Goal: Task Accomplishment & Management: Manage account settings

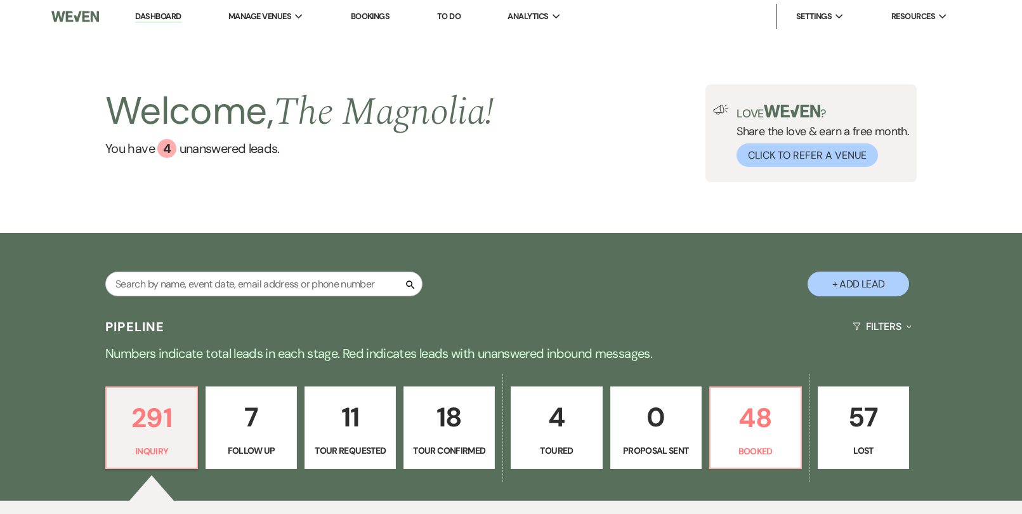
click at [365, 13] on link "Bookings" at bounding box center [370, 16] width 39 height 11
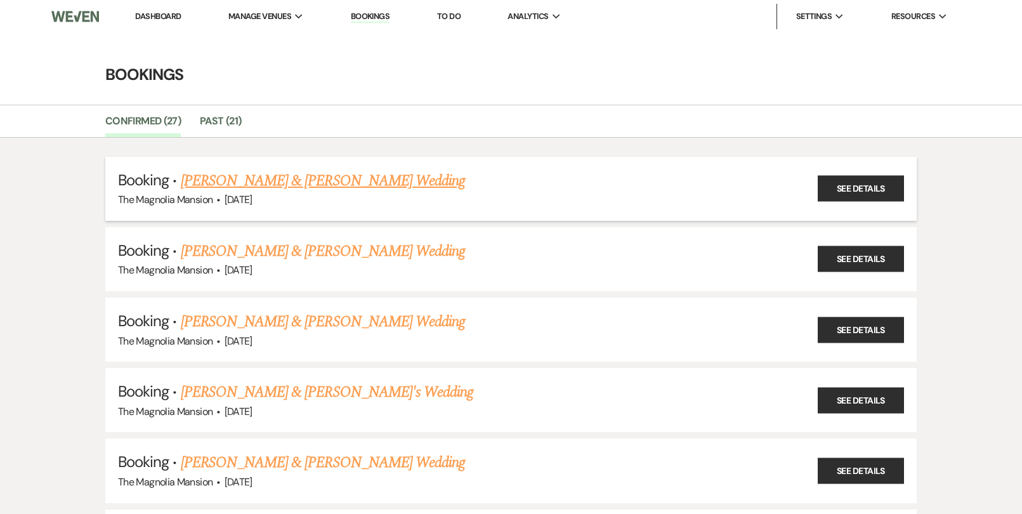
click at [323, 183] on link "[PERSON_NAME] & [PERSON_NAME] Wedding" at bounding box center [323, 180] width 284 height 23
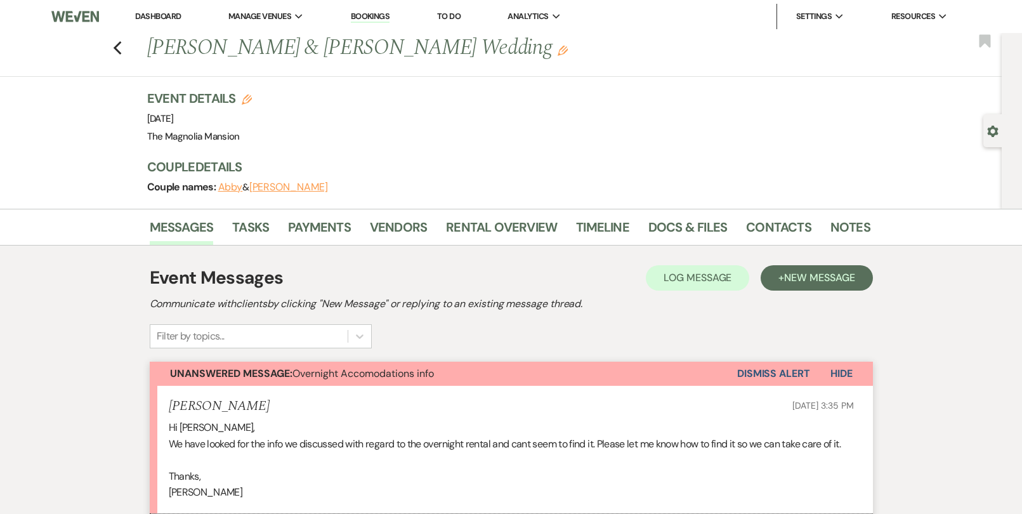
click at [227, 187] on button "Abby" at bounding box center [230, 187] width 25 height 10
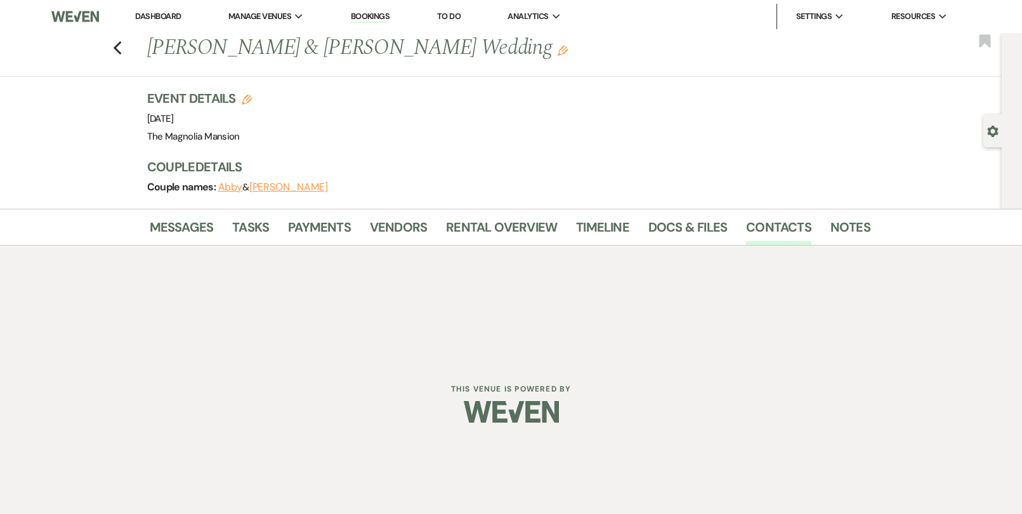
select select "1"
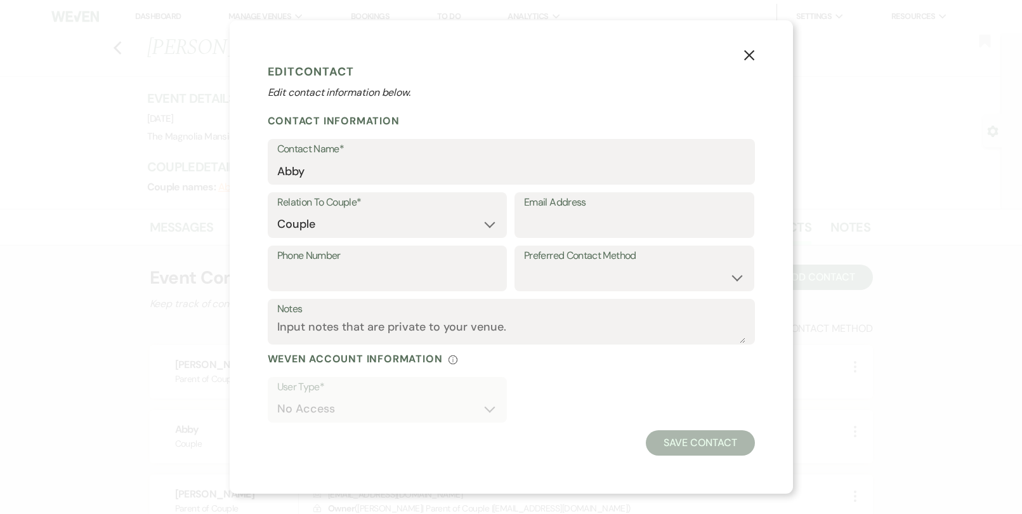
click at [744, 53] on icon "X" at bounding box center [749, 54] width 11 height 11
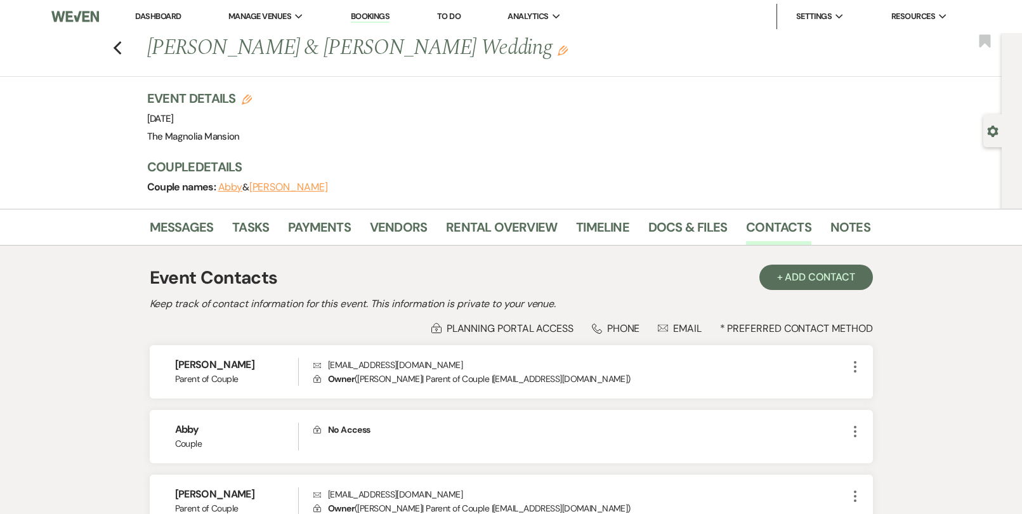
click at [263, 190] on button "[PERSON_NAME]" at bounding box center [288, 187] width 79 height 10
select select "1"
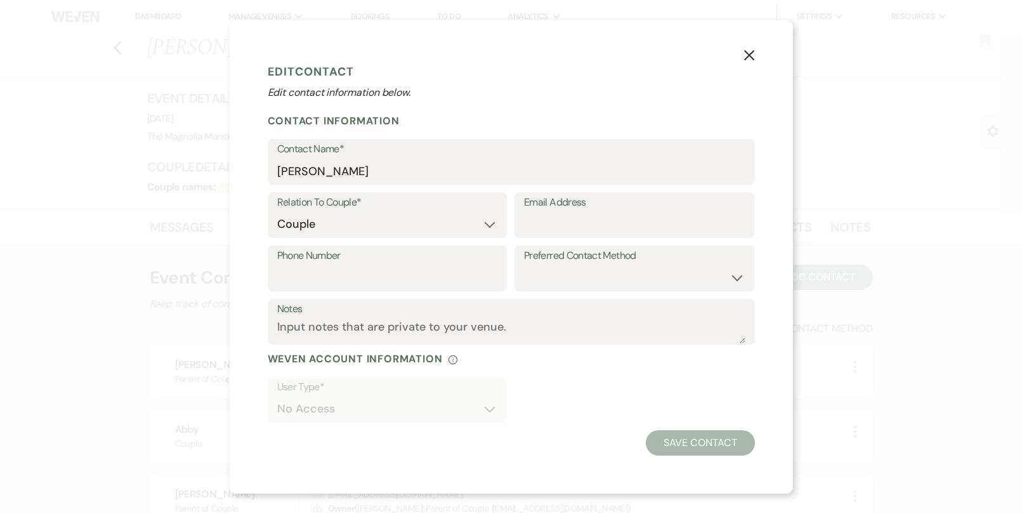
click at [749, 60] on icon "X" at bounding box center [749, 54] width 11 height 11
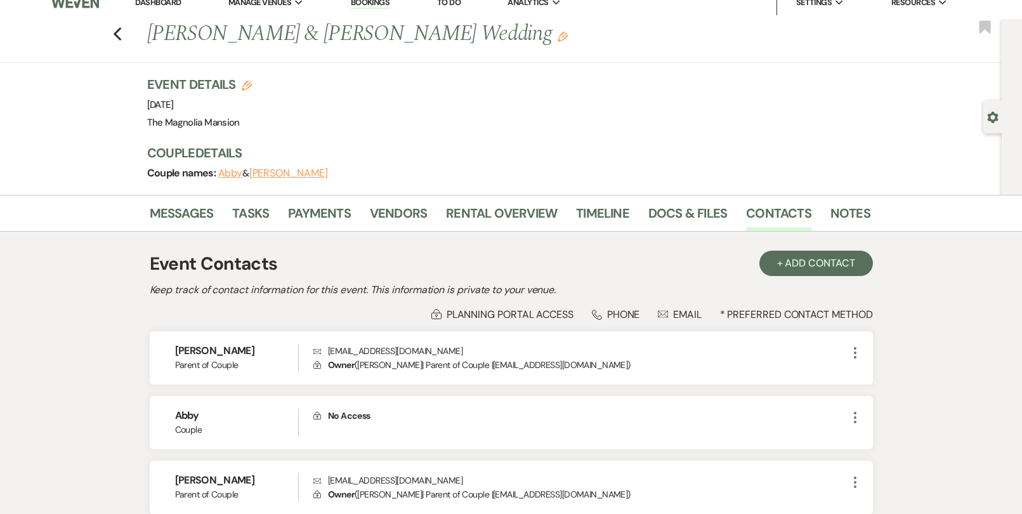
scroll to position [11, 0]
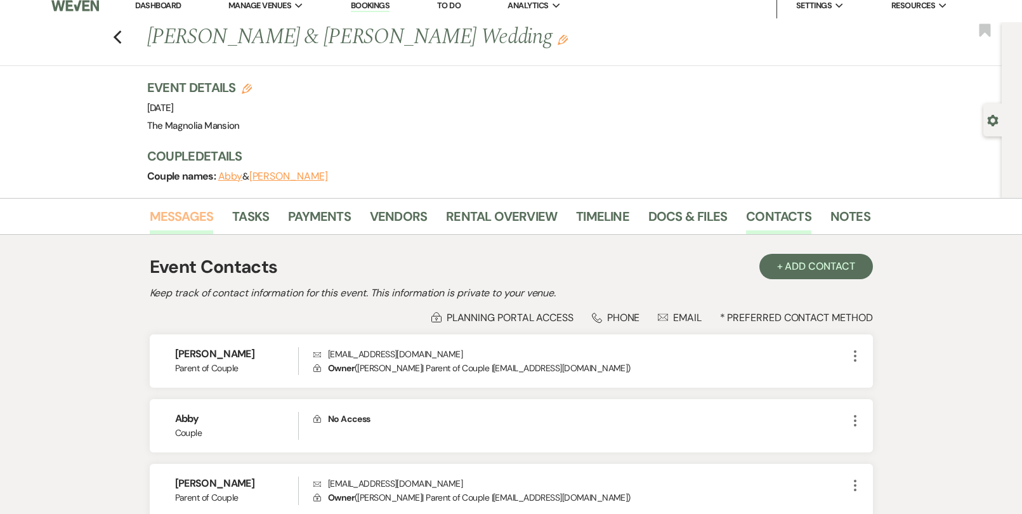
click at [192, 222] on link "Messages" at bounding box center [182, 220] width 64 height 28
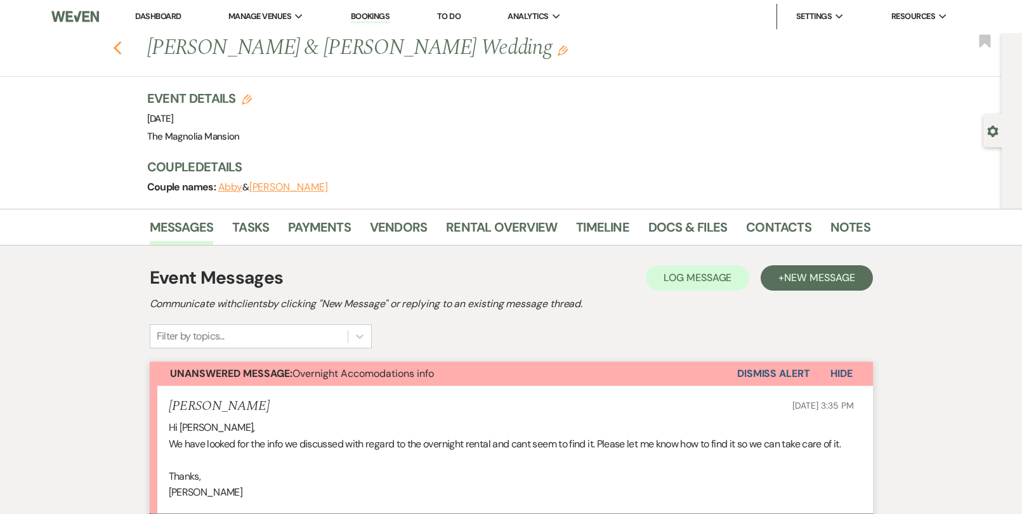
click at [118, 49] on icon "Previous" at bounding box center [118, 48] width 10 height 15
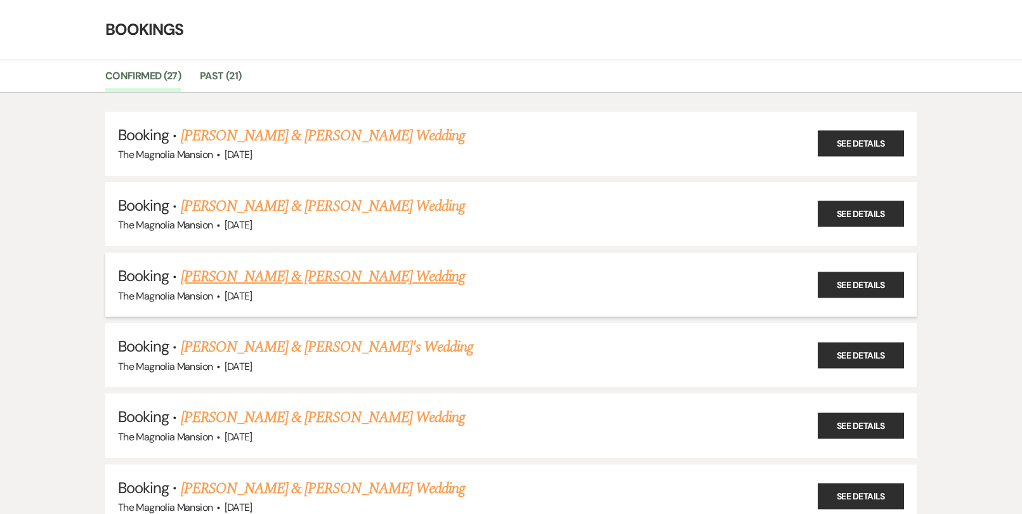
scroll to position [51, 0]
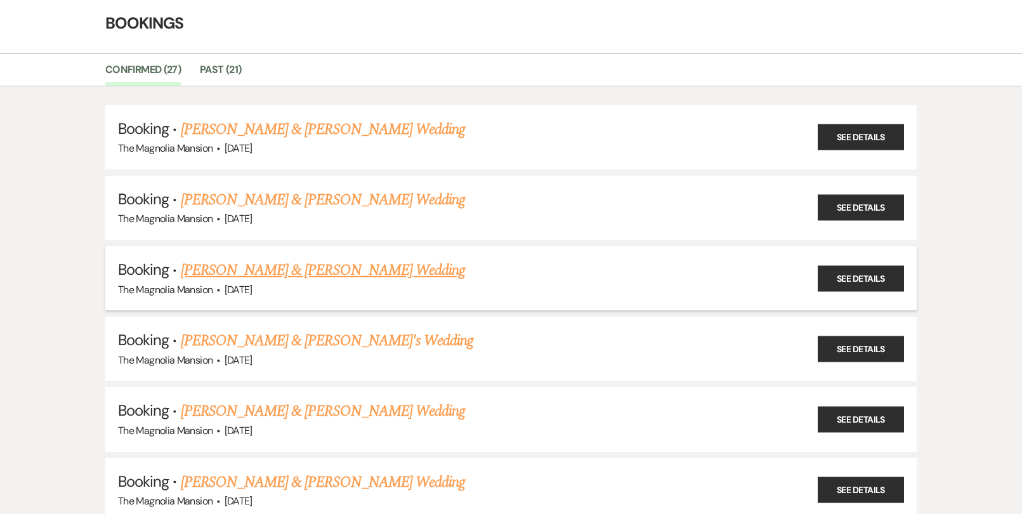
click at [360, 272] on link "[PERSON_NAME] & [PERSON_NAME] Wedding" at bounding box center [323, 270] width 284 height 23
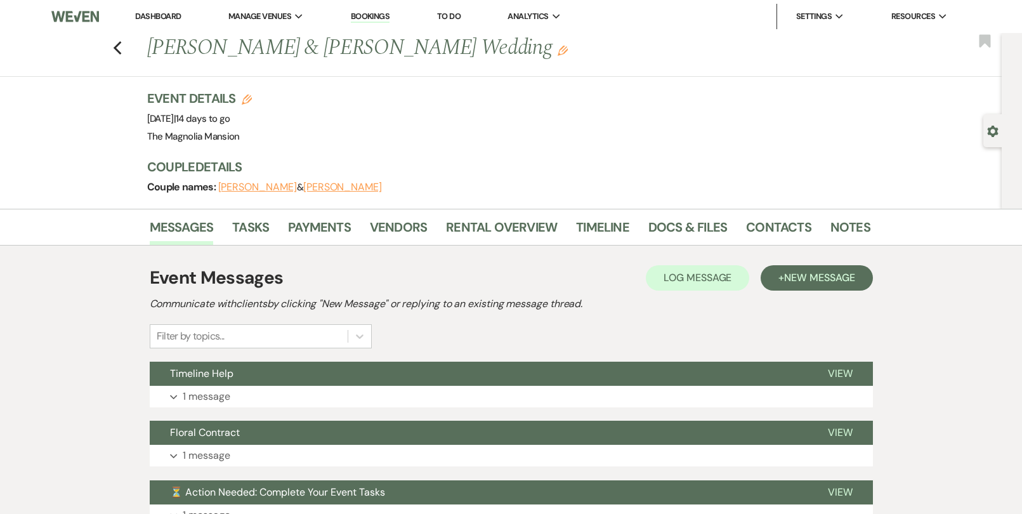
click at [558, 54] on use "button" at bounding box center [563, 51] width 10 height 10
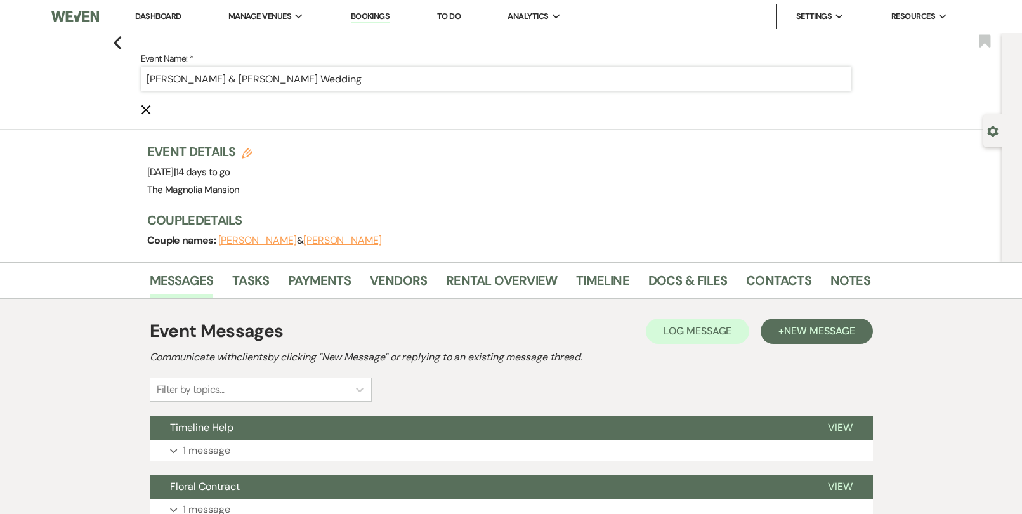
click at [311, 75] on input "[PERSON_NAME] & [PERSON_NAME] Wedding" at bounding box center [496, 79] width 711 height 25
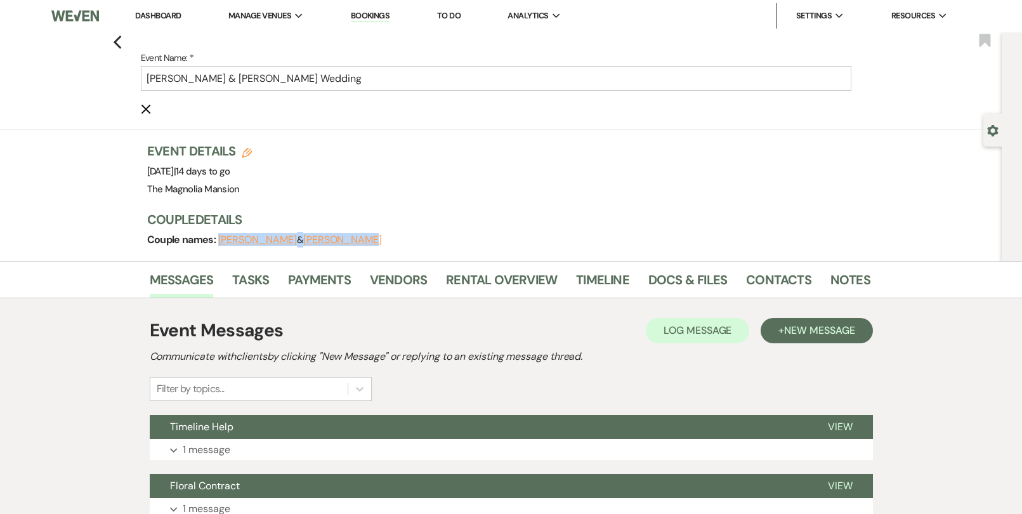
drag, startPoint x: 379, startPoint y: 240, endPoint x: 217, endPoint y: 244, distance: 162.5
click at [217, 244] on div "Couple names: [PERSON_NAME] & [PERSON_NAME]" at bounding box center [502, 240] width 711 height 18
copy span "[PERSON_NAME] & [PERSON_NAME]"
click at [251, 236] on button "[PERSON_NAME]" at bounding box center [257, 240] width 79 height 10
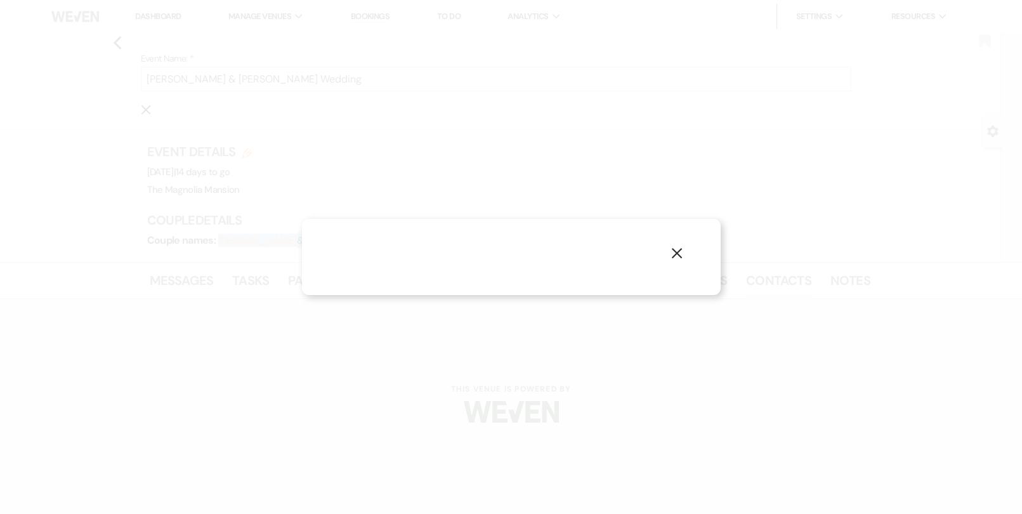
select select "1"
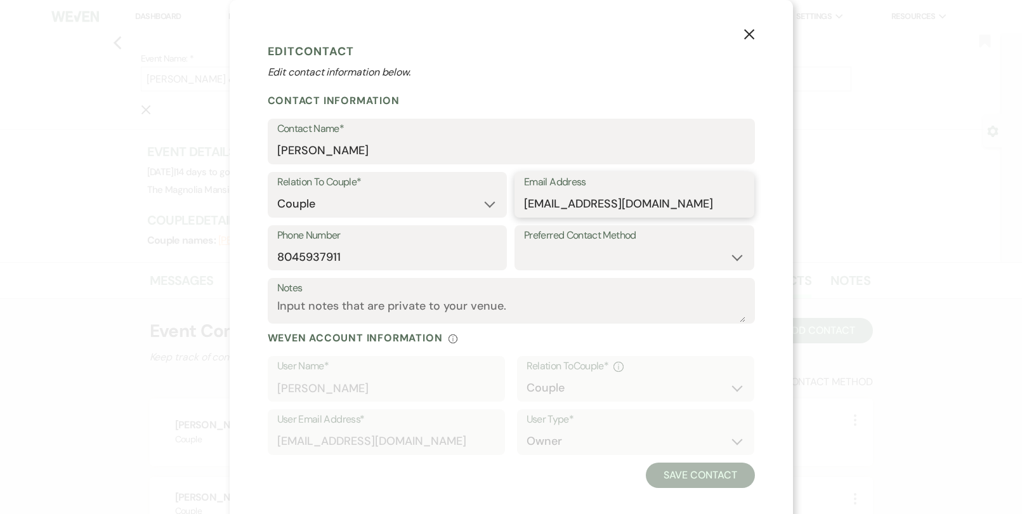
drag, startPoint x: 716, startPoint y: 203, endPoint x: 523, endPoint y: 206, distance: 192.9
click at [523, 206] on div "Email Address [EMAIL_ADDRESS][DOMAIN_NAME]" at bounding box center [635, 195] width 240 height 46
click at [749, 39] on icon "X" at bounding box center [749, 34] width 11 height 11
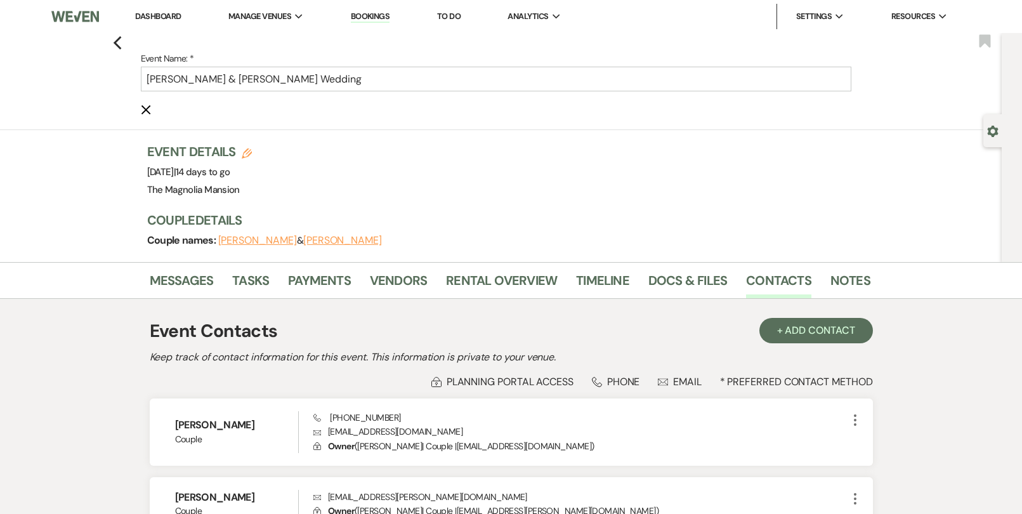
click at [356, 244] on button "[PERSON_NAME]" at bounding box center [342, 240] width 79 height 10
select select "1"
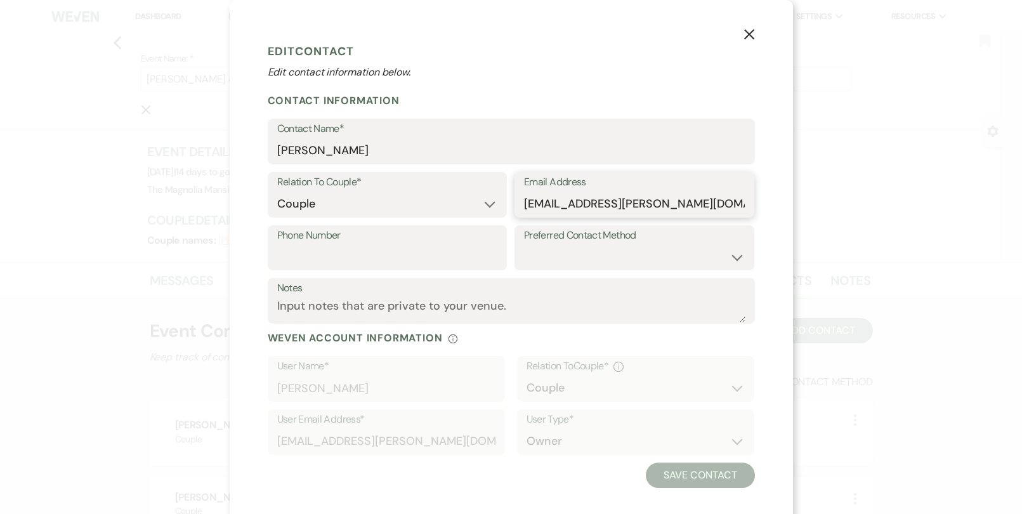
drag, startPoint x: 697, startPoint y: 206, endPoint x: 524, endPoint y: 209, distance: 172.6
click at [524, 209] on input "[EMAIL_ADDRESS][PERSON_NAME][DOMAIN_NAME]" at bounding box center [634, 204] width 221 height 25
click at [752, 31] on use "button" at bounding box center [749, 34] width 10 height 10
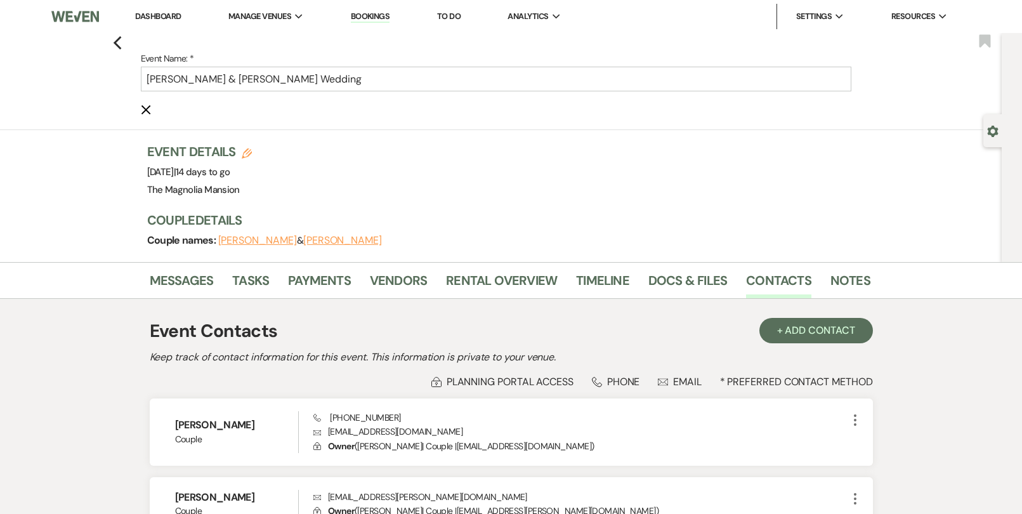
click at [241, 242] on button "[PERSON_NAME]" at bounding box center [257, 240] width 79 height 10
select select "1"
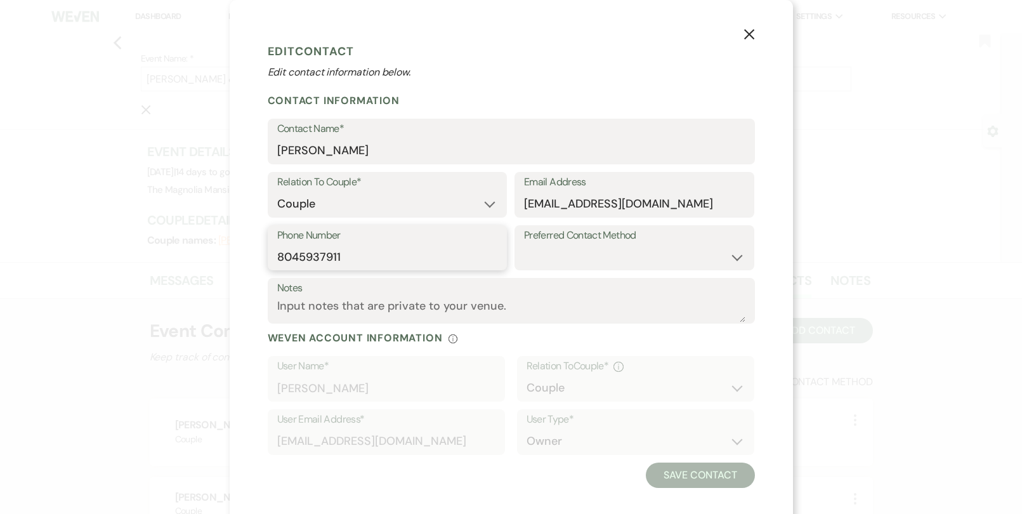
click at [358, 259] on input "8045937911" at bounding box center [387, 256] width 221 height 25
click at [751, 39] on icon "X" at bounding box center [749, 34] width 11 height 11
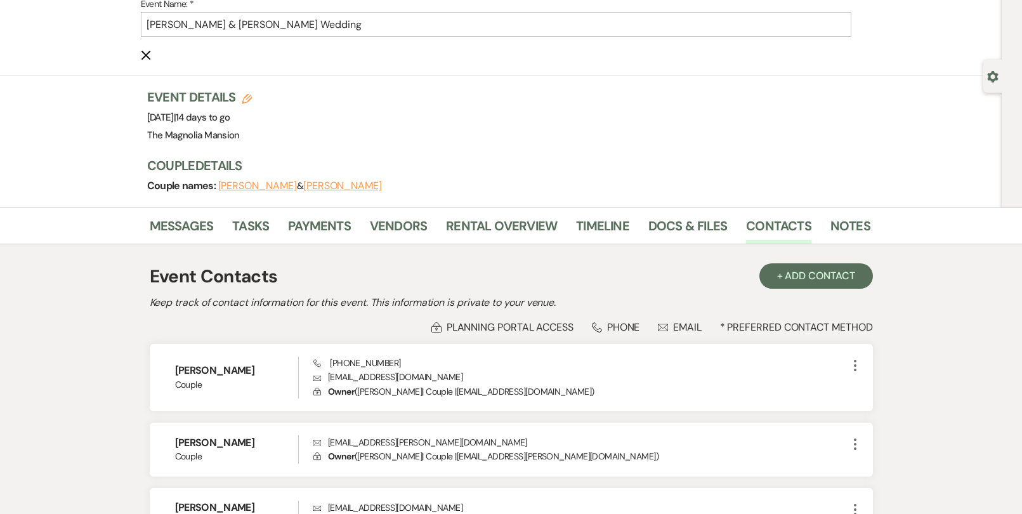
scroll to position [56, 0]
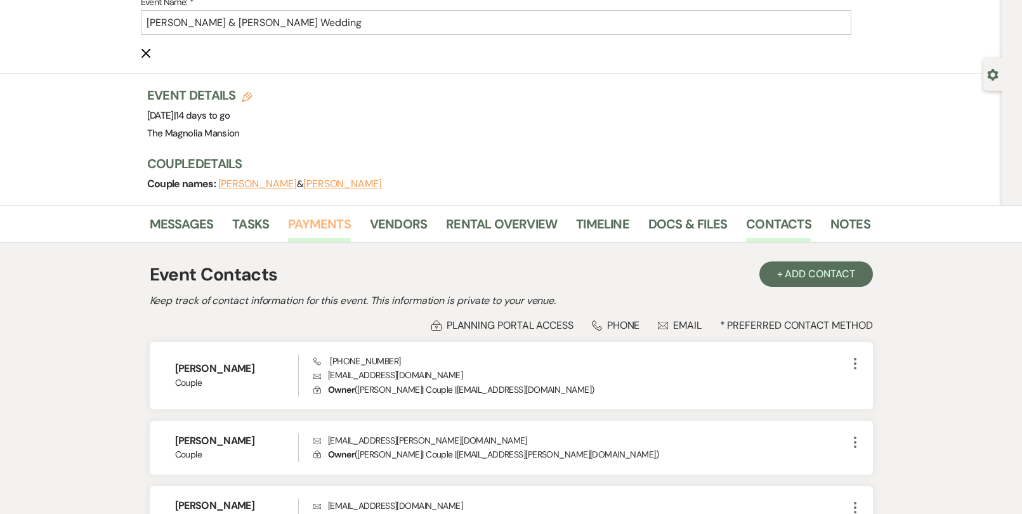
click at [315, 227] on link "Payments" at bounding box center [319, 228] width 63 height 28
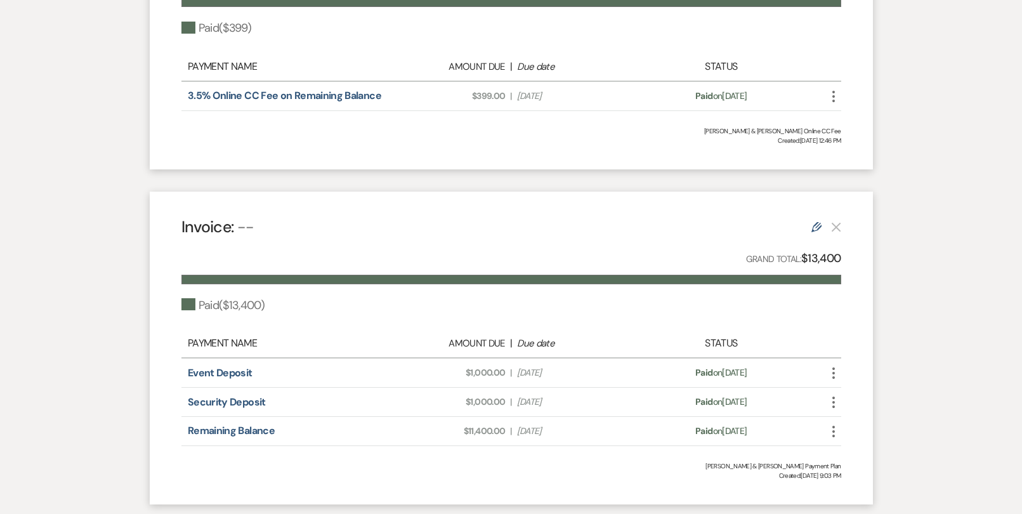
scroll to position [505, 0]
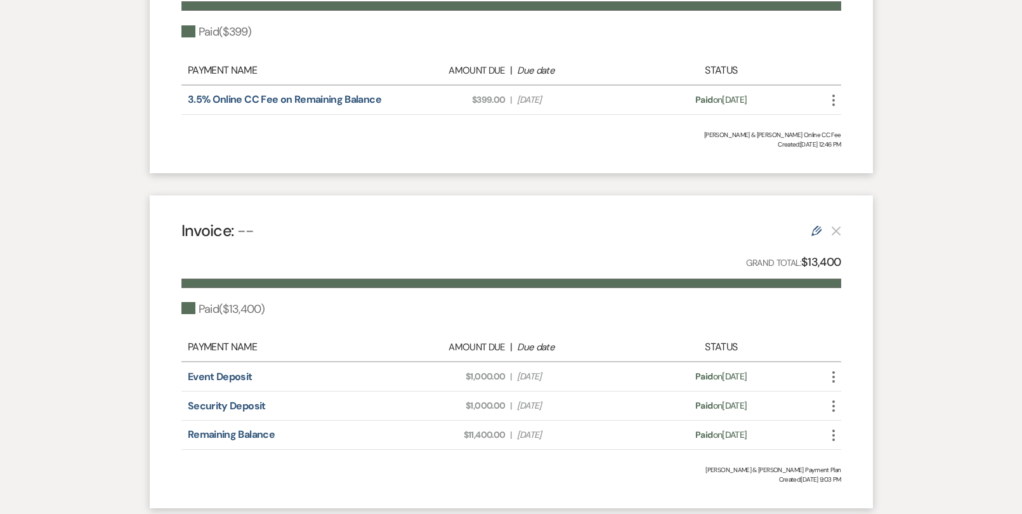
scroll to position [51, 0]
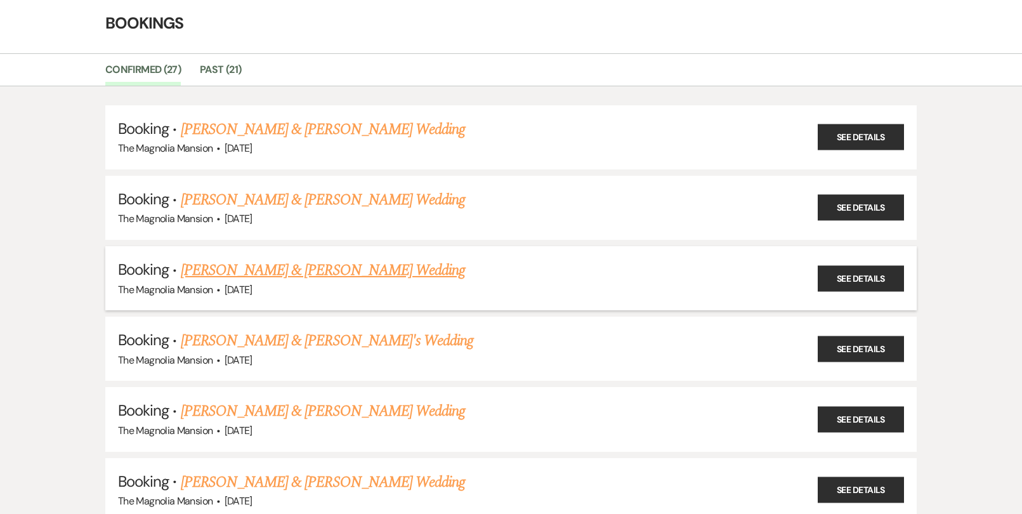
click at [354, 257] on li "Booking · [PERSON_NAME] & [PERSON_NAME] Wedding The Magnolia Mansion · [DATE] S…" at bounding box center [510, 278] width 811 height 64
click at [367, 267] on link "[PERSON_NAME] & [PERSON_NAME] Wedding" at bounding box center [323, 270] width 284 height 23
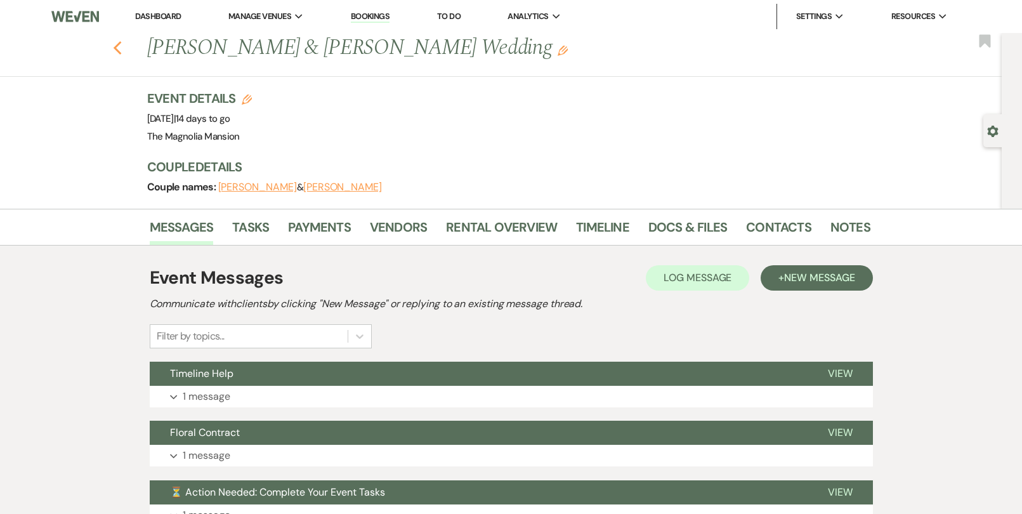
click at [119, 43] on use "button" at bounding box center [117, 48] width 8 height 14
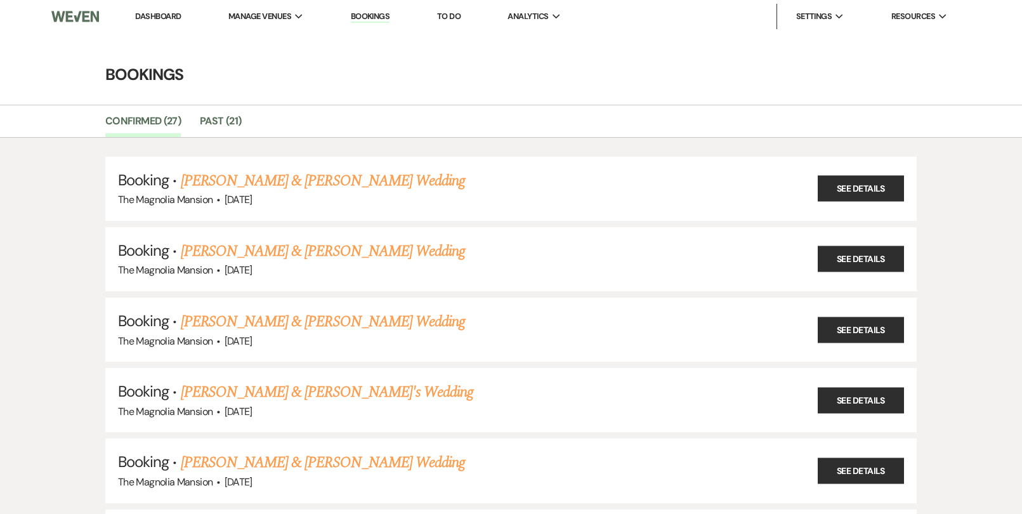
click at [369, 14] on link "Bookings" at bounding box center [370, 17] width 39 height 12
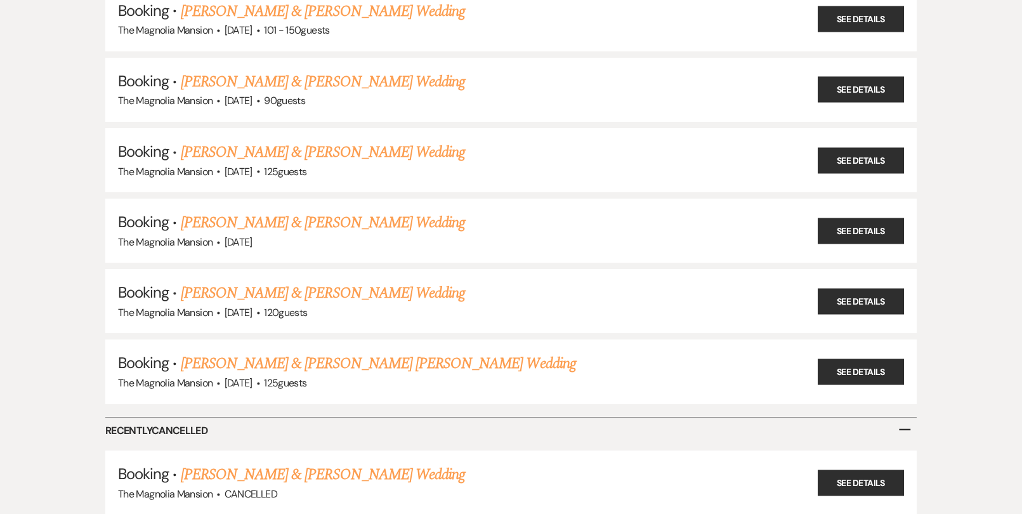
scroll to position [1653, 0]
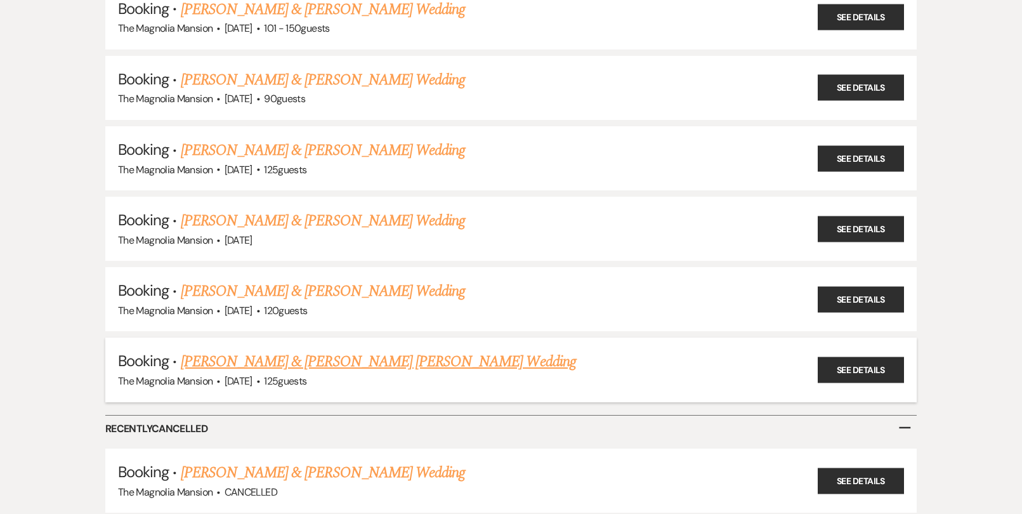
click at [358, 352] on link "[PERSON_NAME] & [PERSON_NAME] [PERSON_NAME] Wedding" at bounding box center [378, 361] width 395 height 23
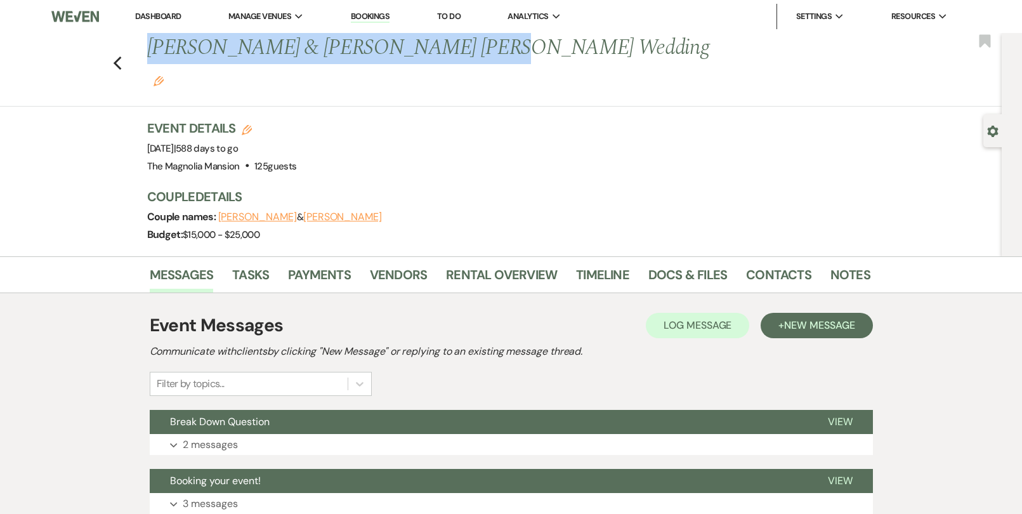
drag, startPoint x: 148, startPoint y: 52, endPoint x: 449, endPoint y: 62, distance: 300.3
click at [449, 62] on h1 "[PERSON_NAME] & [PERSON_NAME] [PERSON_NAME] Wedding Edit" at bounding box center [431, 63] width 568 height 60
drag, startPoint x: 452, startPoint y: 55, endPoint x: 152, endPoint y: 51, distance: 299.5
click at [152, 51] on h1 "[PERSON_NAME] & [PERSON_NAME] [PERSON_NAME] Wedding Edit" at bounding box center [431, 63] width 568 height 60
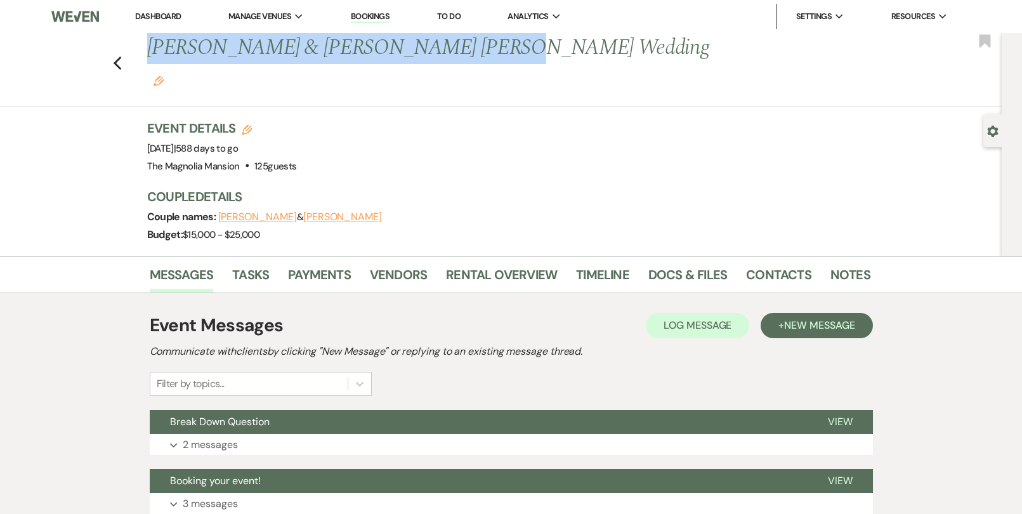
copy h1 "[PERSON_NAME] & [PERSON_NAME] [PERSON_NAME] Wedding"
click at [243, 212] on button "[PERSON_NAME]" at bounding box center [257, 217] width 79 height 10
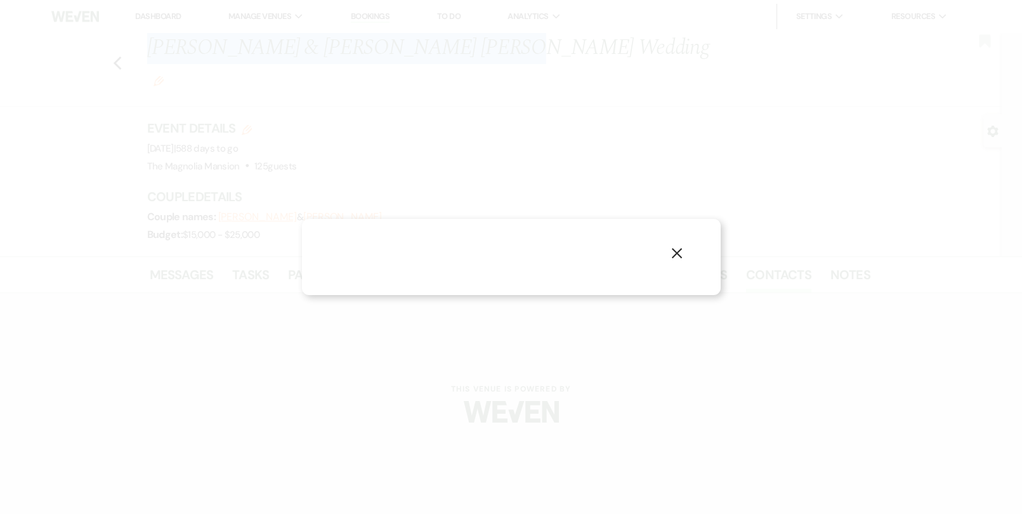
select select "1"
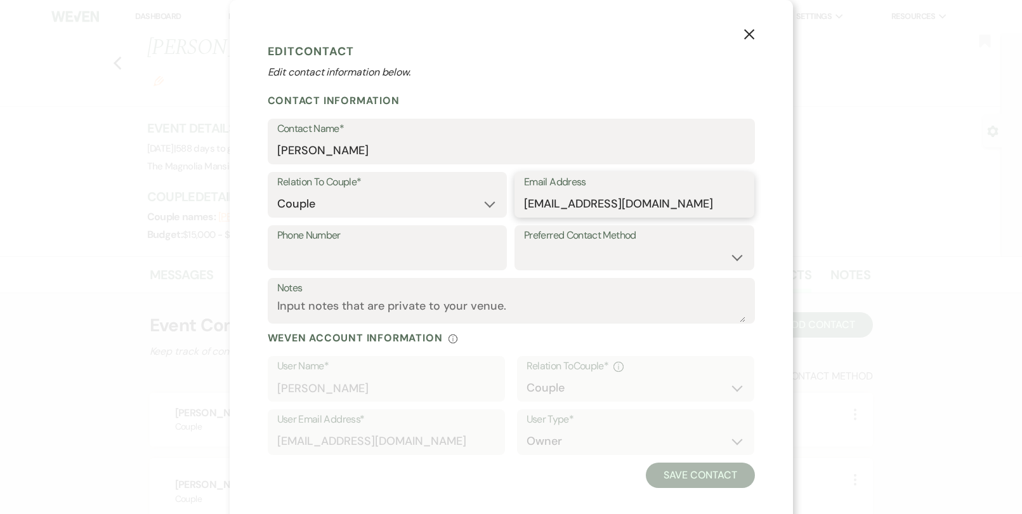
click at [680, 195] on input "[EMAIL_ADDRESS][DOMAIN_NAME]" at bounding box center [634, 204] width 221 height 25
click at [340, 138] on label "Contact Name*" at bounding box center [511, 129] width 468 height 18
click at [340, 138] on input "[PERSON_NAME]" at bounding box center [511, 150] width 468 height 25
click at [746, 35] on icon "X" at bounding box center [749, 34] width 11 height 11
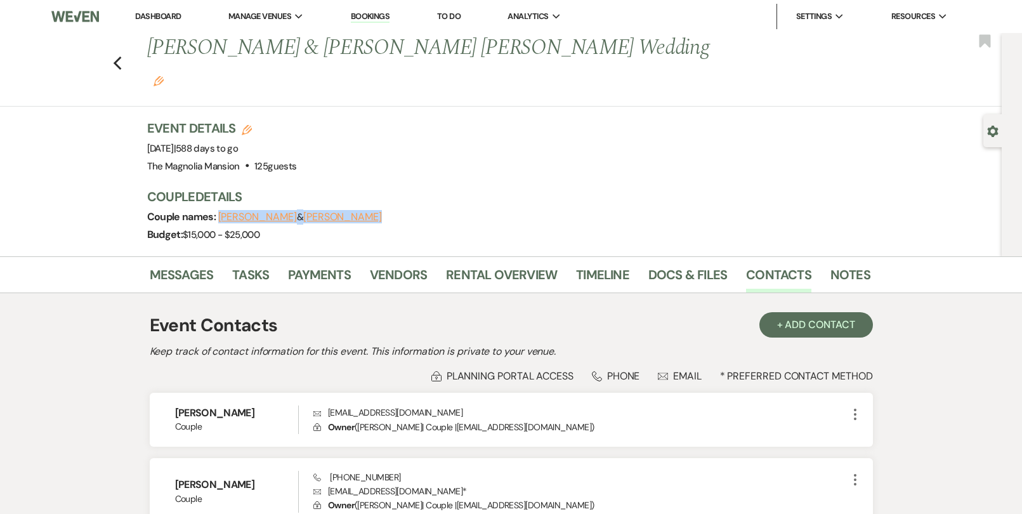
drag, startPoint x: 299, startPoint y: 184, endPoint x: 217, endPoint y: 190, distance: 82.1
click at [217, 208] on div "Couple names: [PERSON_NAME] & [PERSON_NAME]" at bounding box center [502, 217] width 711 height 18
copy span "[PERSON_NAME] & [PERSON_NAME]"
click at [227, 212] on button "[PERSON_NAME]" at bounding box center [257, 217] width 79 height 10
select select "1"
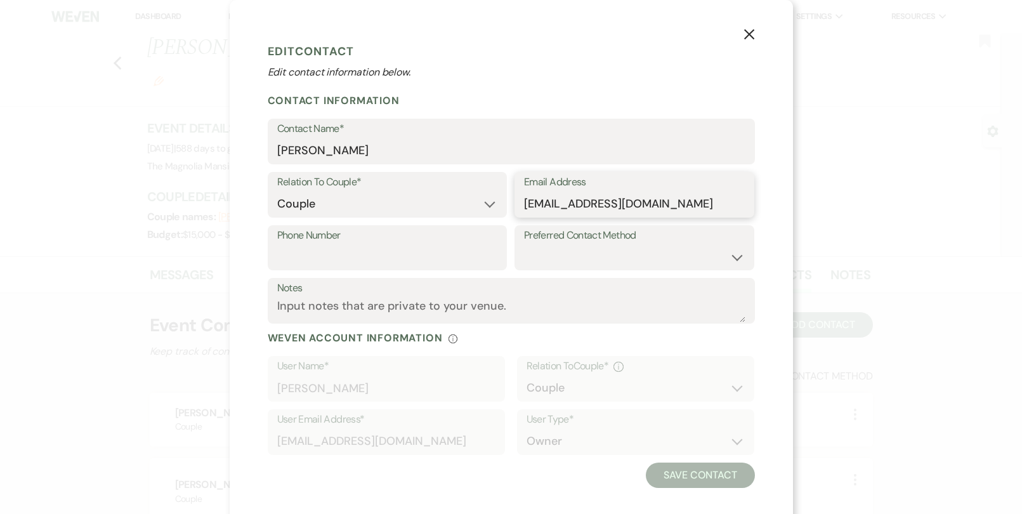
drag, startPoint x: 674, startPoint y: 207, endPoint x: 525, endPoint y: 206, distance: 148.5
click at [525, 206] on input "[EMAIL_ADDRESS][DOMAIN_NAME]" at bounding box center [634, 204] width 221 height 25
click at [755, 32] on button "X" at bounding box center [749, 34] width 19 height 22
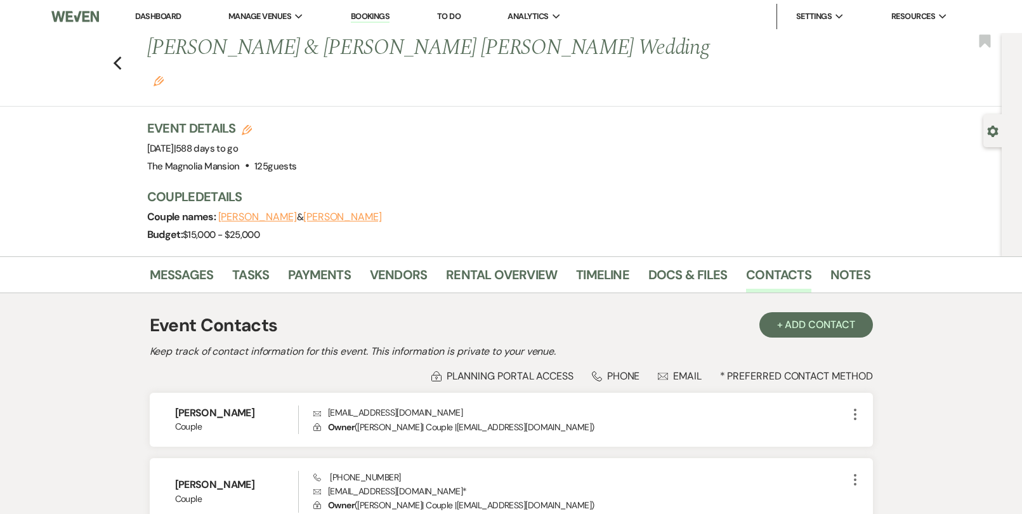
click at [312, 212] on button "[PERSON_NAME]" at bounding box center [342, 217] width 79 height 10
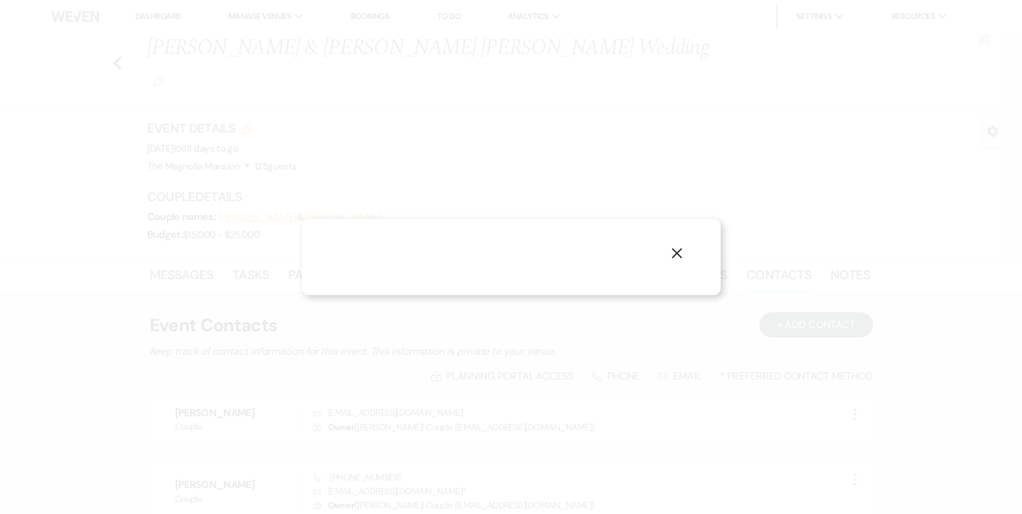
select select "1"
select select "email"
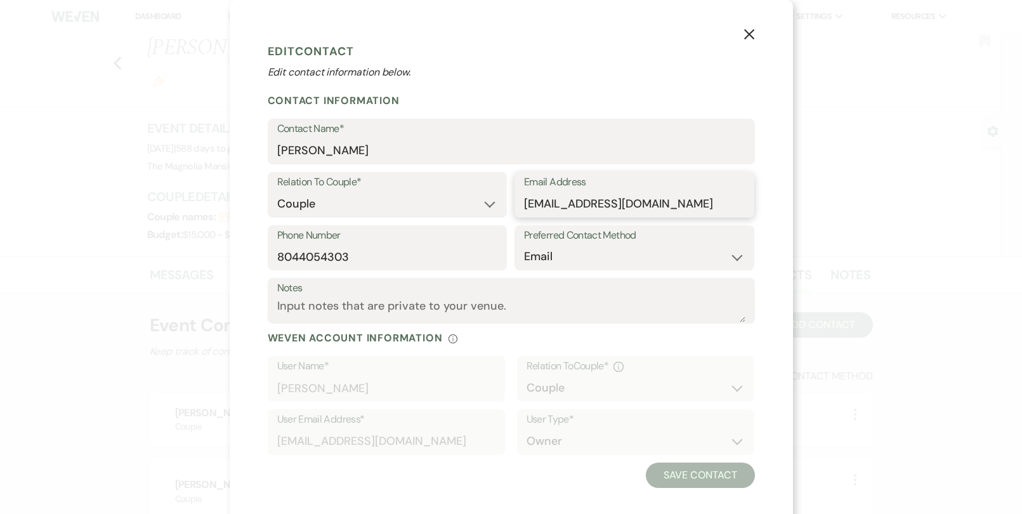
click at [674, 207] on input "[EMAIL_ADDRESS][DOMAIN_NAME]" at bounding box center [634, 204] width 221 height 25
click at [357, 242] on label "Phone Number" at bounding box center [387, 236] width 221 height 18
click at [357, 244] on input "8044054303" at bounding box center [387, 256] width 221 height 25
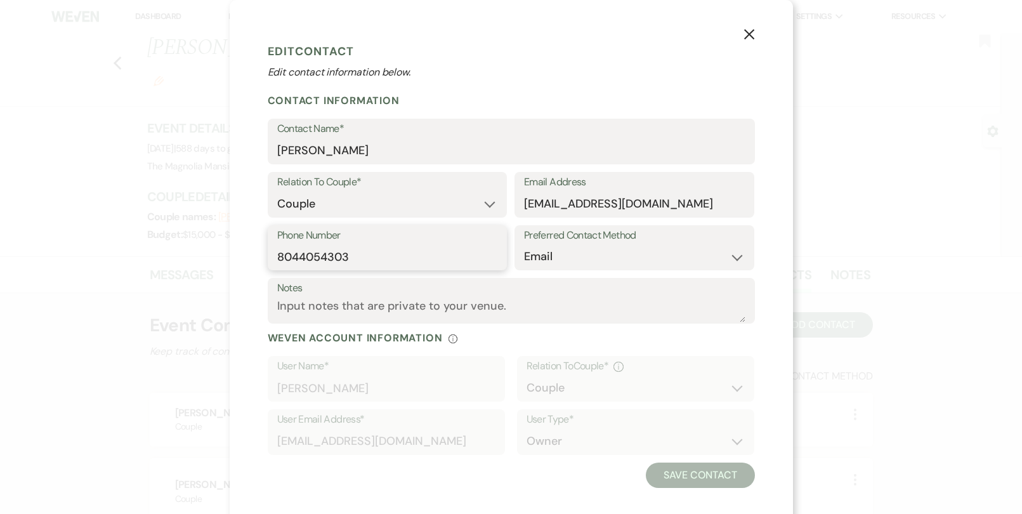
click at [350, 252] on input "8044054303" at bounding box center [387, 256] width 221 height 25
click at [749, 29] on icon "X" at bounding box center [749, 34] width 11 height 11
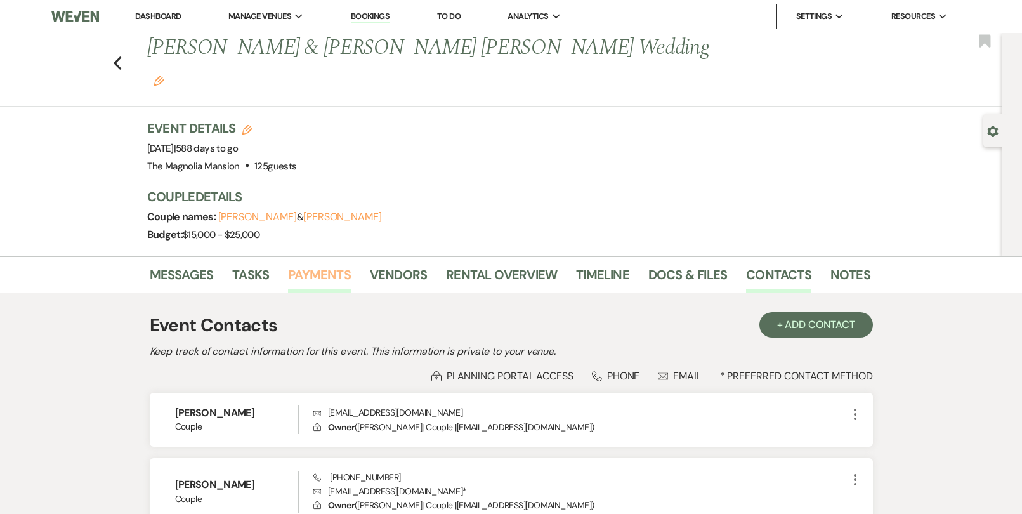
click at [310, 265] on link "Payments" at bounding box center [319, 279] width 63 height 28
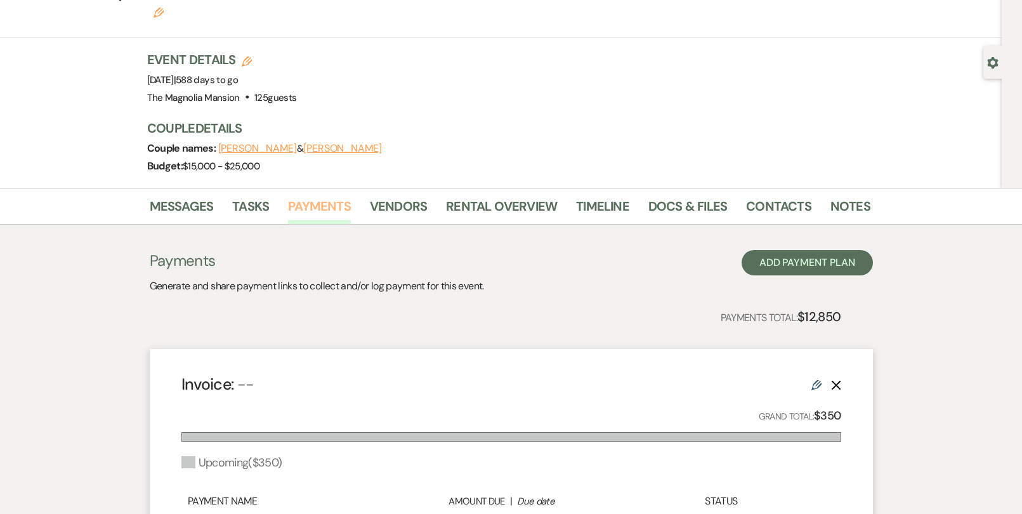
scroll to position [10, 0]
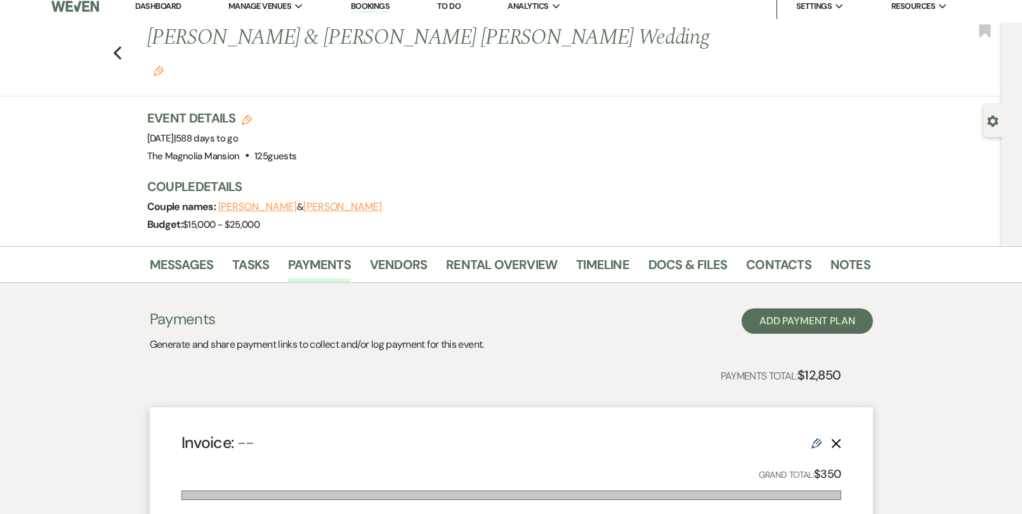
drag, startPoint x: 187, startPoint y: 110, endPoint x: 242, endPoint y: 111, distance: 54.6
click at [239, 132] on span "Event Date: [DATE] | 588 days to go" at bounding box center [192, 138] width 91 height 13
click at [120, 46] on icon "Previous" at bounding box center [118, 53] width 10 height 15
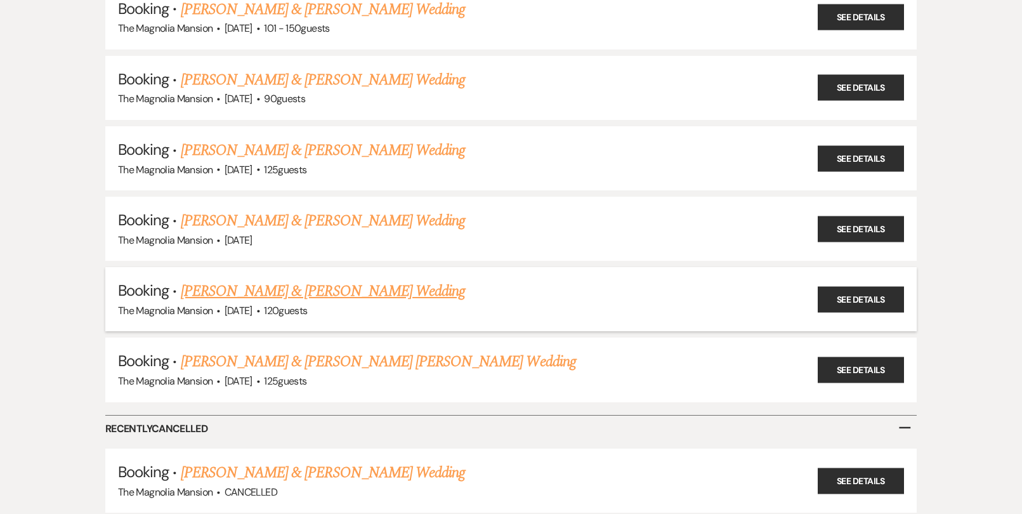
click at [365, 292] on link "[PERSON_NAME] & [PERSON_NAME] Wedding" at bounding box center [323, 291] width 284 height 23
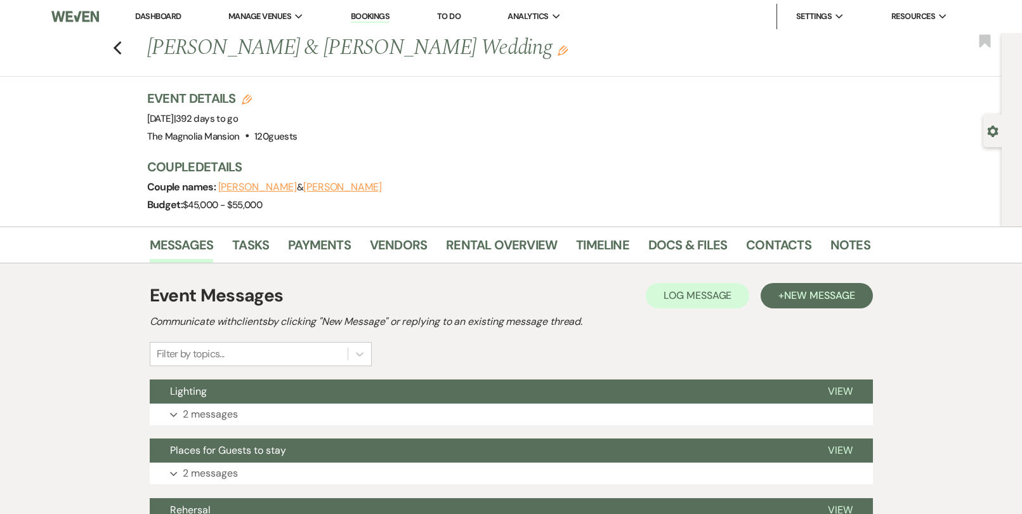
drag, startPoint x: 508, startPoint y: 48, endPoint x: 151, endPoint y: 60, distance: 356.8
click at [151, 60] on h1 "[PERSON_NAME] & [PERSON_NAME] Wedding Edit" at bounding box center [431, 48] width 568 height 30
copy h1 "[PERSON_NAME] & [PERSON_NAME] Wedding"
drag, startPoint x: 145, startPoint y: 121, endPoint x: 266, endPoint y: 124, distance: 120.6
click at [266, 124] on div "Previous [PERSON_NAME] & [PERSON_NAME] Wedding Edit Bookmark Gear Settings Even…" at bounding box center [501, 130] width 1002 height 194
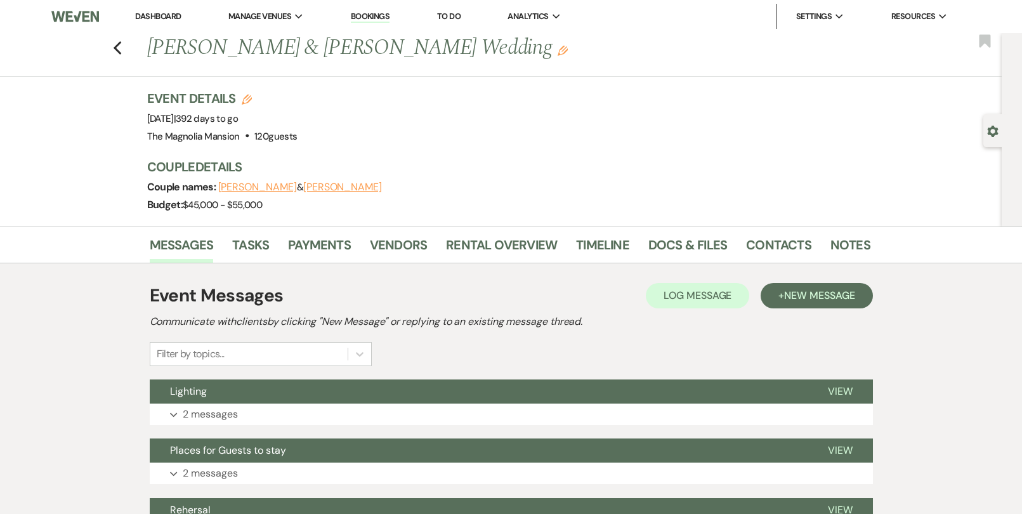
copy span "[DATE]"
drag, startPoint x: 353, startPoint y: 189, endPoint x: 218, endPoint y: 192, distance: 135.2
click at [218, 192] on div "Couple names: [PERSON_NAME] & [PERSON_NAME]" at bounding box center [502, 187] width 711 height 18
copy span "[PERSON_NAME] & [PERSON_NAME]"
click at [251, 188] on button "[PERSON_NAME]" at bounding box center [257, 187] width 79 height 10
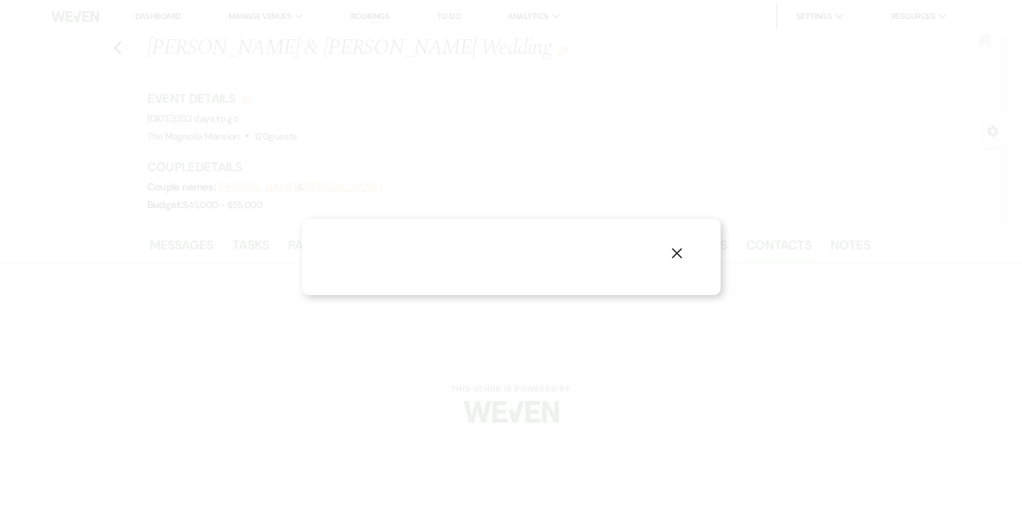
select select "1"
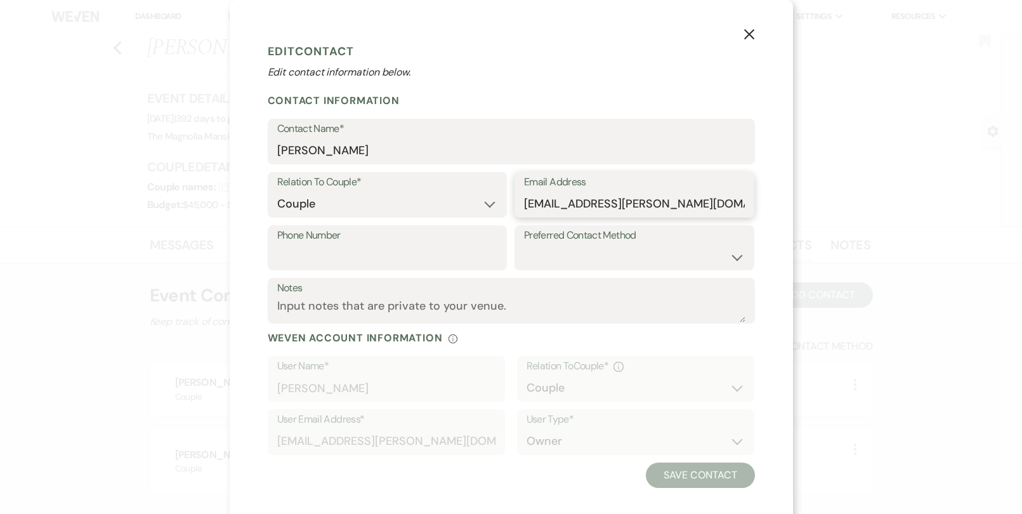
drag, startPoint x: 660, startPoint y: 200, endPoint x: 515, endPoint y: 207, distance: 144.8
click at [515, 207] on div "Email Address [EMAIL_ADDRESS][PERSON_NAME][DOMAIN_NAME]" at bounding box center [635, 195] width 240 height 46
click at [746, 33] on icon "X" at bounding box center [749, 34] width 11 height 11
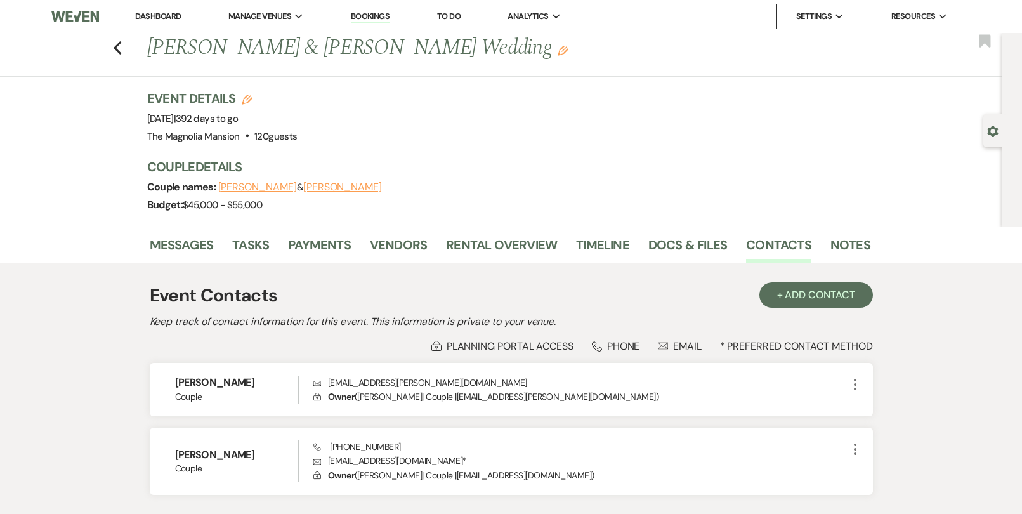
click at [332, 186] on button "[PERSON_NAME]" at bounding box center [342, 187] width 79 height 10
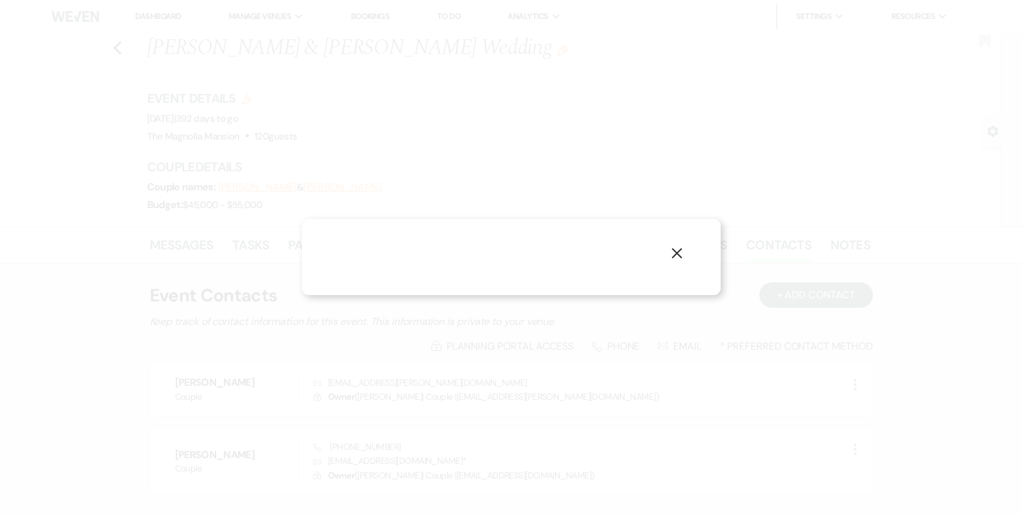
select select "1"
select select "email"
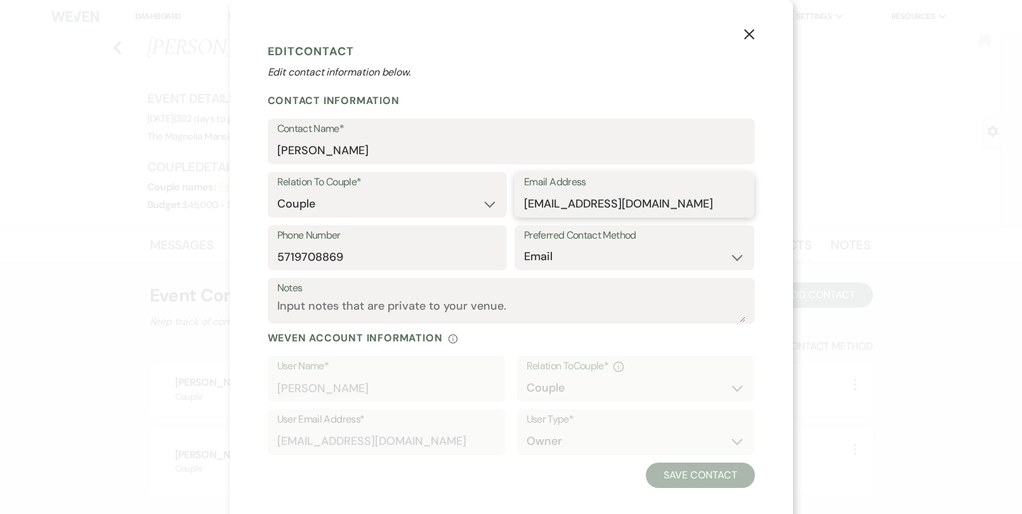
drag, startPoint x: 658, startPoint y: 202, endPoint x: 516, endPoint y: 206, distance: 141.5
click at [516, 206] on div "Email Address [EMAIL_ADDRESS][DOMAIN_NAME]" at bounding box center [635, 195] width 240 height 46
click at [331, 260] on input "5719708869" at bounding box center [387, 256] width 221 height 25
click at [750, 34] on icon "X" at bounding box center [749, 34] width 11 height 11
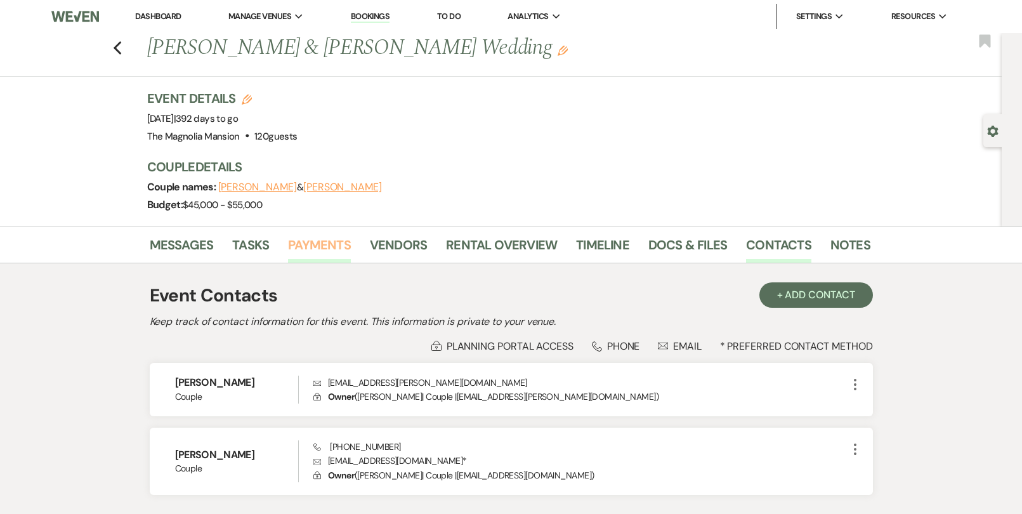
click at [315, 246] on link "Payments" at bounding box center [319, 249] width 63 height 28
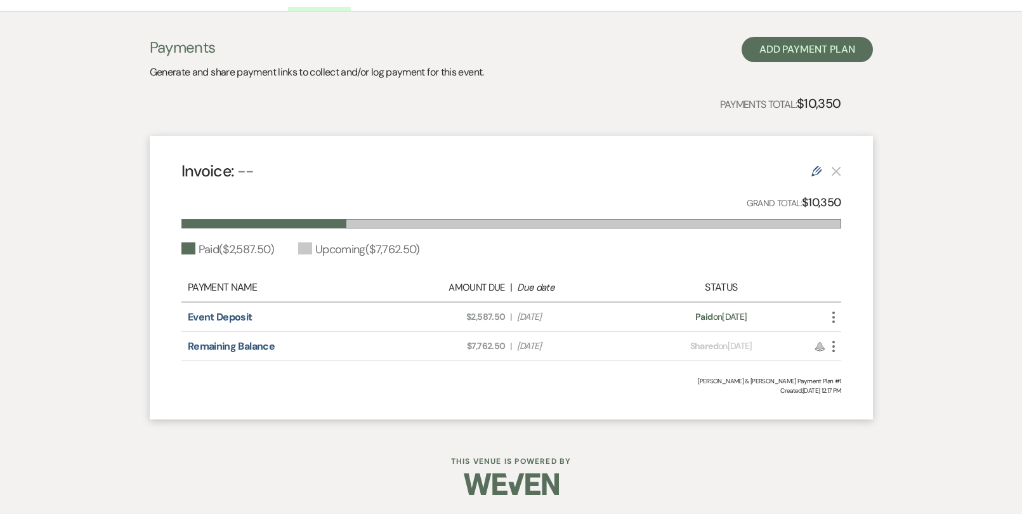
scroll to position [228, 0]
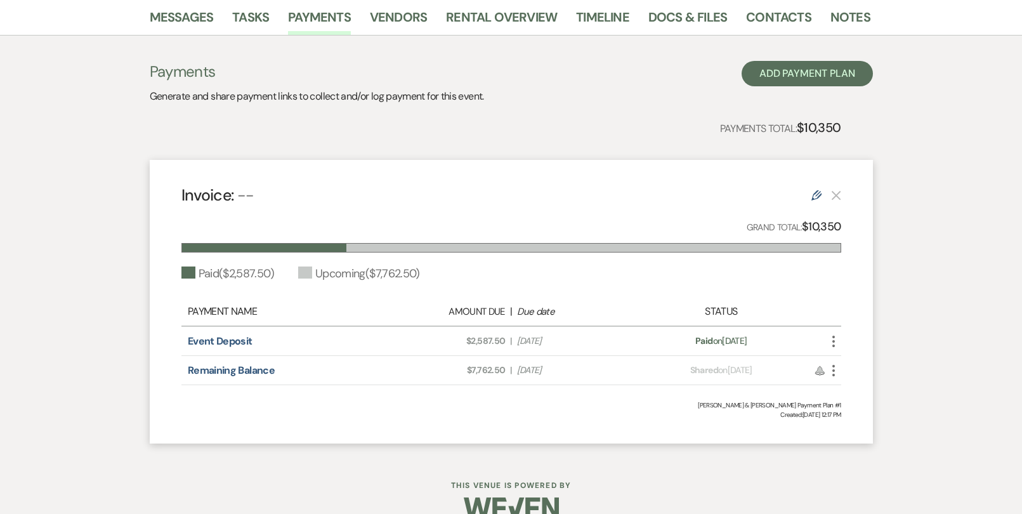
drag, startPoint x: 452, startPoint y: 342, endPoint x: 572, endPoint y: 340, distance: 119.9
click at [572, 340] on div "Amount Due: $2,587.50 | Due Date [DATE]" at bounding box center [511, 340] width 259 height 13
copy div "$2,587.50 | Due Date [DATE]"
drag, startPoint x: 572, startPoint y: 371, endPoint x: 463, endPoint y: 375, distance: 108.6
click at [463, 375] on div "Amount Due: $7,762.50 | Due Date [DATE]" at bounding box center [511, 370] width 259 height 13
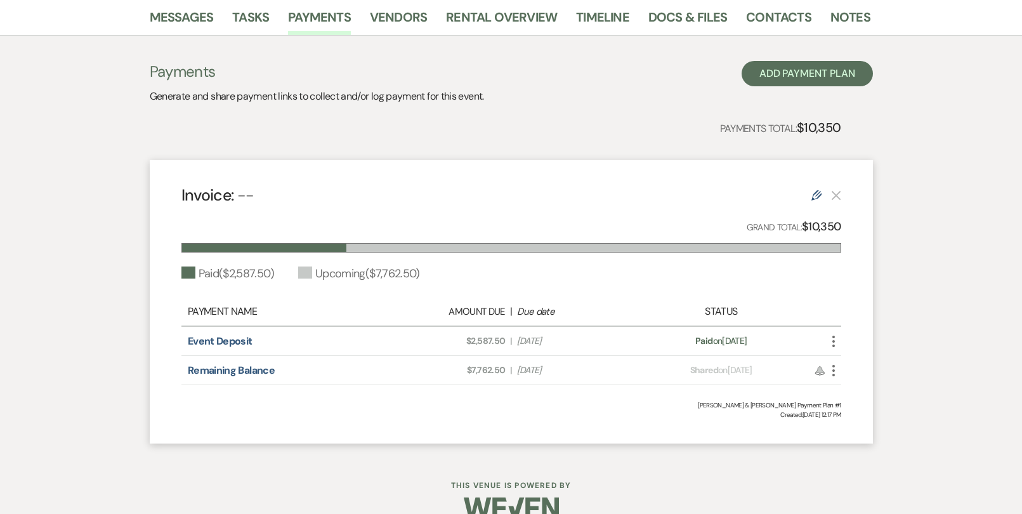
copy div "$7,762.50 | Due Date [DATE]"
drag, startPoint x: 461, startPoint y: 341, endPoint x: 787, endPoint y: 341, distance: 326.1
click at [787, 341] on div "Event Deposit Amount Due: $2,587.50 | Due Date [DATE] Payment status: Paid on […" at bounding box center [511, 341] width 660 height 29
copy div "$2,587.50 | Due Date [DATE] Payment status: Paid on [DATE]"
click at [551, 201] on div "Invoice: -- Edit" at bounding box center [511, 195] width 660 height 22
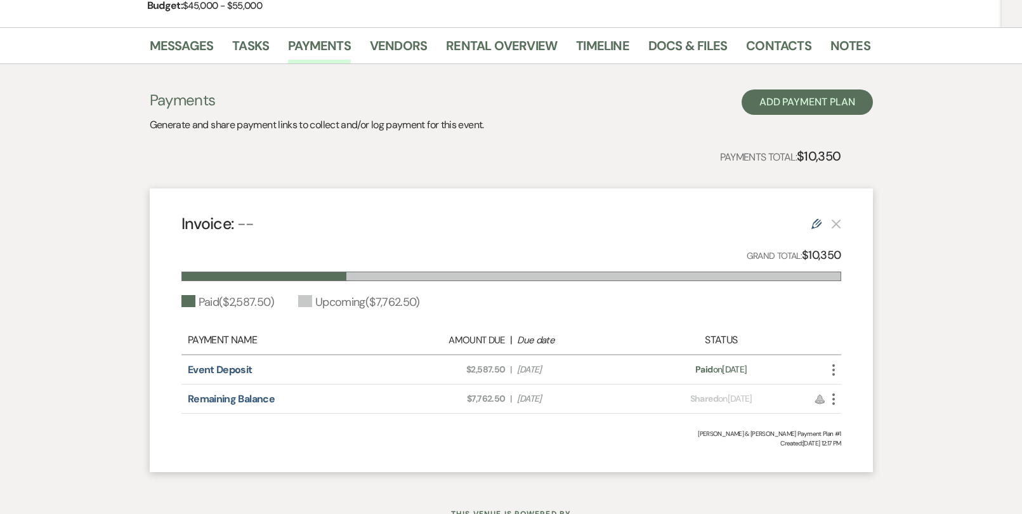
scroll to position [0, 0]
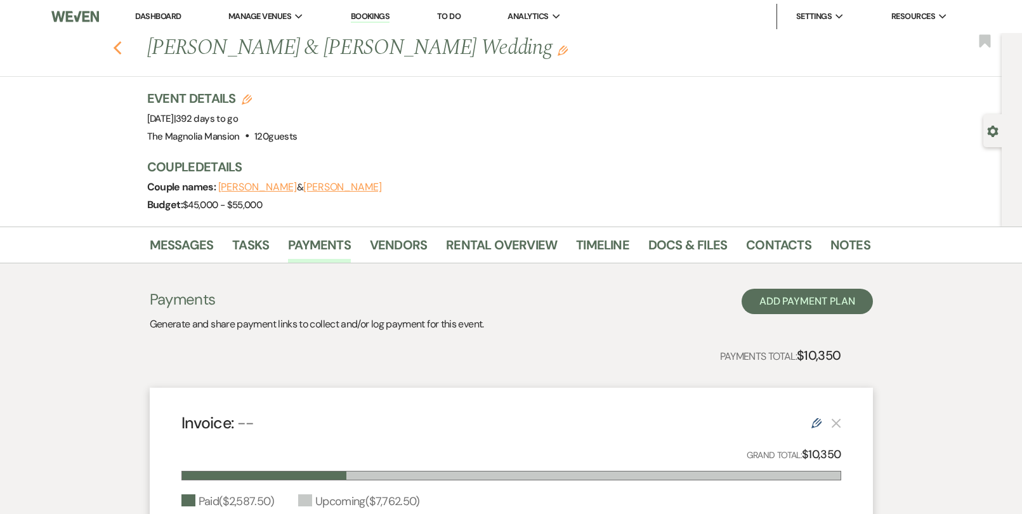
click at [117, 53] on icon "Previous" at bounding box center [118, 48] width 10 height 15
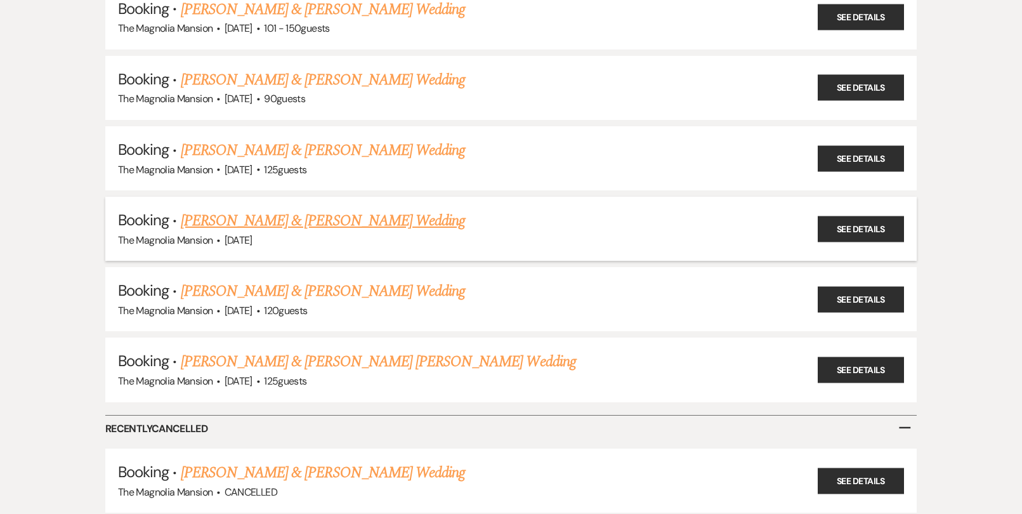
click at [296, 223] on link "[PERSON_NAME] & [PERSON_NAME] Wedding" at bounding box center [323, 220] width 284 height 23
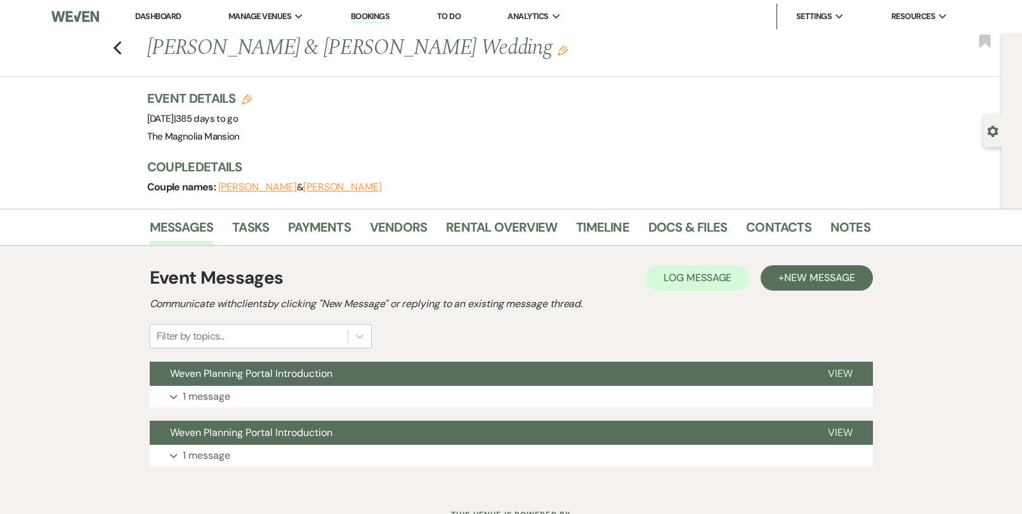
drag, startPoint x: 478, startPoint y: 48, endPoint x: 149, endPoint y: 51, distance: 329.3
click at [149, 51] on h1 "[PERSON_NAME] & [PERSON_NAME] Wedding Edit" at bounding box center [431, 48] width 568 height 30
copy h1 "[PERSON_NAME] & [PERSON_NAME] Wedding"
drag, startPoint x: 187, startPoint y: 120, endPoint x: 265, endPoint y: 120, distance: 77.4
click at [239, 120] on span "Event Date: [DATE] | 385 days to go" at bounding box center [192, 118] width 91 height 13
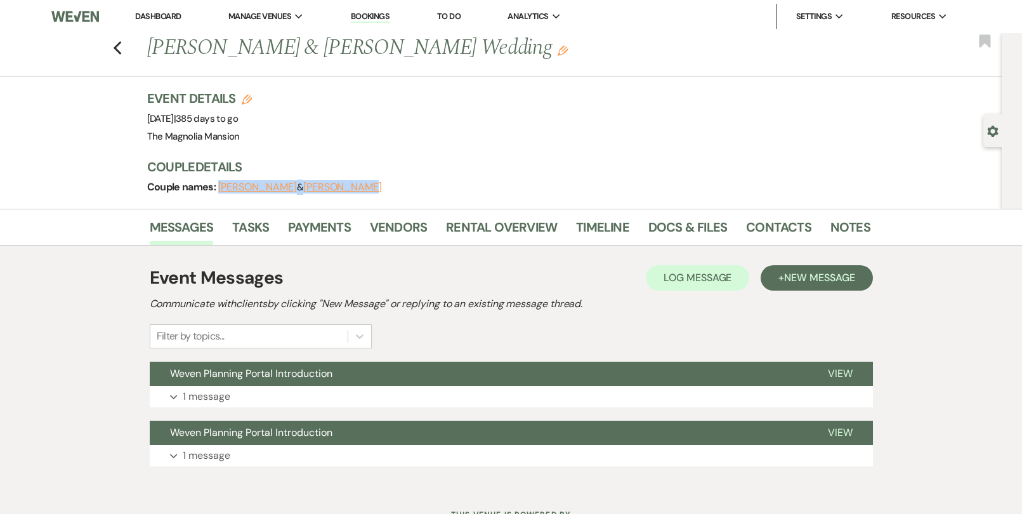
drag, startPoint x: 372, startPoint y: 188, endPoint x: 219, endPoint y: 192, distance: 153.0
click at [219, 192] on div "Couple names: [PERSON_NAME] & [PERSON_NAME]" at bounding box center [502, 187] width 711 height 18
click at [256, 190] on button "[PERSON_NAME]" at bounding box center [257, 187] width 79 height 10
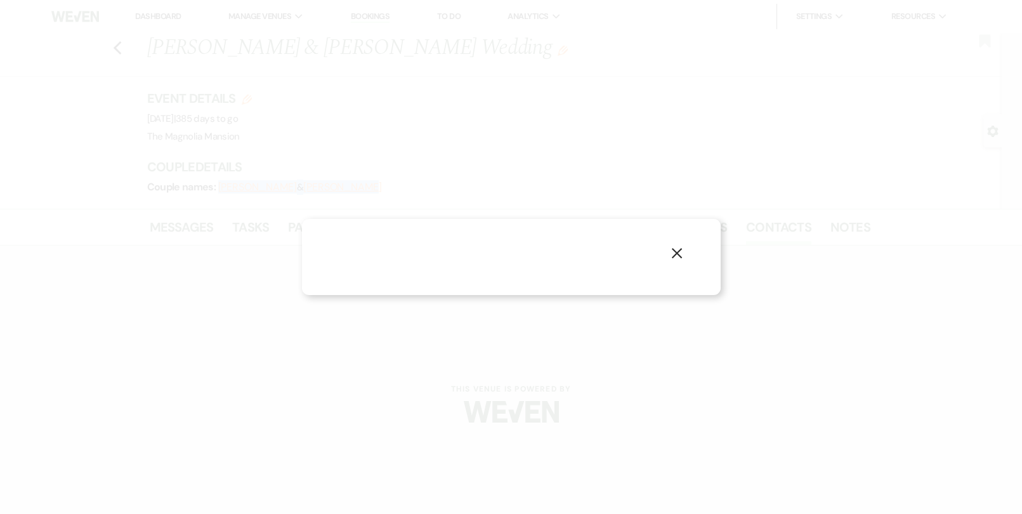
select select "1"
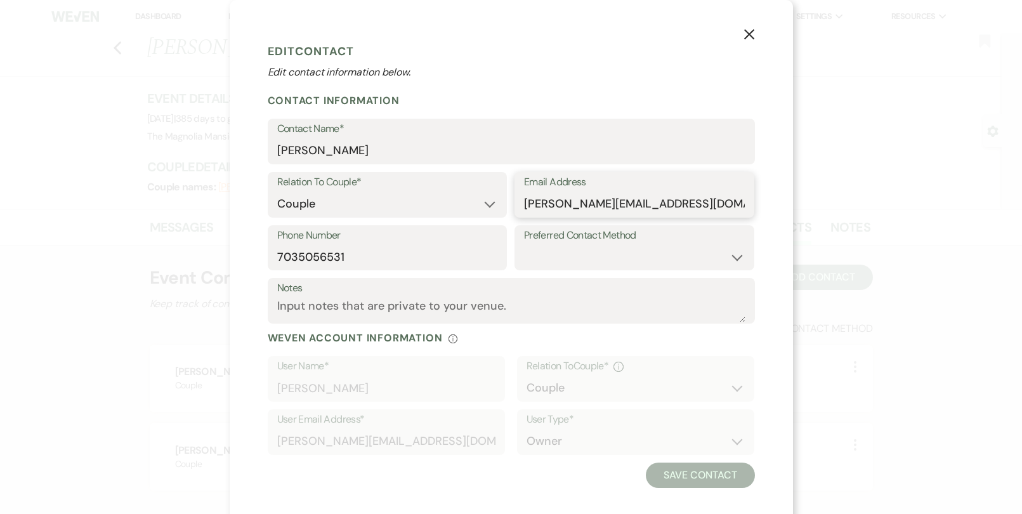
drag, startPoint x: 706, startPoint y: 208, endPoint x: 532, endPoint y: 205, distance: 173.2
click at [531, 205] on input "[PERSON_NAME][EMAIL_ADDRESS][DOMAIN_NAME]" at bounding box center [634, 204] width 221 height 25
click at [699, 209] on input "[PERSON_NAME][EMAIL_ADDRESS][DOMAIN_NAME]" at bounding box center [634, 204] width 221 height 25
drag, startPoint x: 637, startPoint y: 208, endPoint x: 526, endPoint y: 210, distance: 111.0
click at [526, 210] on input "[PERSON_NAME][EMAIL_ADDRESS][DOMAIN_NAME]" at bounding box center [634, 204] width 221 height 25
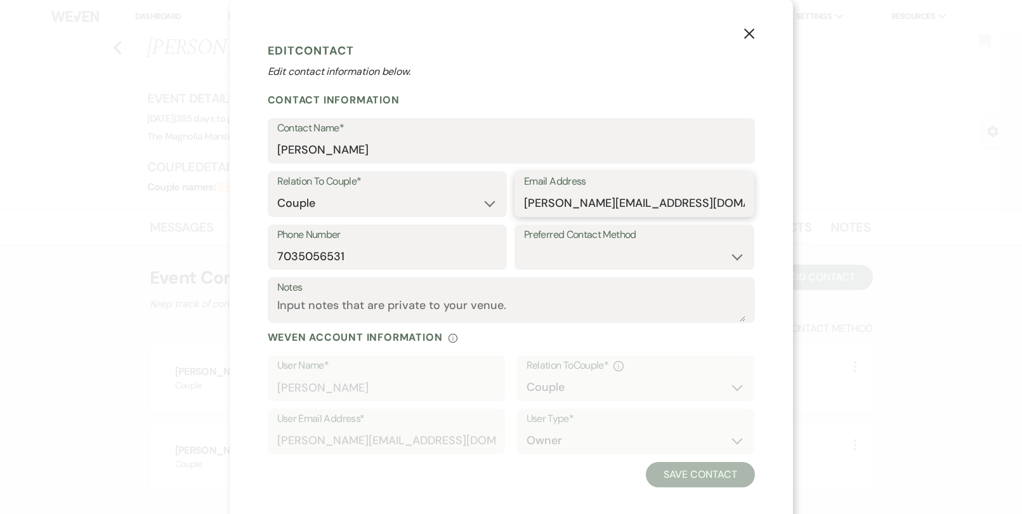
scroll to position [2, 0]
click at [323, 254] on input "7035056531" at bounding box center [387, 254] width 221 height 25
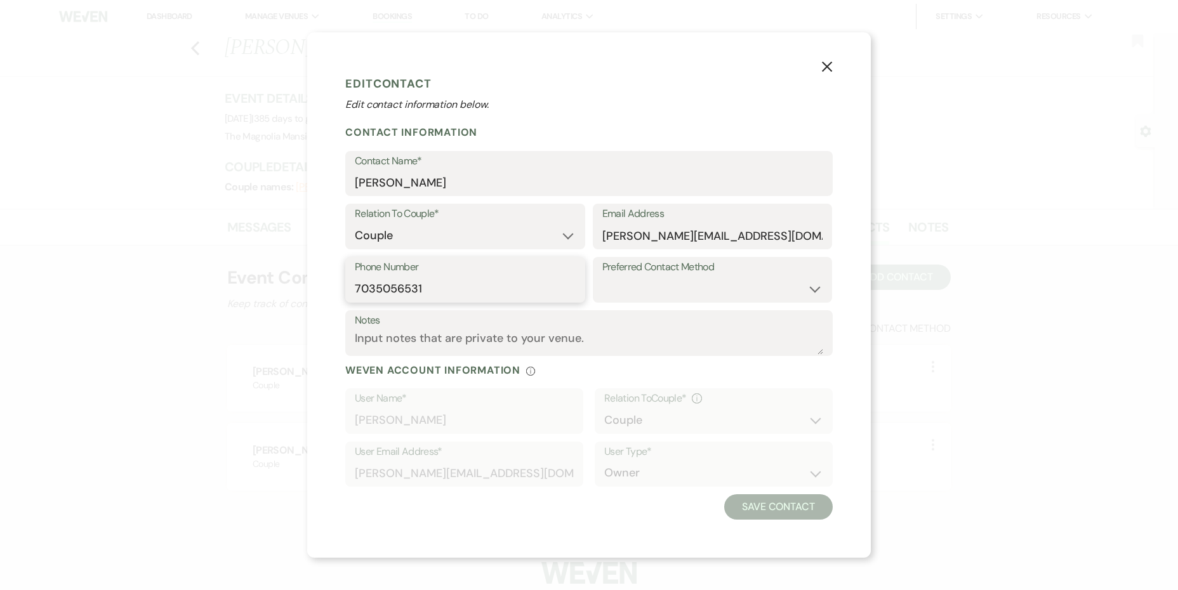
scroll to position [0, 0]
drag, startPoint x: 822, startPoint y: 68, endPoint x: 817, endPoint y: 73, distance: 7.2
click at [822, 68] on icon "X" at bounding box center [826, 66] width 11 height 11
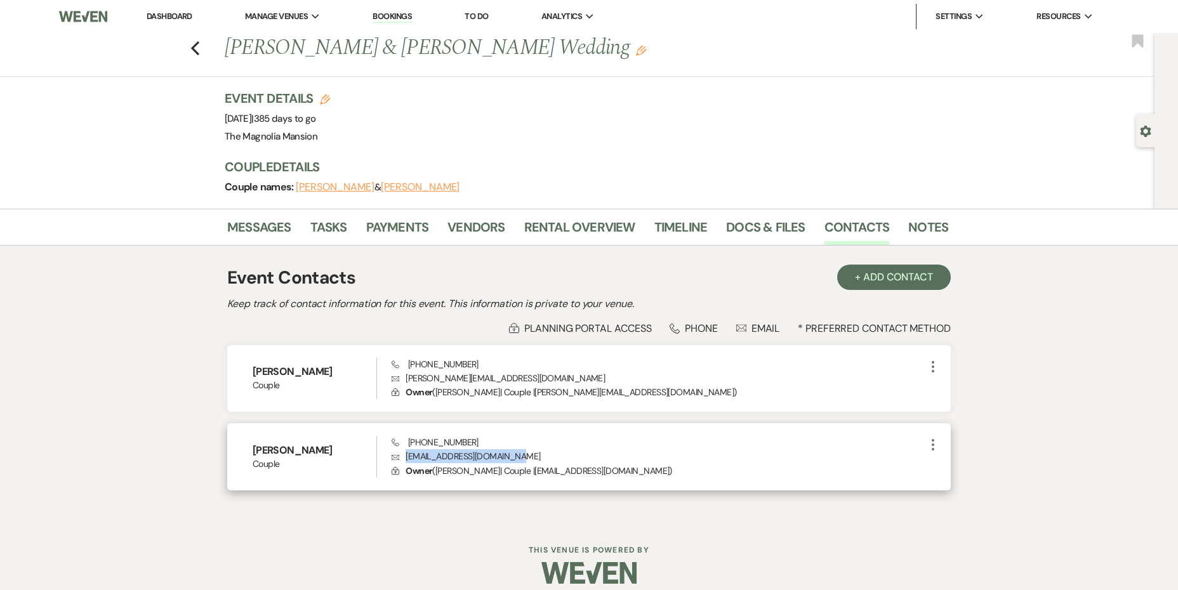
drag, startPoint x: 509, startPoint y: 456, endPoint x: 407, endPoint y: 460, distance: 101.6
click at [407, 460] on p "Envelope [EMAIL_ADDRESS][DOMAIN_NAME]" at bounding box center [658, 456] width 534 height 14
drag, startPoint x: 437, startPoint y: 443, endPoint x: 408, endPoint y: 443, distance: 29.2
click at [408, 443] on div "Phone [PHONE_NUMBER] Envelope [EMAIL_ADDRESS][DOMAIN_NAME] Lock Owner ( [PERSON…" at bounding box center [658, 457] width 534 height 42
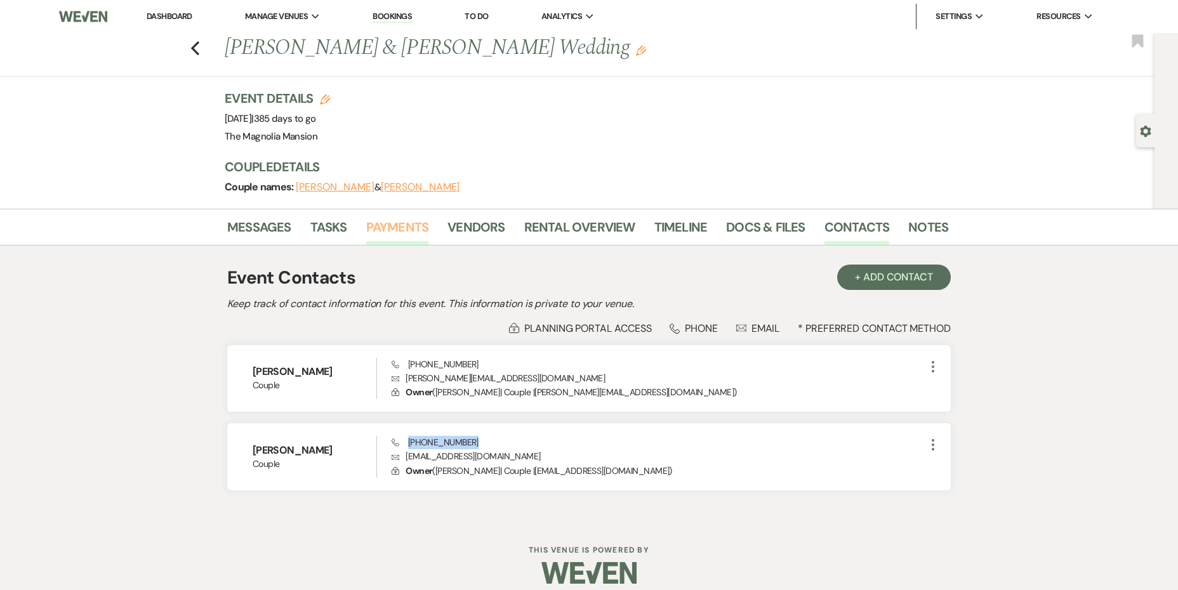
click at [390, 230] on link "Payments" at bounding box center [397, 231] width 63 height 28
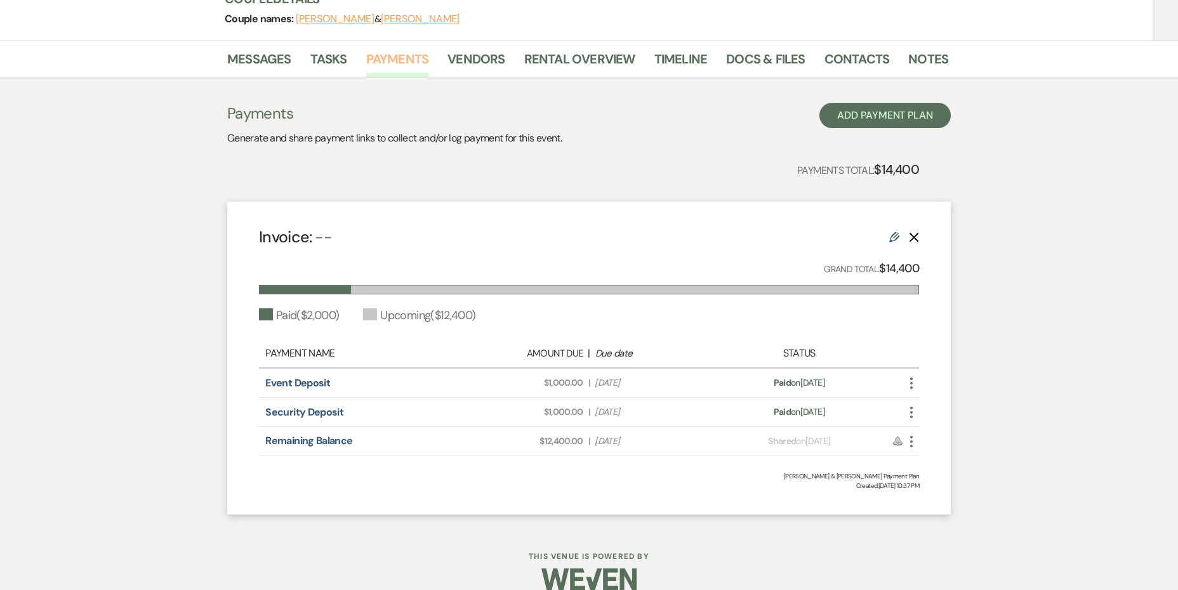
scroll to position [166, 0]
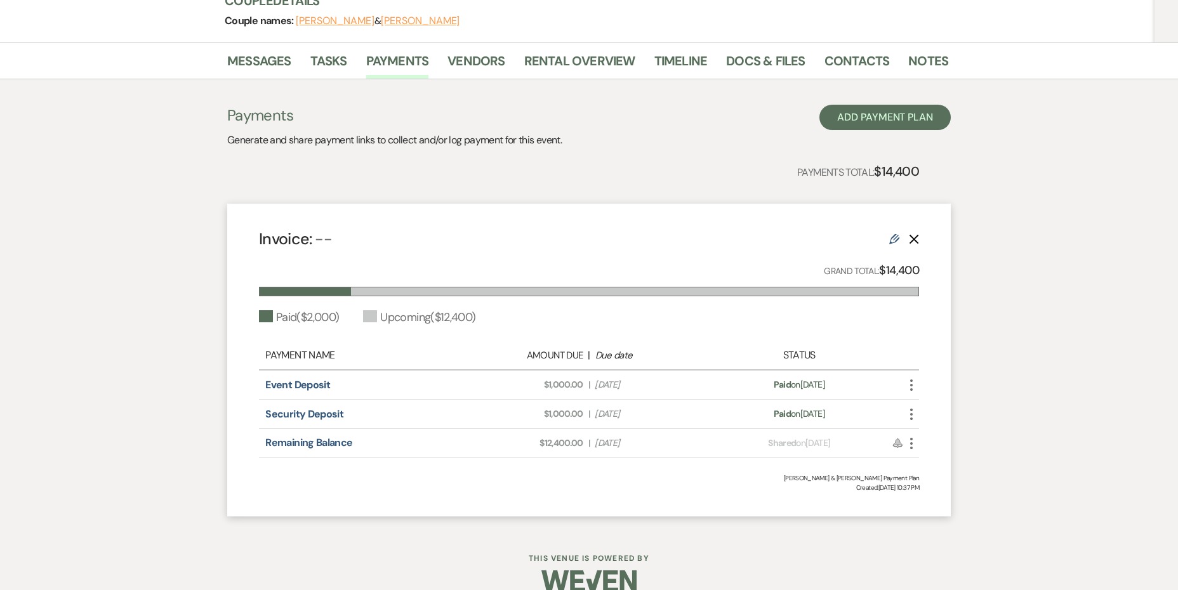
drag, startPoint x: 553, startPoint y: 384, endPoint x: 663, endPoint y: 383, distance: 110.4
click at [663, 383] on div "Amount Due: $1,000.00 | Due Date [DATE]" at bounding box center [588, 384] width 259 height 13
drag, startPoint x: 541, startPoint y: 412, endPoint x: 660, endPoint y: 414, distance: 119.3
click at [660, 414] on div "Amount Due: $1,000.00 | Due Date [DATE]" at bounding box center [588, 413] width 259 height 13
drag, startPoint x: 522, startPoint y: 441, endPoint x: 666, endPoint y: 444, distance: 144.1
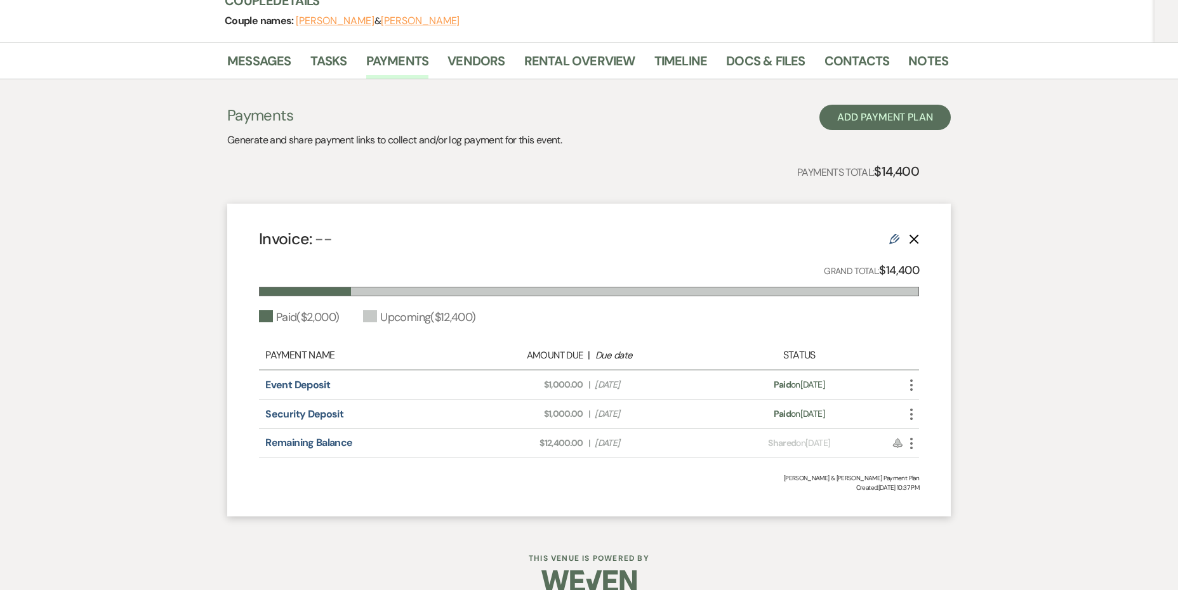
click at [666, 444] on div "Amount Due: $12,400.00 | Due Date [DATE]" at bounding box center [588, 443] width 259 height 13
click at [744, 444] on div "Payment status: Shared on [DATE]" at bounding box center [799, 443] width 162 height 13
drag, startPoint x: 652, startPoint y: 383, endPoint x: 593, endPoint y: 388, distance: 59.9
click at [593, 388] on div "Amount Due: $1,000.00 | Due Date [DATE]" at bounding box center [588, 384] width 259 height 13
click at [848, 384] on div "Payment status: Paid on [DATE]" at bounding box center [799, 384] width 162 height 13
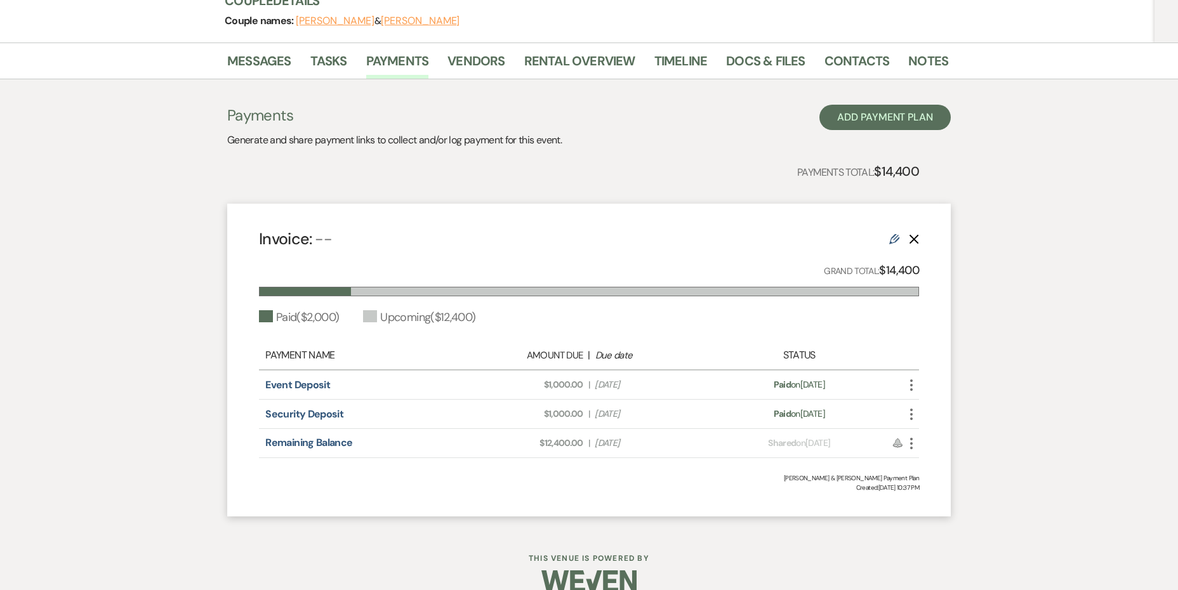
drag, startPoint x: 772, startPoint y: 390, endPoint x: 749, endPoint y: 391, distance: 22.3
click at [749, 391] on div "Payment status: Paid on [DATE]" at bounding box center [799, 384] width 162 height 13
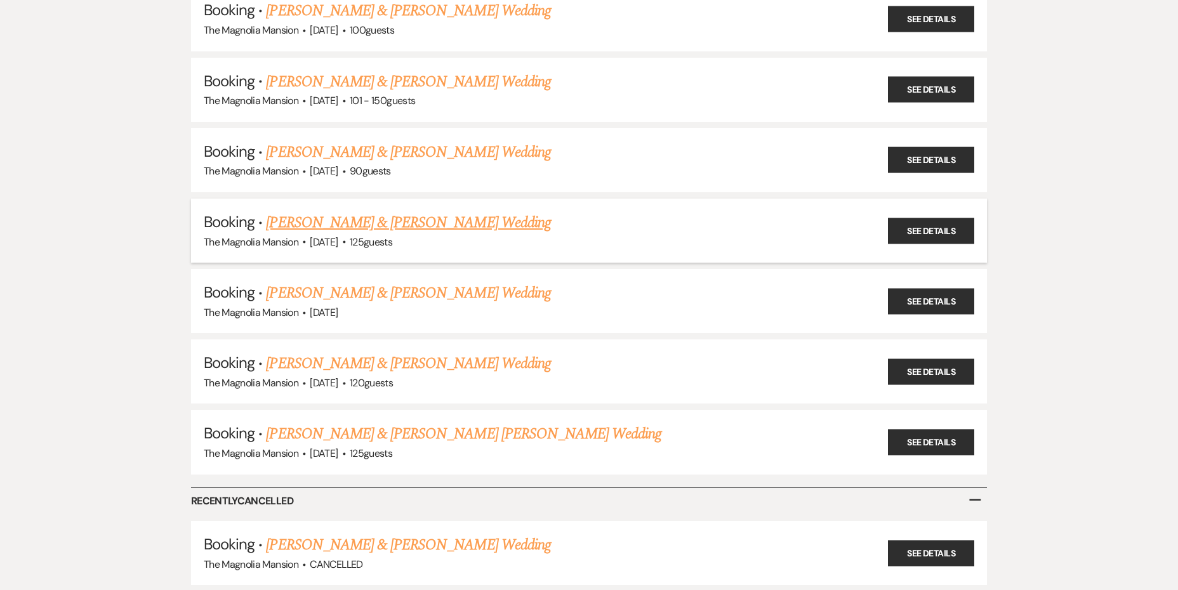
scroll to position [1579, 0]
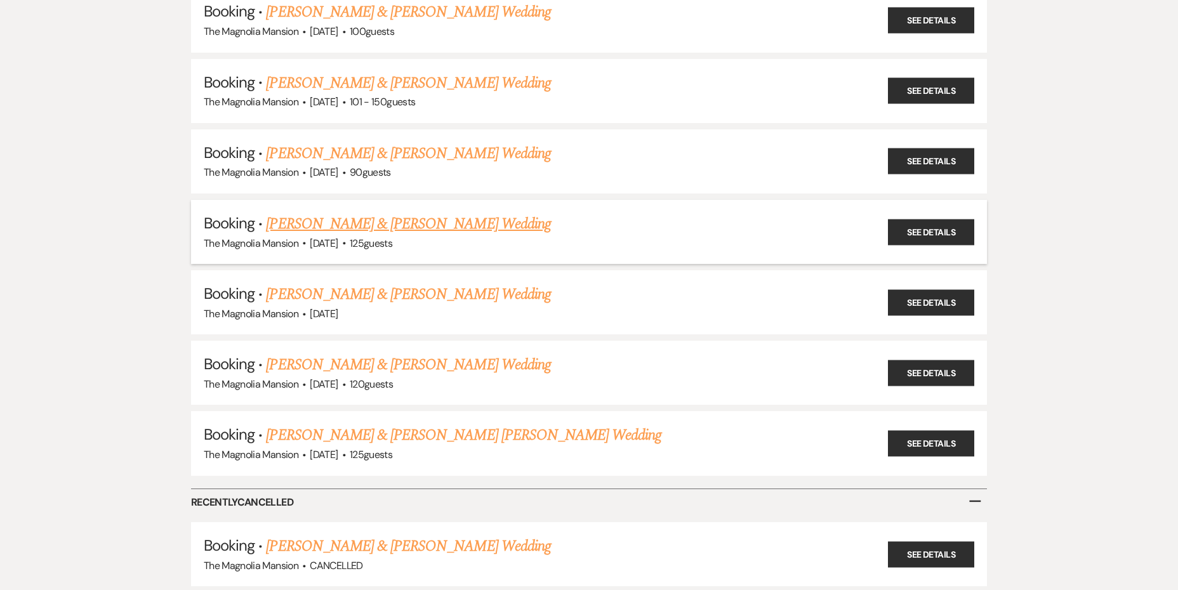
click at [461, 225] on link "[PERSON_NAME] & [PERSON_NAME] Wedding" at bounding box center [408, 224] width 284 height 23
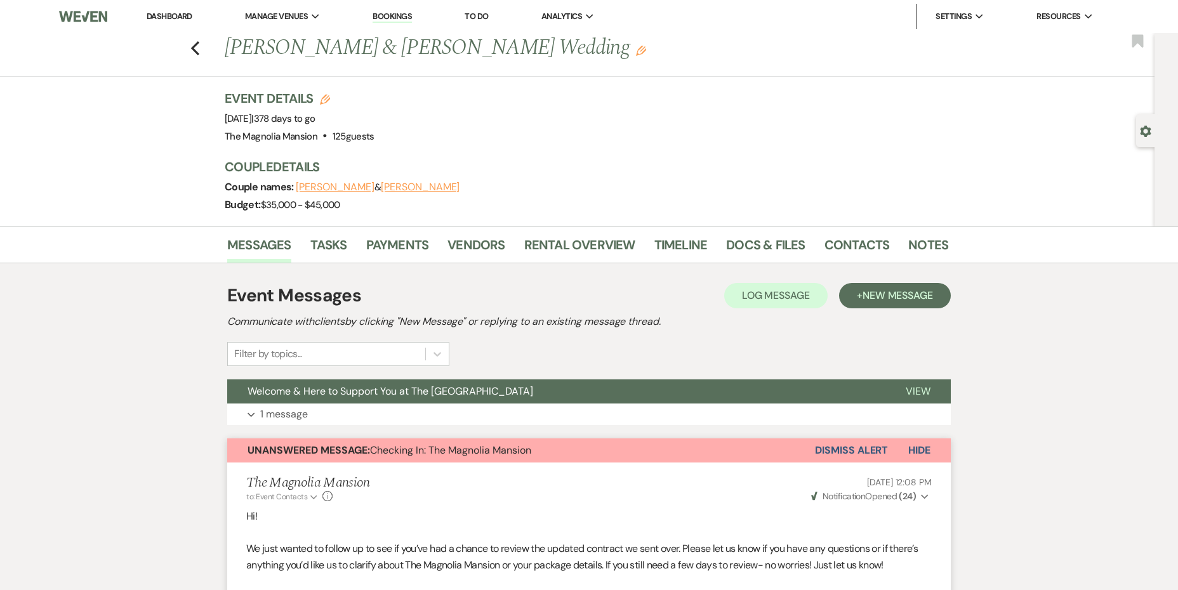
drag, startPoint x: 571, startPoint y: 46, endPoint x: 230, endPoint y: 40, distance: 341.4
click at [230, 40] on h1 "[PERSON_NAME] & [PERSON_NAME] Wedding Edit" at bounding box center [509, 48] width 568 height 30
drag, startPoint x: 266, startPoint y: 119, endPoint x: 340, endPoint y: 121, distance: 74.2
click at [315, 121] on span "Event Date: [DATE] | 378 days to go" at bounding box center [270, 118] width 91 height 13
click at [374, 140] on div "Venue: [GEOGRAPHIC_DATA] . 125 guests Venue Address: [STREET_ADDRESS] Guest cou…" at bounding box center [300, 137] width 150 height 18
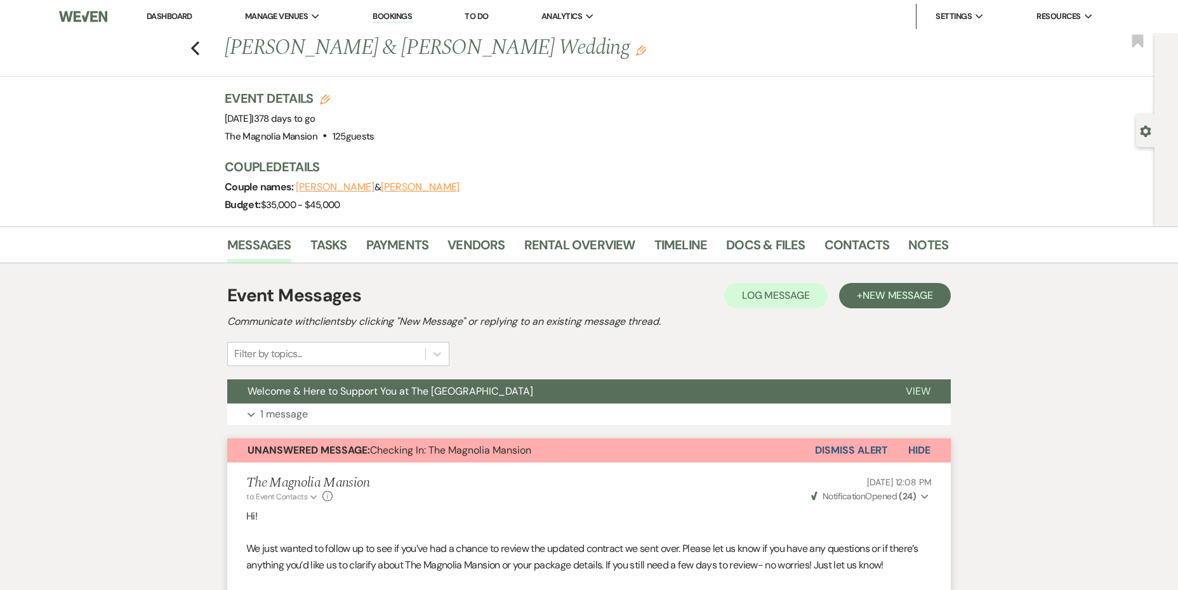
drag, startPoint x: 397, startPoint y: 190, endPoint x: 296, endPoint y: 190, distance: 100.9
click at [296, 190] on div "Couple names: [PERSON_NAME] & [PERSON_NAME]" at bounding box center [580, 187] width 711 height 18
click at [319, 188] on button "[PERSON_NAME]" at bounding box center [335, 187] width 79 height 10
select select "1"
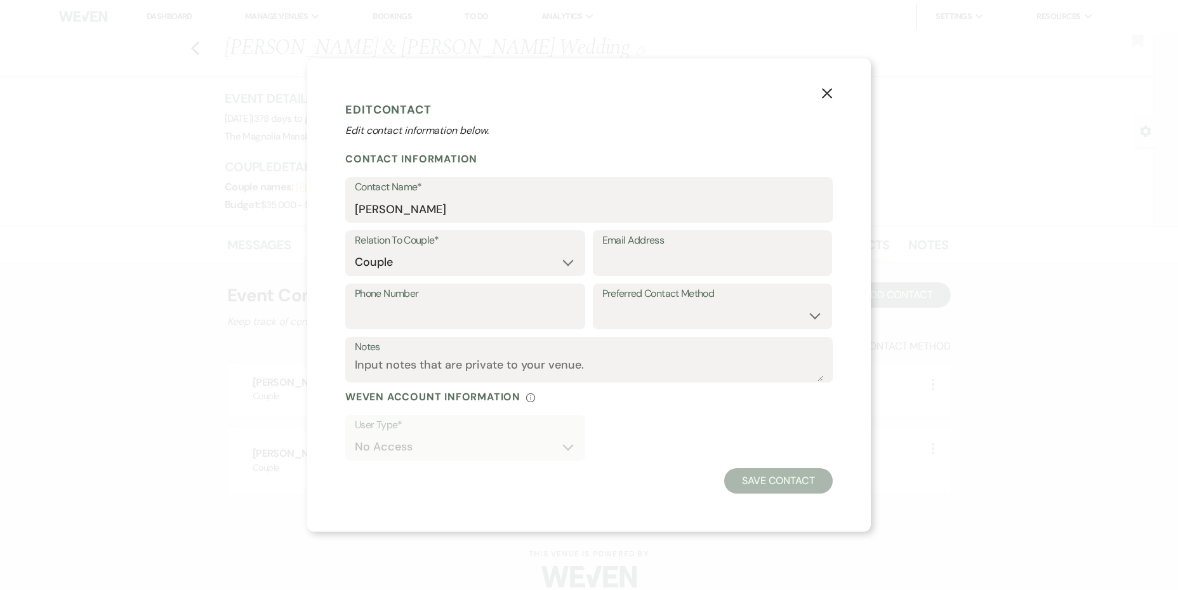
click at [827, 94] on icon "X" at bounding box center [826, 93] width 11 height 11
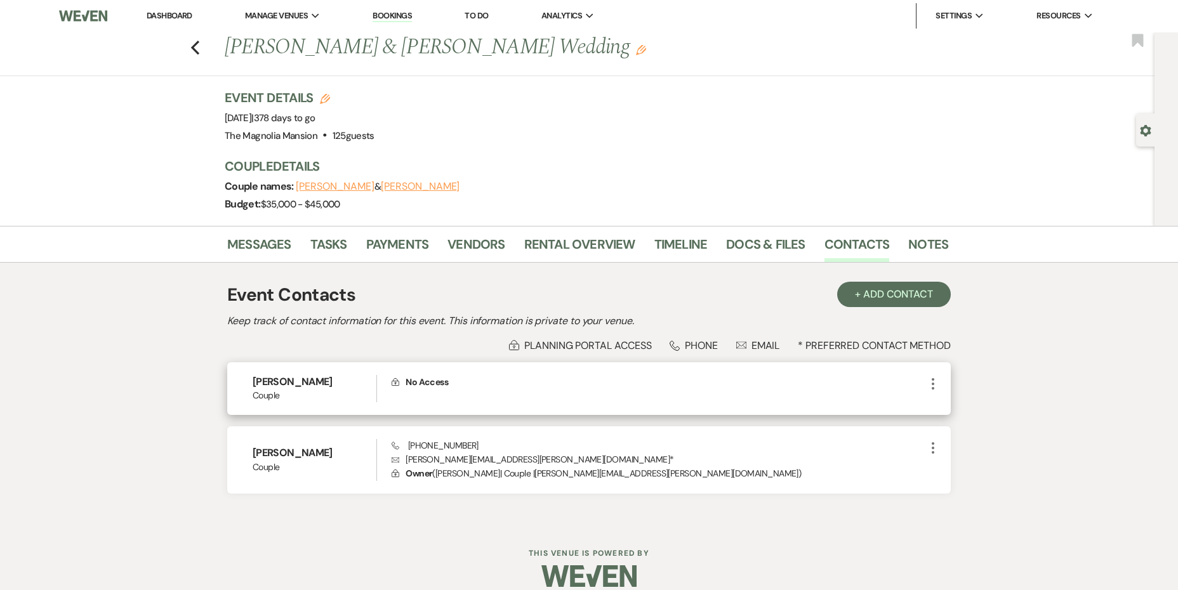
scroll to position [16, 0]
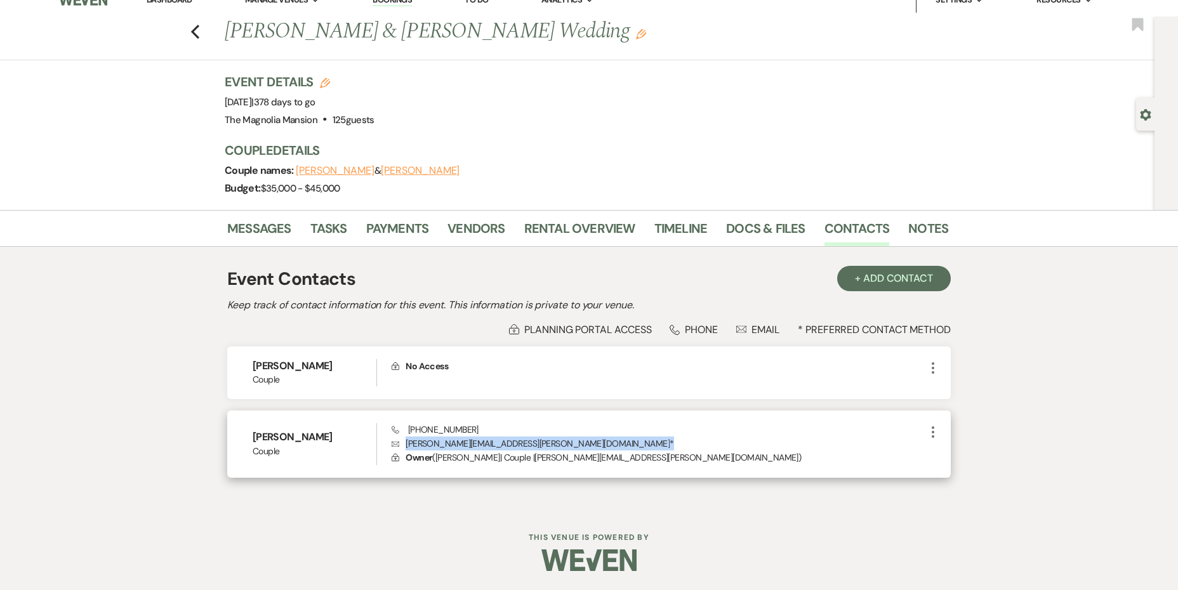
drag, startPoint x: 483, startPoint y: 444, endPoint x: 406, endPoint y: 446, distance: 76.8
click at [406, 446] on p "Envelope [PERSON_NAME][EMAIL_ADDRESS][PERSON_NAME][DOMAIN_NAME] *" at bounding box center [658, 444] width 534 height 14
drag, startPoint x: 455, startPoint y: 435, endPoint x: 400, endPoint y: 431, distance: 54.7
click at [400, 431] on div "Phone [PHONE_NUMBER] Envelope [PERSON_NAME][EMAIL_ADDRESS][PERSON_NAME][DOMAIN_…" at bounding box center [658, 444] width 534 height 42
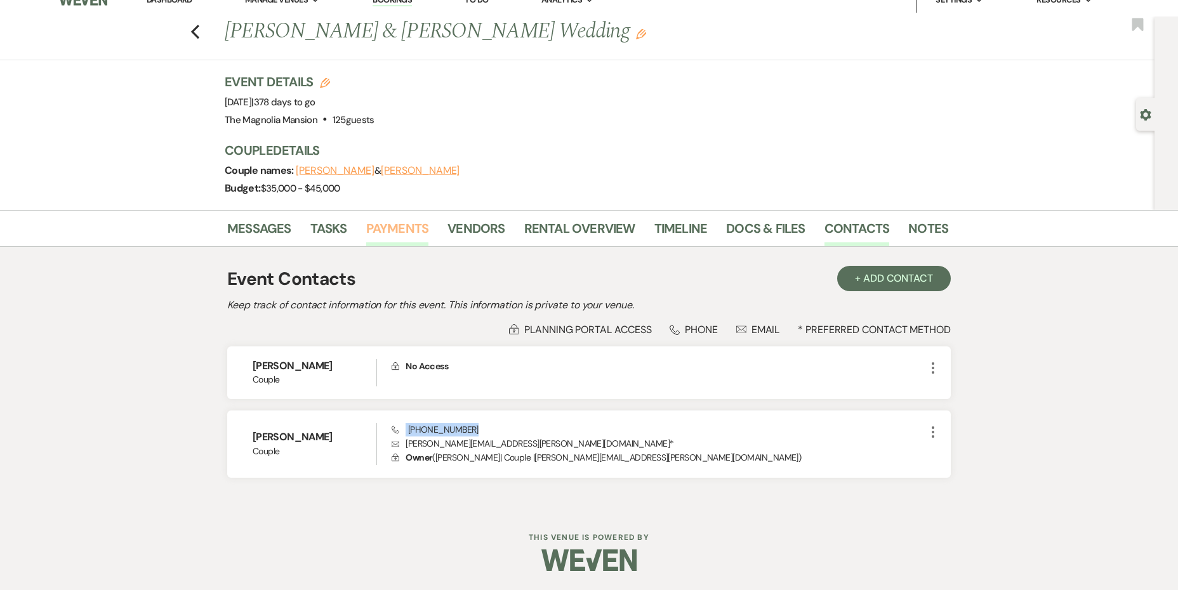
click at [391, 232] on link "Payments" at bounding box center [397, 232] width 63 height 28
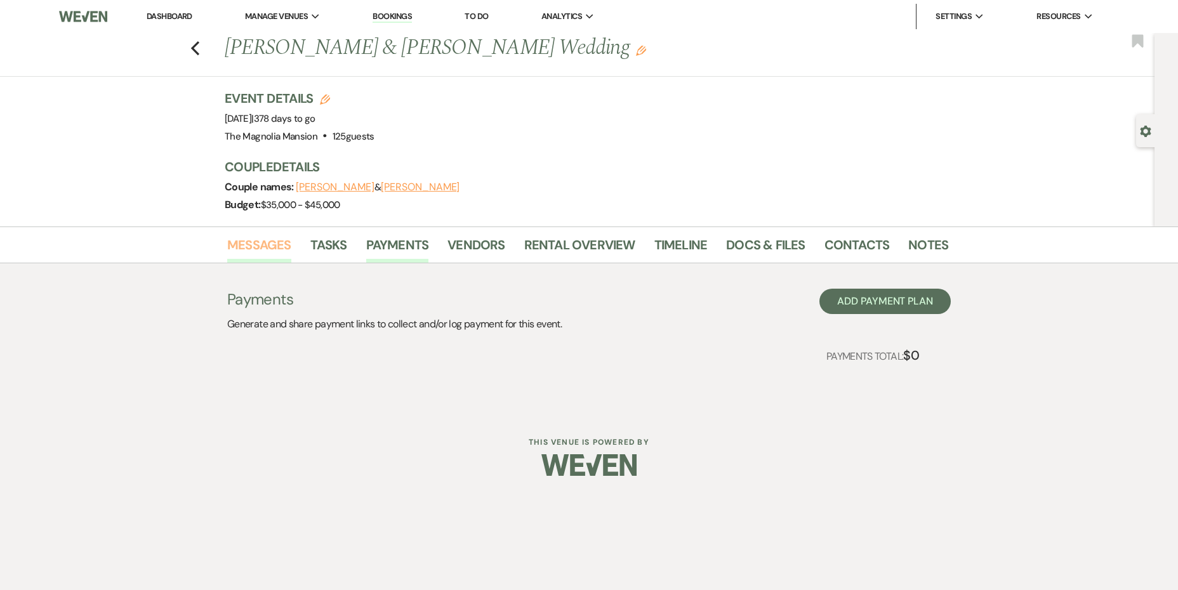
click at [266, 249] on link "Messages" at bounding box center [259, 249] width 64 height 28
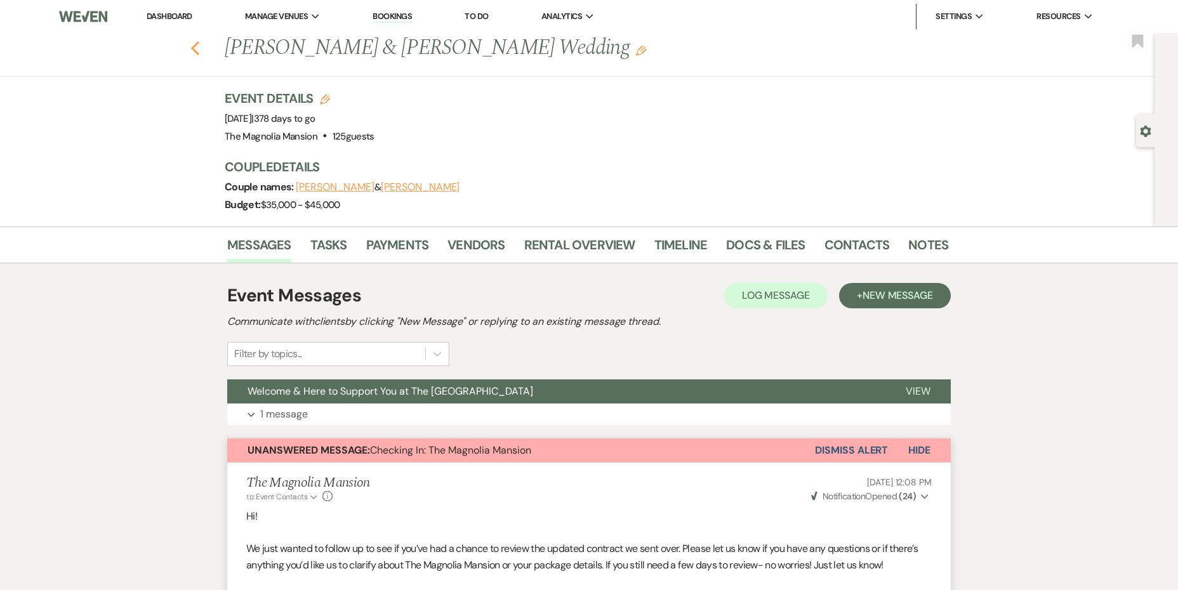
click at [198, 47] on icon "Previous" at bounding box center [195, 48] width 10 height 15
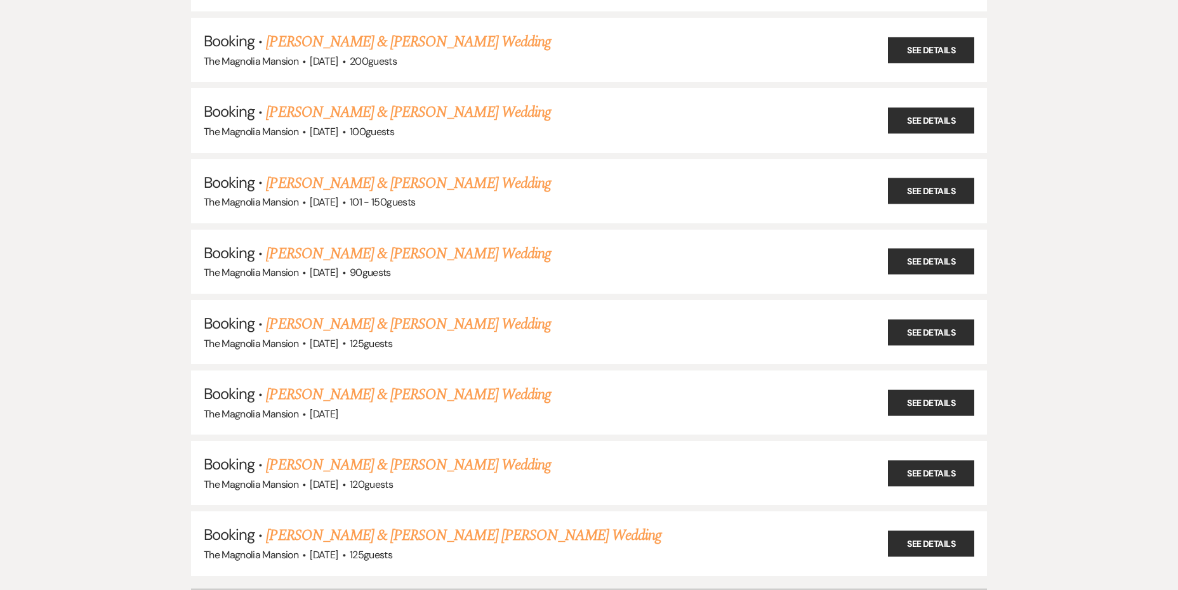
scroll to position [1478, 0]
click at [381, 248] on link "[PERSON_NAME] & [PERSON_NAME] Wedding" at bounding box center [408, 254] width 284 height 23
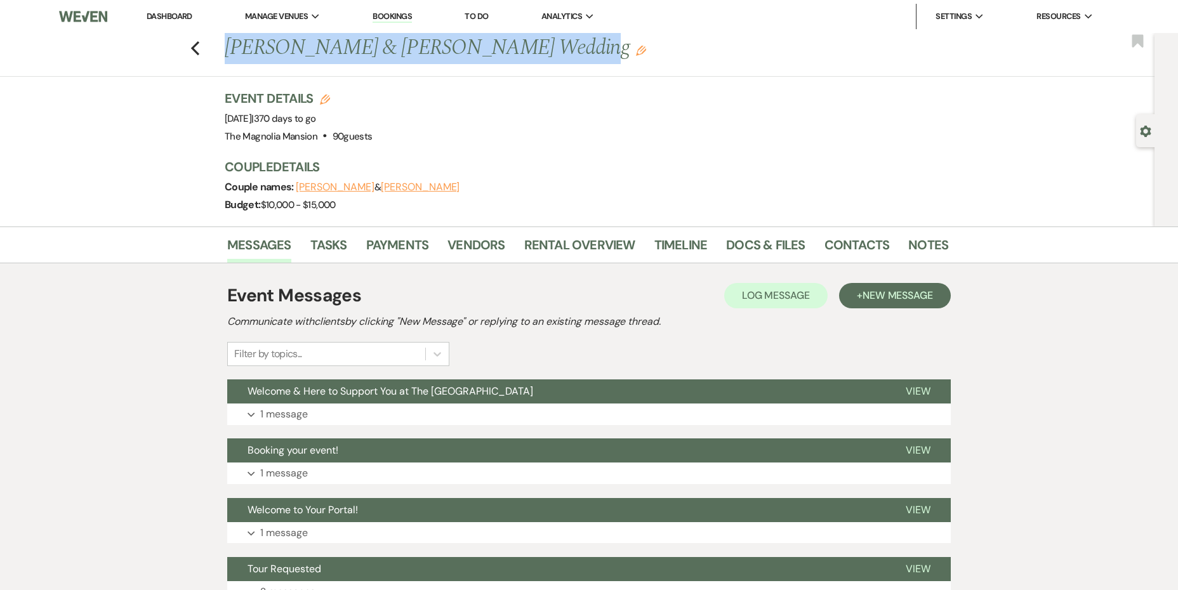
drag, startPoint x: 515, startPoint y: 53, endPoint x: 230, endPoint y: 51, distance: 285.5
click at [230, 51] on h1 "[PERSON_NAME] & [PERSON_NAME] Wedding Edit" at bounding box center [509, 48] width 568 height 30
drag, startPoint x: 253, startPoint y: 119, endPoint x: 346, endPoint y: 120, distance: 93.3
click at [316, 120] on span "Event Date: [DATE] | 370 days to go" at bounding box center [270, 118] width 91 height 13
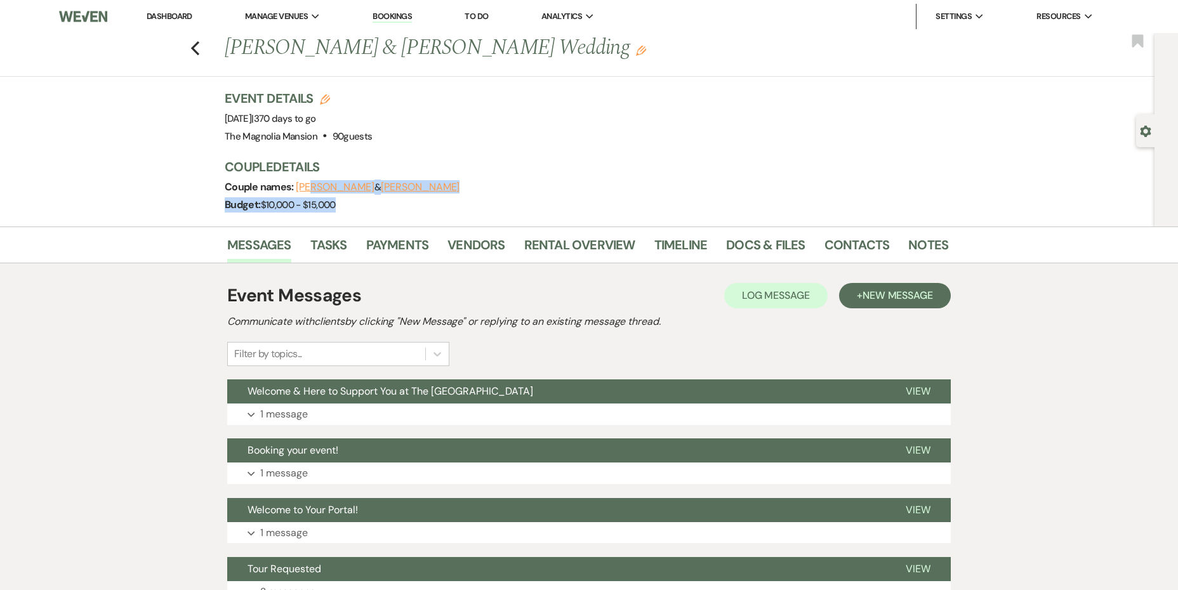
drag, startPoint x: 382, startPoint y: 190, endPoint x: 315, endPoint y: 191, distance: 67.3
click at [308, 189] on div "Couple Details Couple names: [PERSON_NAME] & [PERSON_NAME] Budget: $10,000 - $1…" at bounding box center [580, 186] width 711 height 56
drag, startPoint x: 465, startPoint y: 213, endPoint x: 442, endPoint y: 197, distance: 28.3
click at [463, 209] on div "Budget: $10,000 - $15,000" at bounding box center [580, 205] width 711 height 18
drag, startPoint x: 437, startPoint y: 196, endPoint x: 294, endPoint y: 188, distance: 142.3
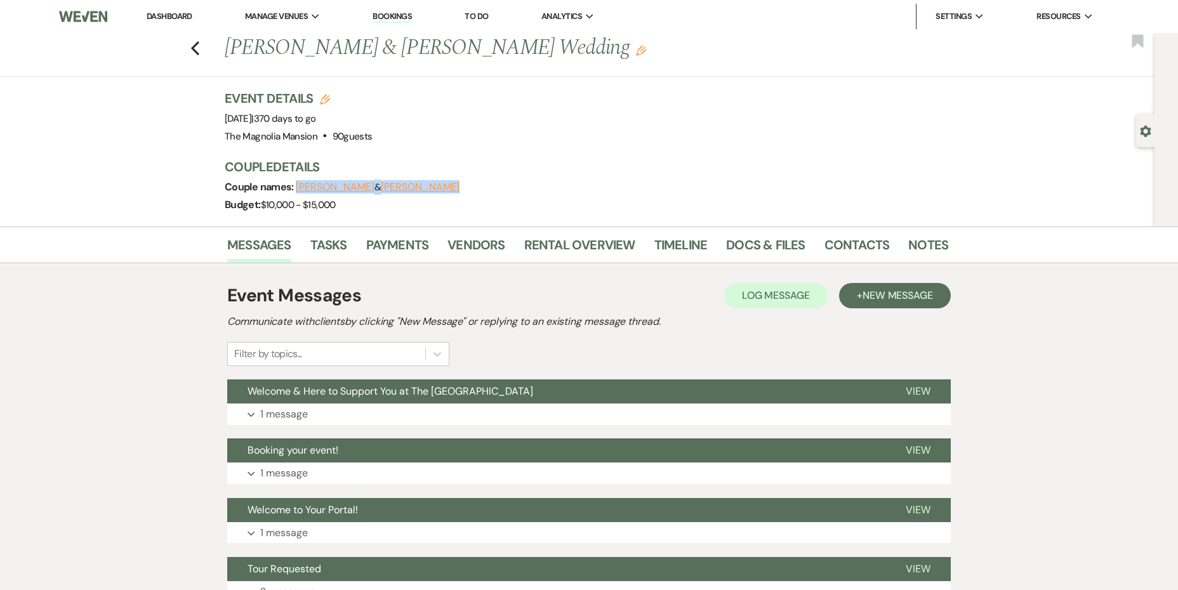
click at [294, 188] on div "Couple Details Couple names: [PERSON_NAME] & [PERSON_NAME] Budget: $10,000 - $1…" at bounding box center [580, 186] width 711 height 56
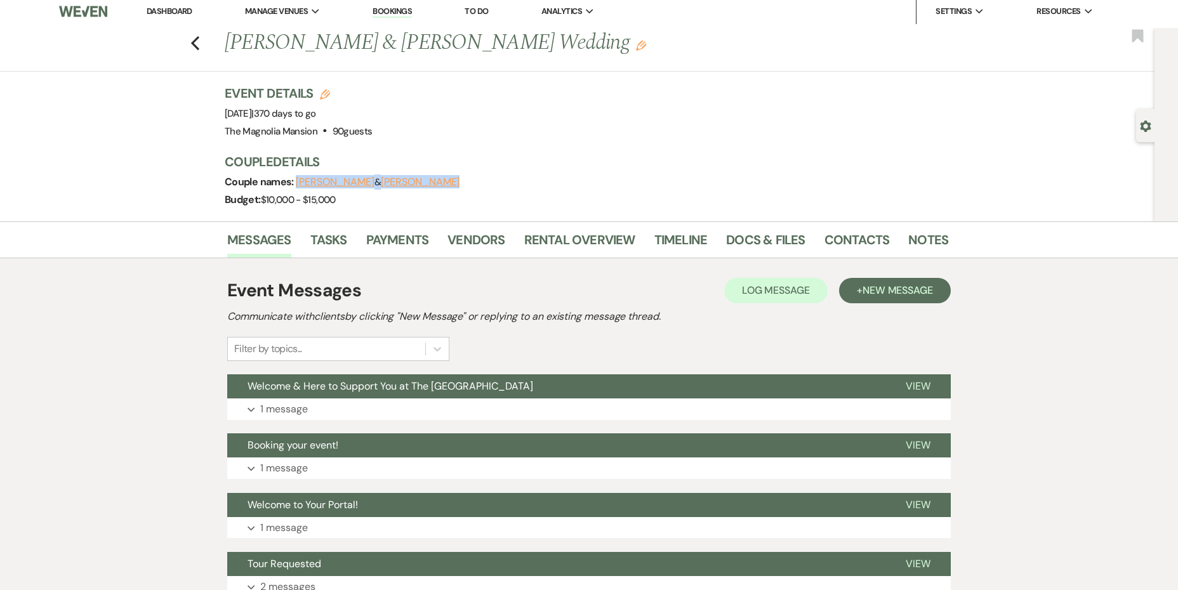
scroll to position [7, 0]
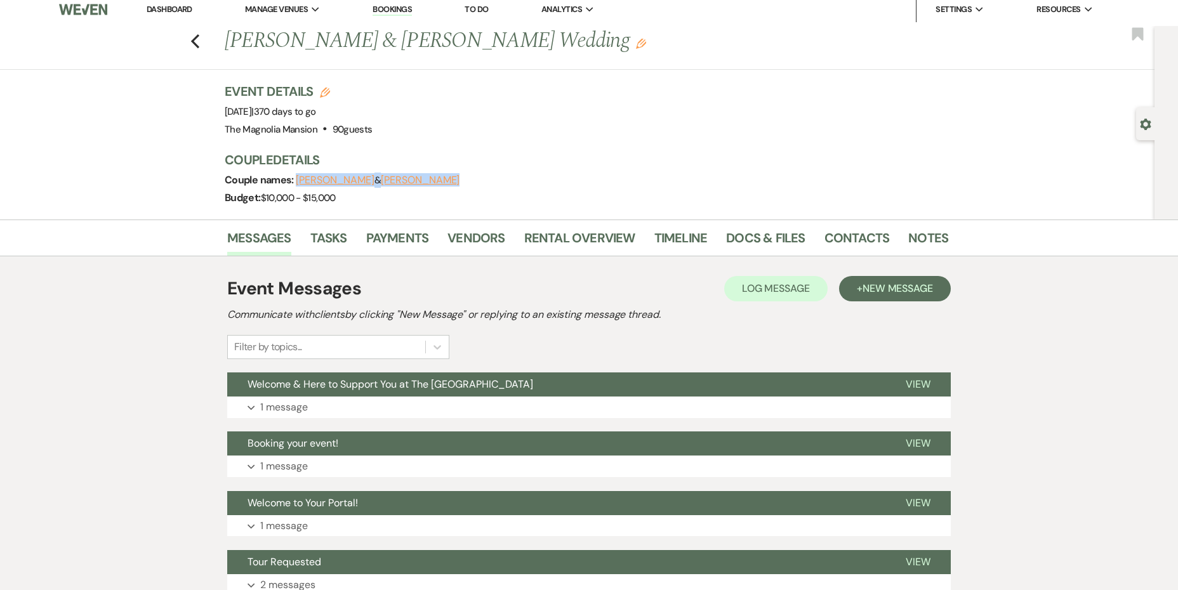
click at [332, 182] on button "[PERSON_NAME]" at bounding box center [335, 180] width 79 height 10
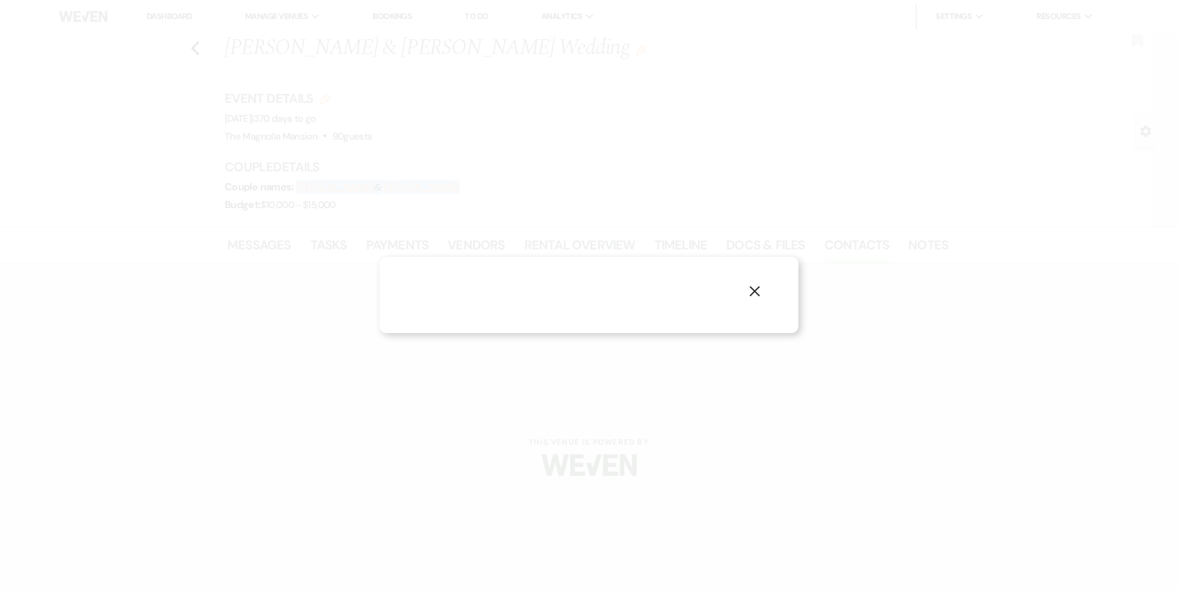
select select "1"
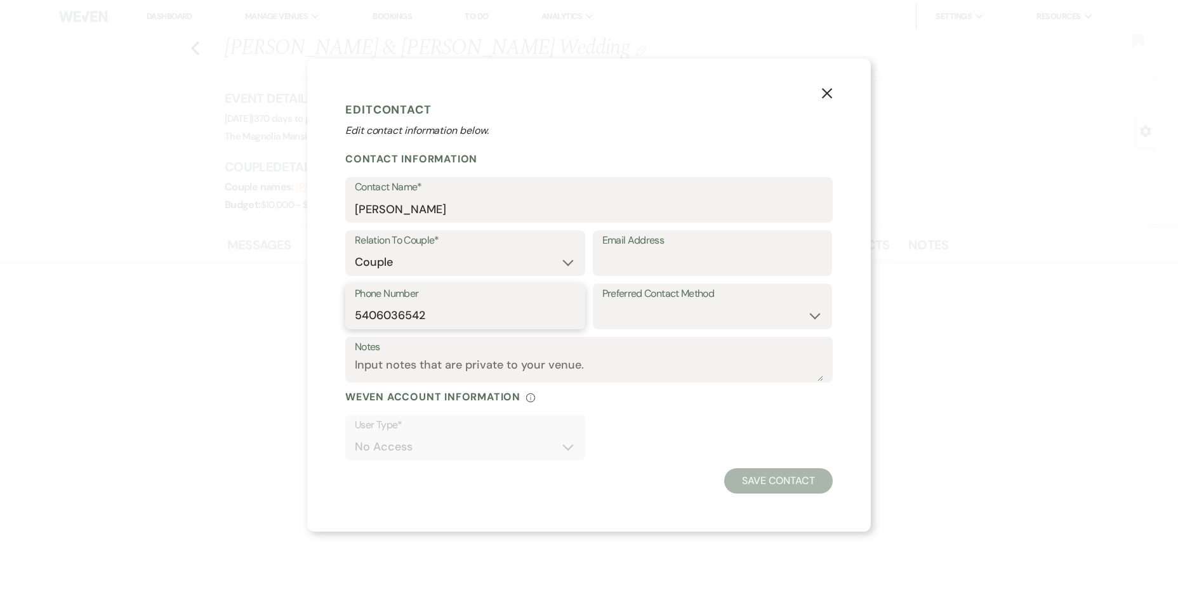
click at [450, 312] on input "5406036542" at bounding box center [465, 315] width 221 height 25
click at [828, 91] on use "button" at bounding box center [827, 93] width 10 height 10
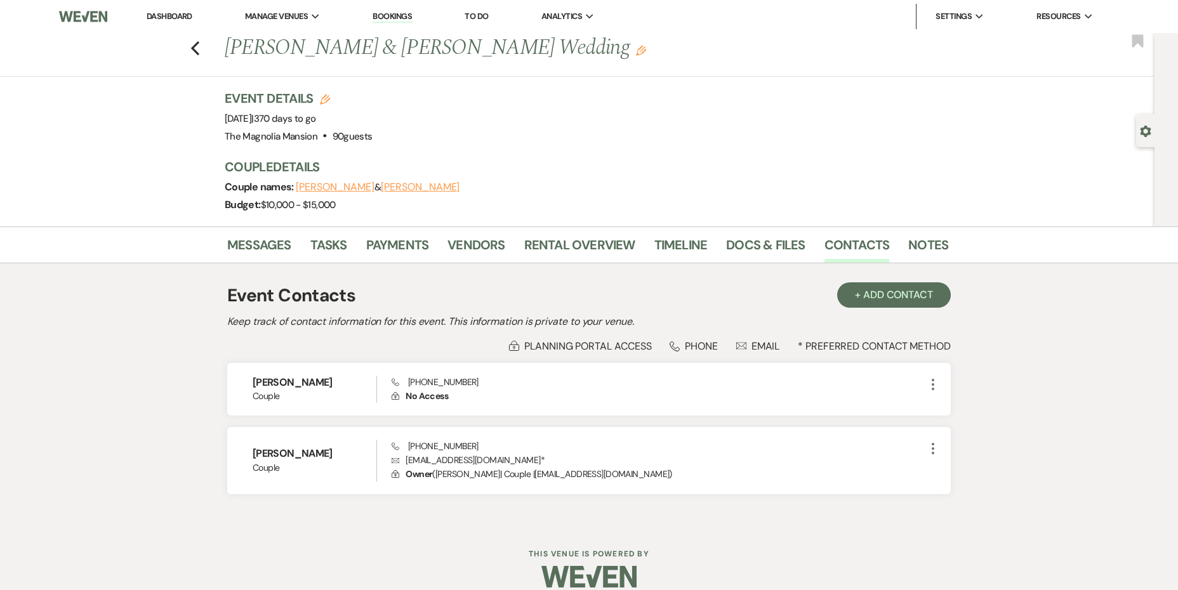
click at [391, 183] on button "[PERSON_NAME]" at bounding box center [420, 187] width 79 height 10
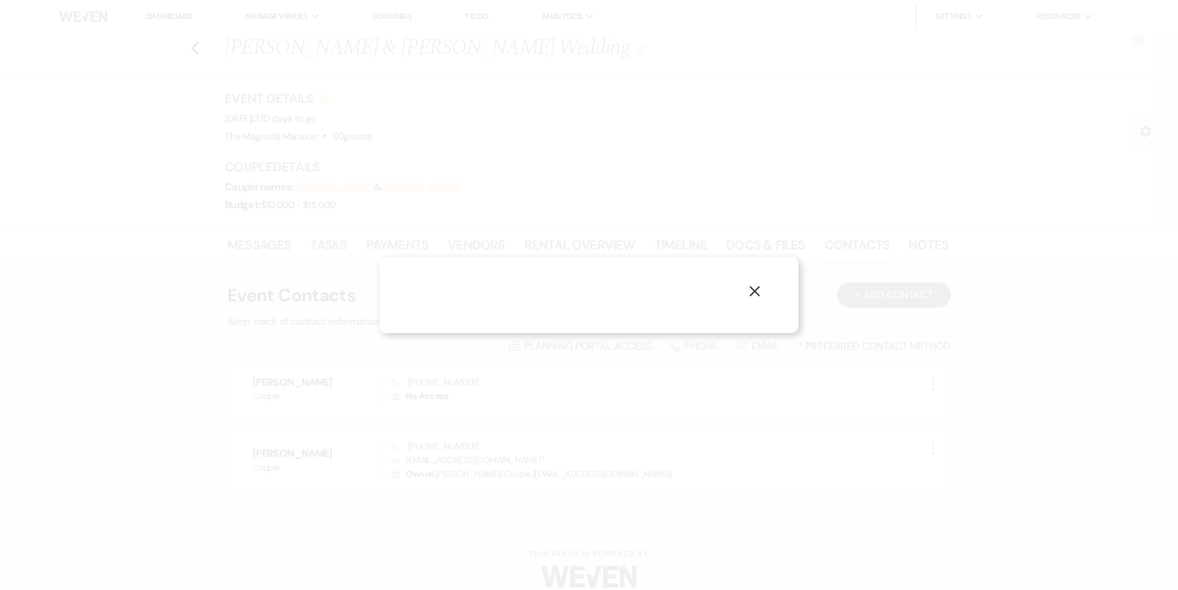
select select "1"
select select "email"
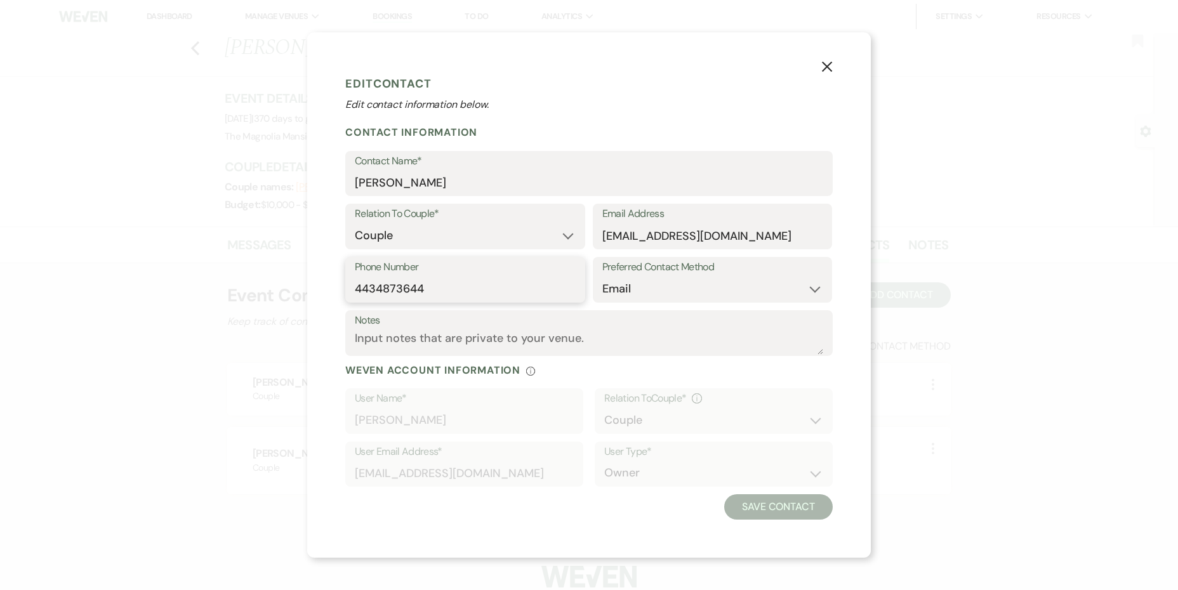
click at [460, 289] on input "4434873644" at bounding box center [465, 289] width 221 height 25
click at [714, 227] on input "[EMAIL_ADDRESS][DOMAIN_NAME]" at bounding box center [712, 235] width 221 height 25
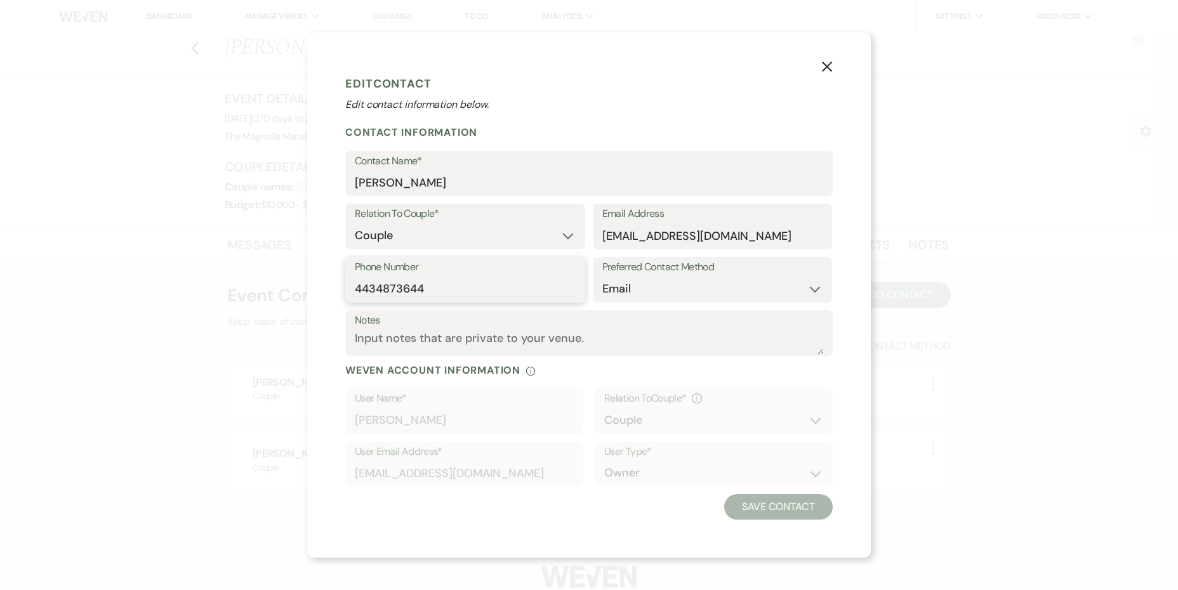
click at [393, 293] on input "4434873644" at bounding box center [465, 289] width 221 height 25
click at [824, 62] on icon "X" at bounding box center [826, 66] width 11 height 11
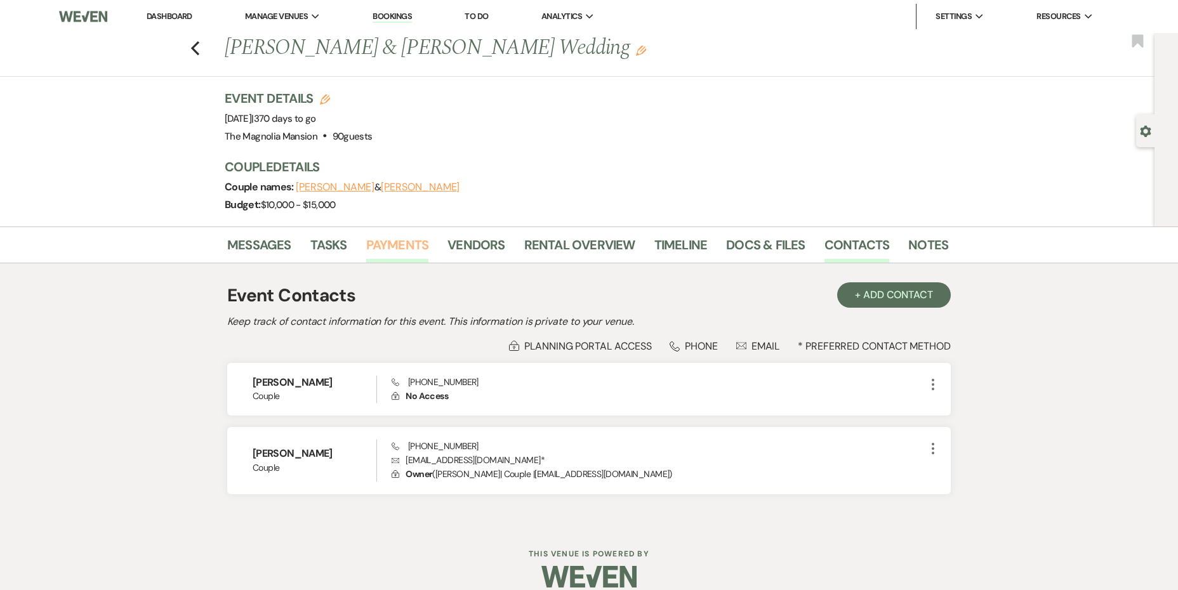
click at [397, 246] on link "Payments" at bounding box center [397, 249] width 63 height 28
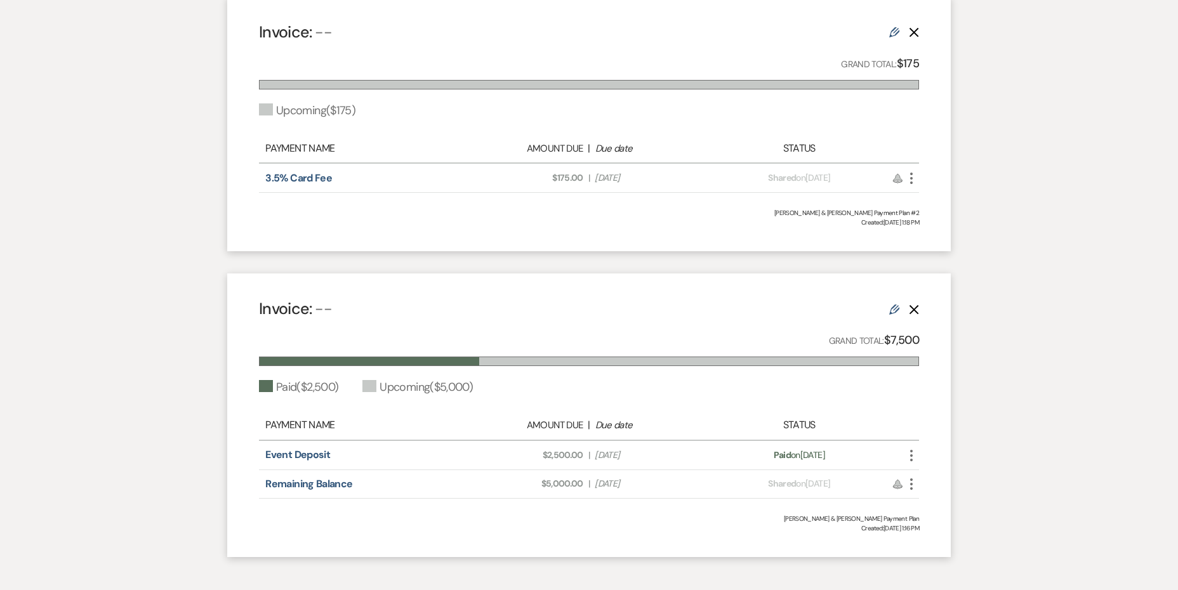
scroll to position [371, 0]
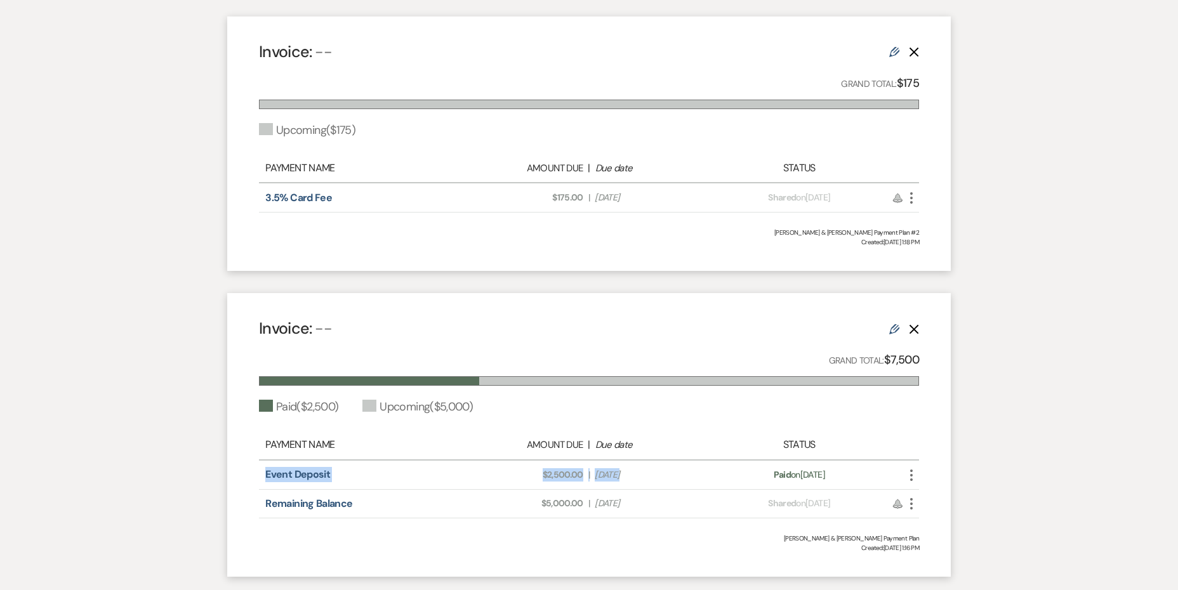
drag, startPoint x: 490, startPoint y: 480, endPoint x: 722, endPoint y: 476, distance: 231.6
click at [722, 476] on div "Invoice: -- Edit Delete Grand Total: $7,500 Paid ( $2,500 ) Upcoming ( $5,000 )…" at bounding box center [588, 435] width 723 height 284
click at [722, 476] on div "Payment status: Paid on [DATE]" at bounding box center [799, 474] width 162 height 13
drag, startPoint x: 317, startPoint y: 473, endPoint x: 645, endPoint y: 506, distance: 329.1
click at [645, 506] on div "Payment Name Amount Due | Due date Status Event Deposit Amount Due: $2,500.00 |…" at bounding box center [589, 475] width 660 height 88
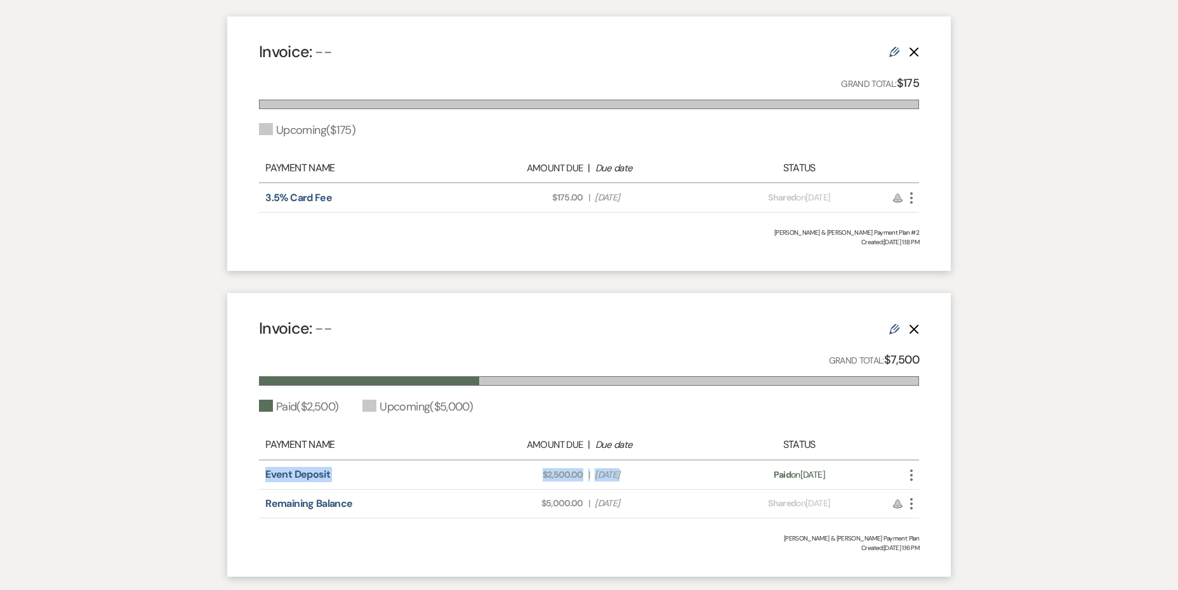
drag, startPoint x: 540, startPoint y: 202, endPoint x: 691, endPoint y: 210, distance: 151.2
click at [691, 210] on div "3.5% Card Fee Amount Due: $175.00 | Due Date [DATE] Payment status: Shared on […" at bounding box center [589, 197] width 660 height 29
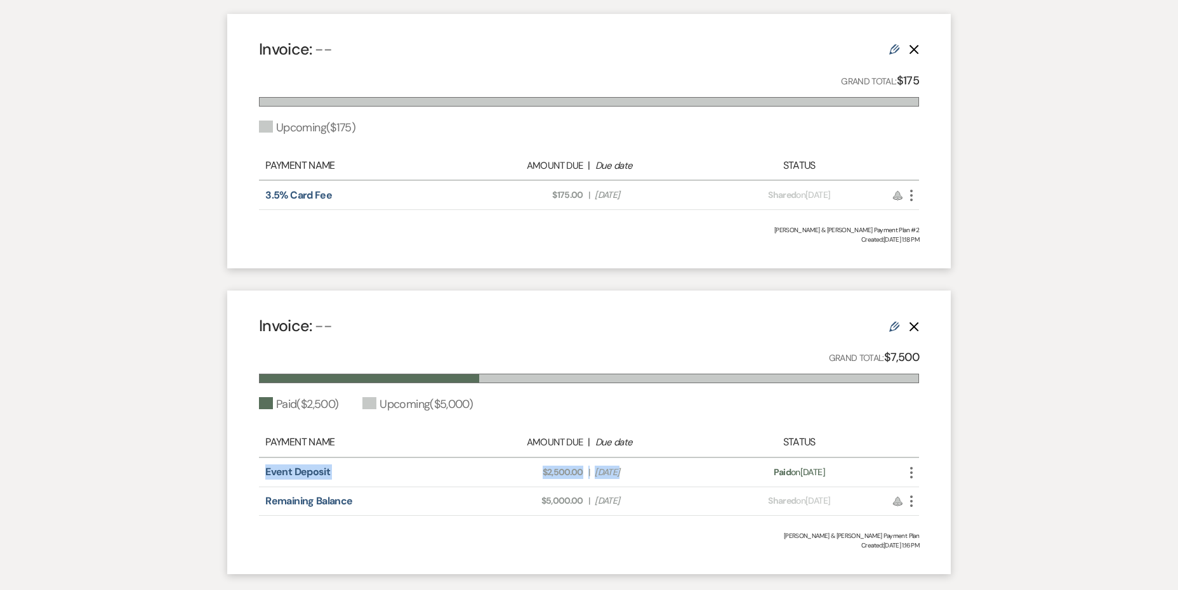
drag, startPoint x: 588, startPoint y: 476, endPoint x: 672, endPoint y: 475, distance: 83.8
click at [672, 475] on div "Amount Due: $2,500.00 | Due Date [DATE]" at bounding box center [588, 472] width 259 height 13
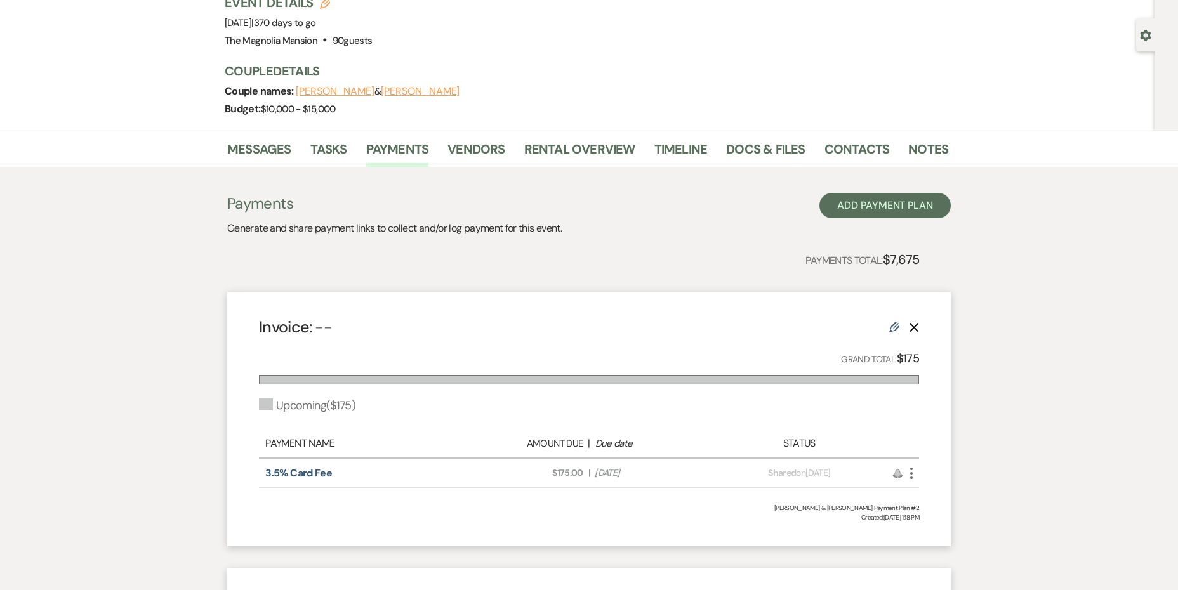
scroll to position [0, 0]
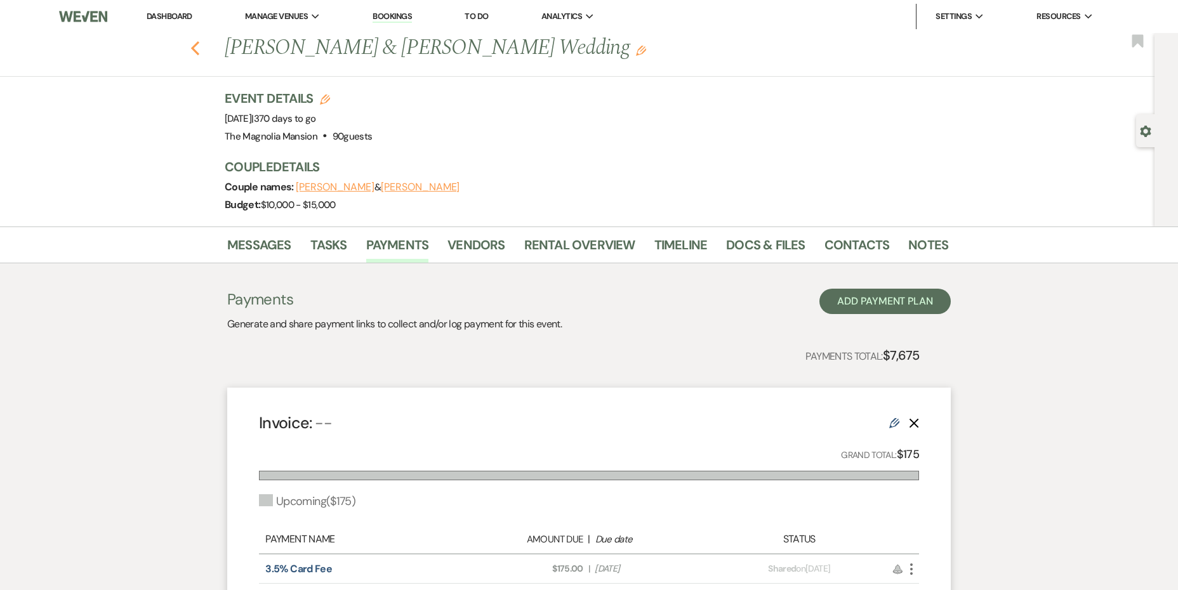
click at [195, 47] on icon "Previous" at bounding box center [195, 48] width 10 height 15
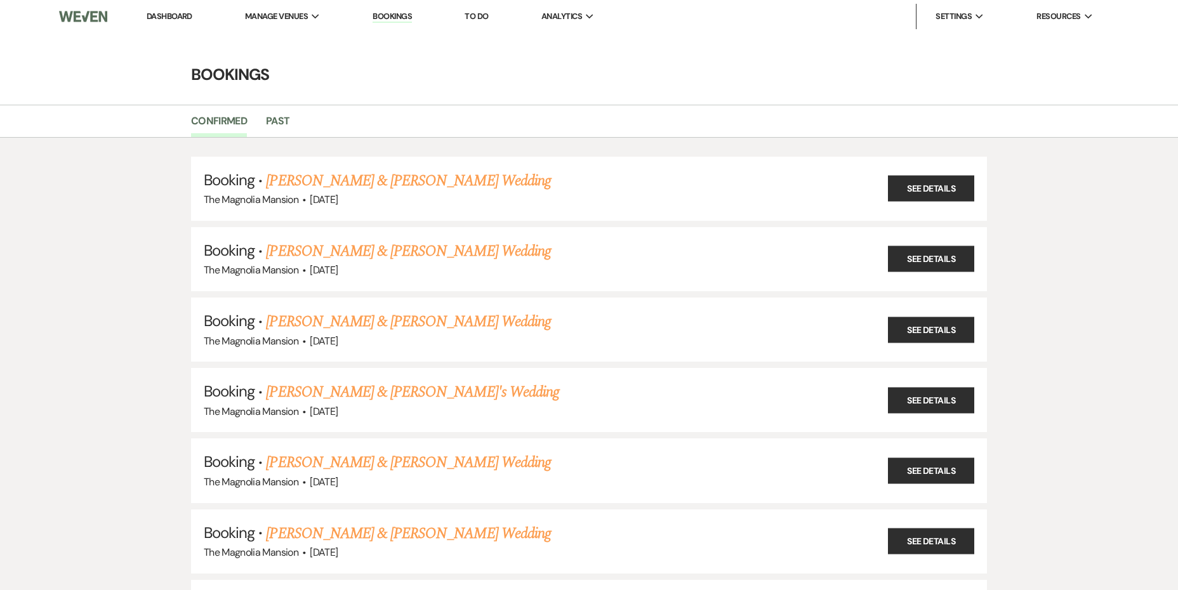
scroll to position [1478, 0]
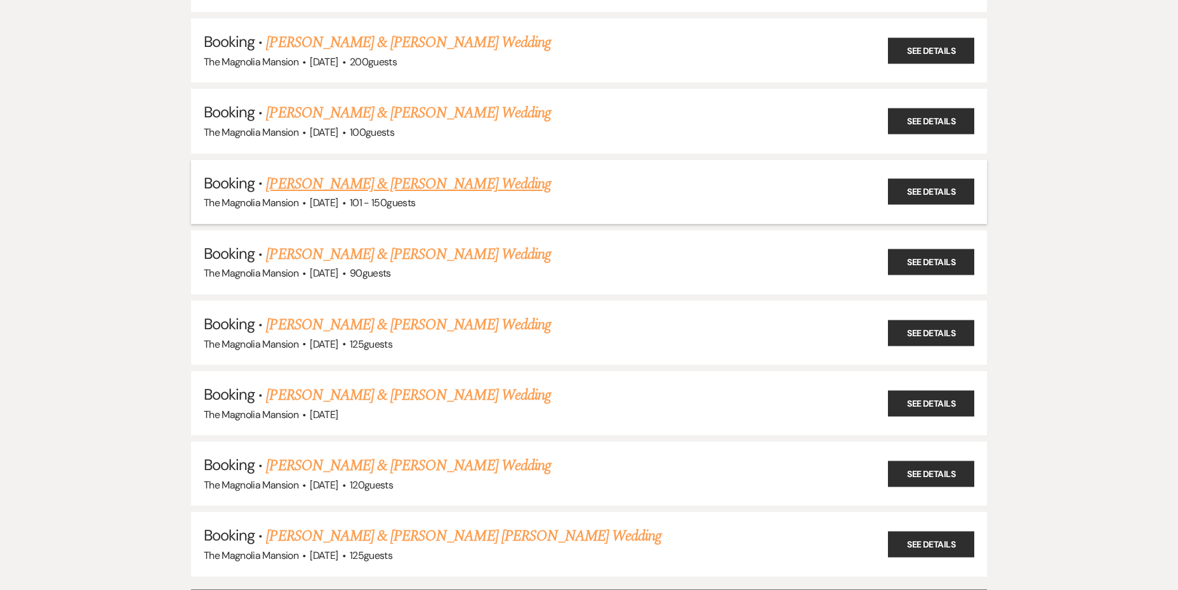
click at [485, 184] on link "[PERSON_NAME] & [PERSON_NAME] Wedding" at bounding box center [408, 184] width 284 height 23
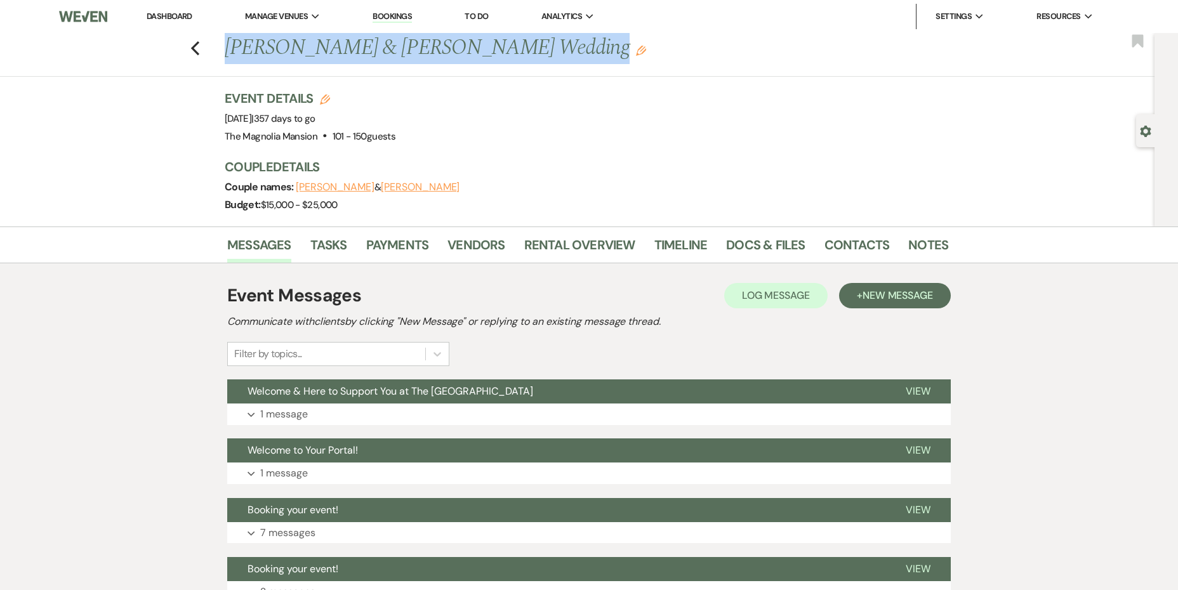
drag, startPoint x: 536, startPoint y: 49, endPoint x: 223, endPoint y: 56, distance: 313.5
click at [223, 56] on div "Previous [PERSON_NAME] & [PERSON_NAME] Wedding Edit" at bounding box center [579, 48] width 723 height 30
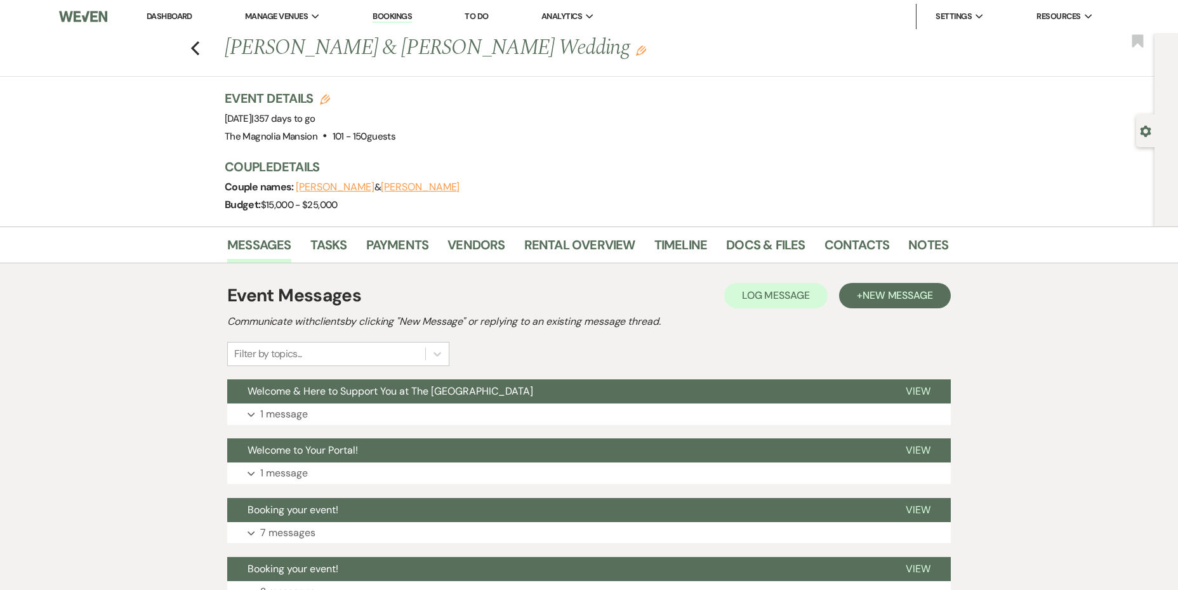
click at [497, 116] on div "Event Details Edit Event Date: [DATE] | 357 days to go Venue: [GEOGRAPHIC_DATA]…" at bounding box center [580, 117] width 711 height 56
click at [319, 186] on button "[PERSON_NAME]" at bounding box center [335, 187] width 79 height 10
select select "1"
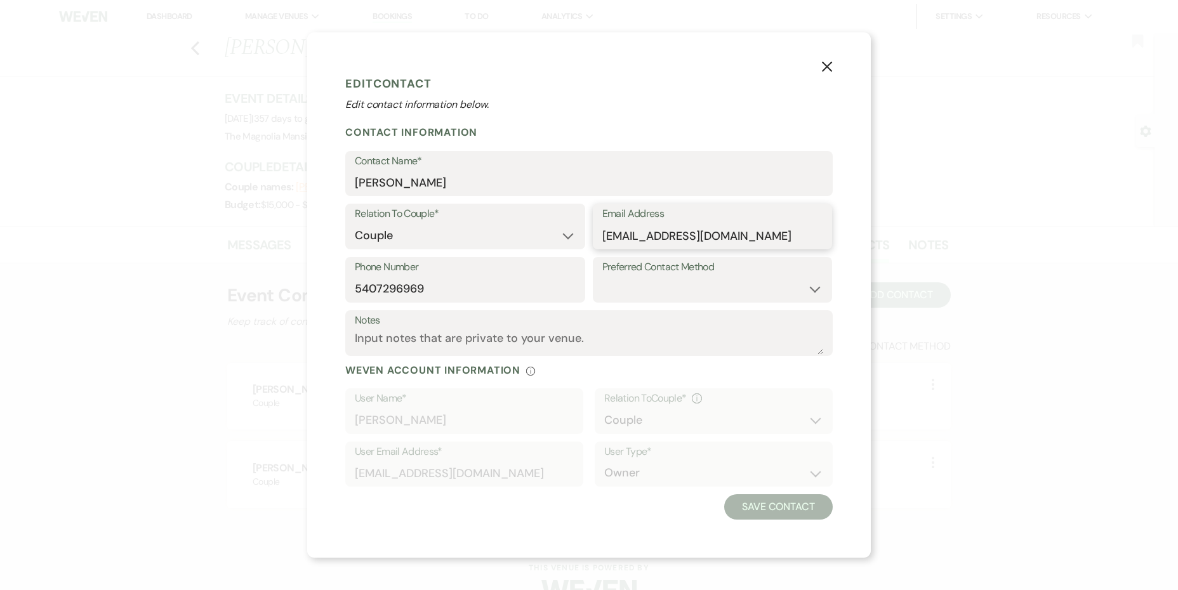
click at [661, 242] on input "[EMAIL_ADDRESS][DOMAIN_NAME]" at bounding box center [712, 235] width 221 height 25
click at [409, 187] on input "[PERSON_NAME]" at bounding box center [589, 182] width 468 height 25
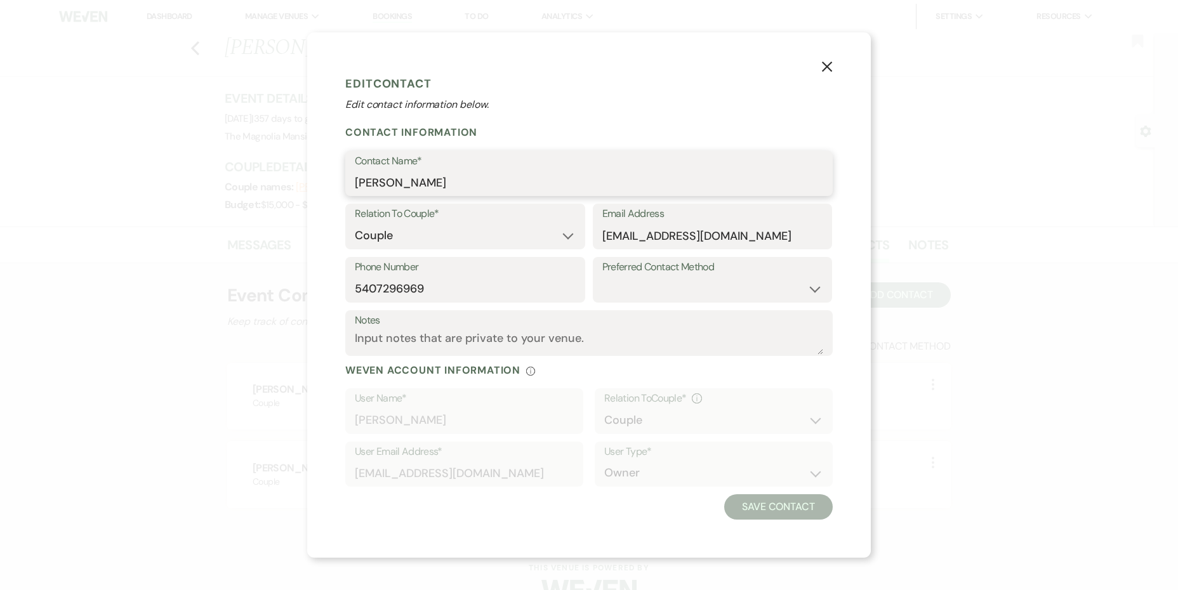
click at [409, 187] on input "[PERSON_NAME]" at bounding box center [589, 182] width 468 height 25
click at [411, 291] on input "5407296969" at bounding box center [465, 289] width 221 height 25
click at [826, 74] on button "X" at bounding box center [826, 66] width 19 height 22
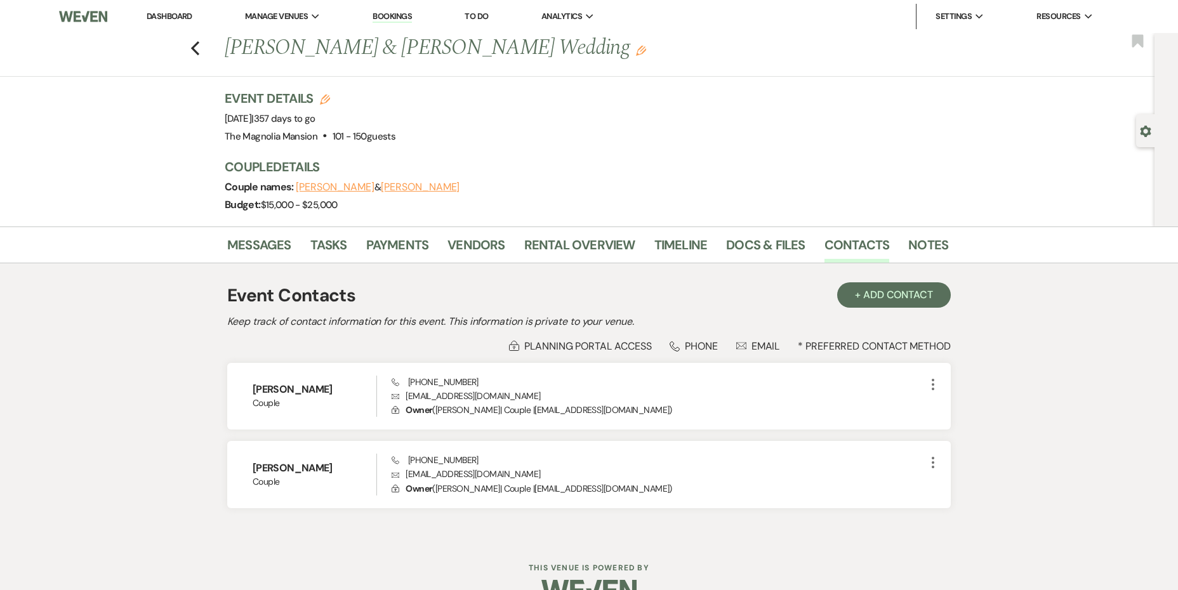
drag, startPoint x: 266, startPoint y: 119, endPoint x: 354, endPoint y: 122, distance: 88.2
click at [315, 122] on span "Event Date: [DATE] | 357 days to go" at bounding box center [270, 118] width 91 height 13
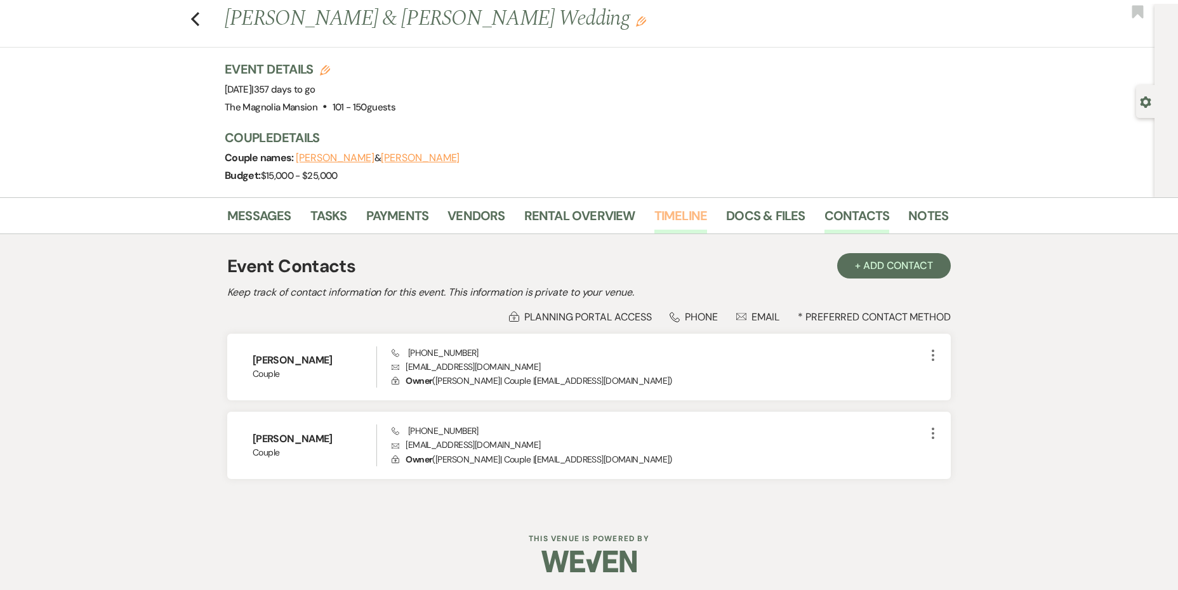
scroll to position [30, 0]
click at [409, 212] on link "Payments" at bounding box center [397, 218] width 63 height 28
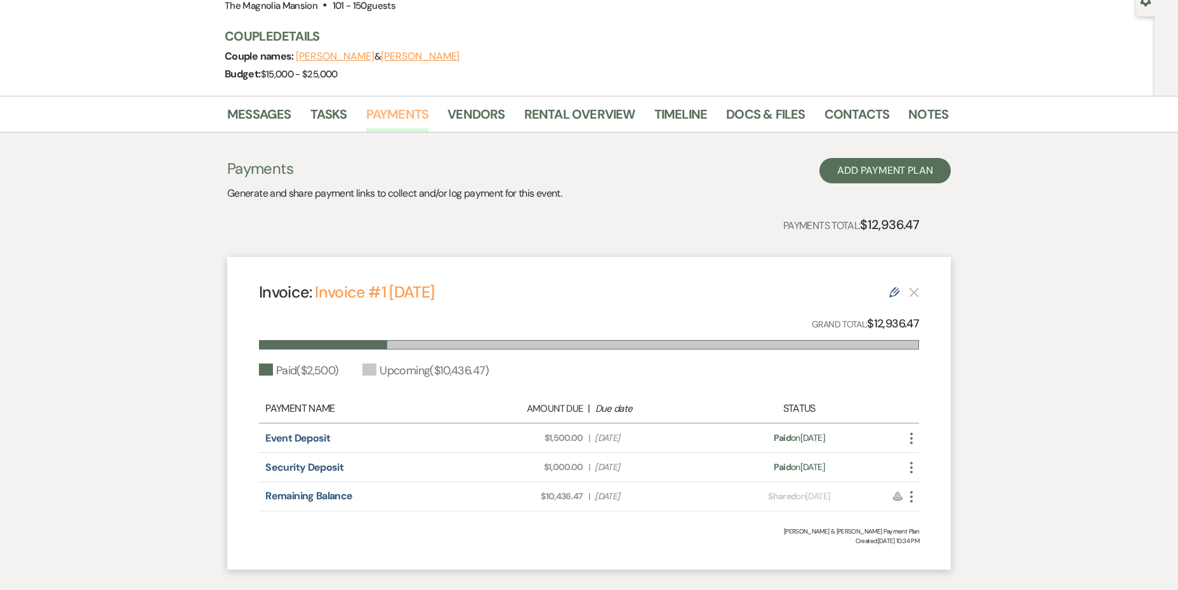
scroll to position [138, 0]
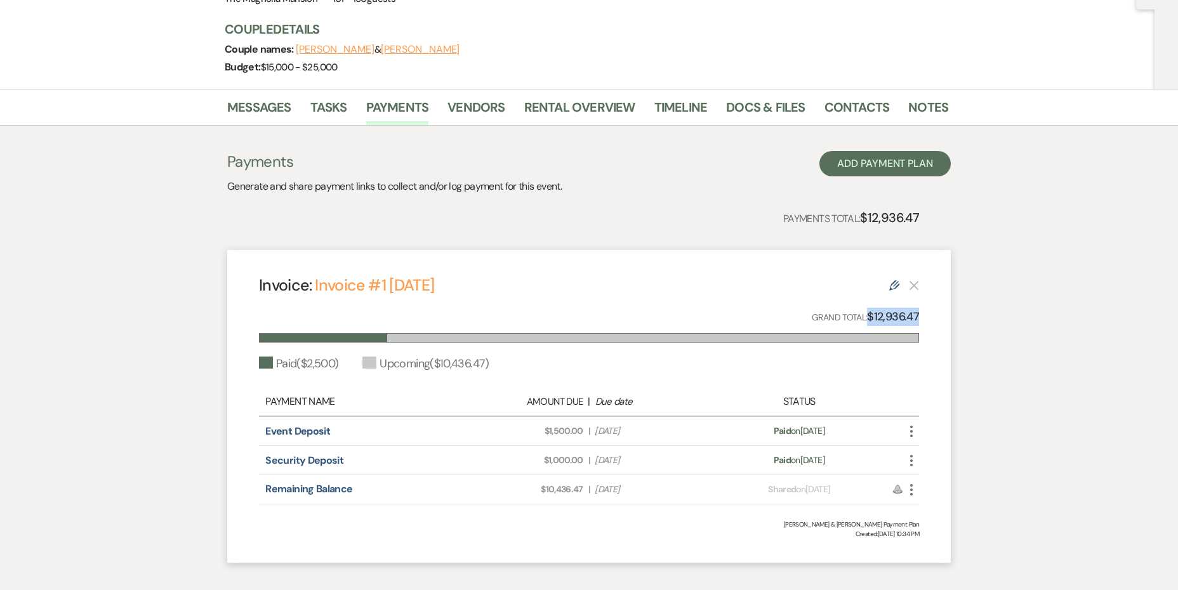
drag, startPoint x: 920, startPoint y: 318, endPoint x: 867, endPoint y: 322, distance: 52.8
click at [867, 322] on div "Invoice: Invoice #1 [DATE] Edit Grand Total: $12,936.47 Paid ( $2,500 ) Upcomin…" at bounding box center [588, 406] width 723 height 313
drag, startPoint x: 253, startPoint y: 434, endPoint x: 666, endPoint y: 485, distance: 416.2
click at [666, 485] on div "Invoice: Invoice #1 [DATE] Edit Grand Total: $12,936.47 Paid ( $2,500 ) Upcomin…" at bounding box center [588, 406] width 723 height 313
click at [650, 382] on div "Invoice: Invoice #1 [DATE] Edit Grand Total: $12,936.47 Paid ( $2,500 ) Upcomin…" at bounding box center [588, 406] width 723 height 313
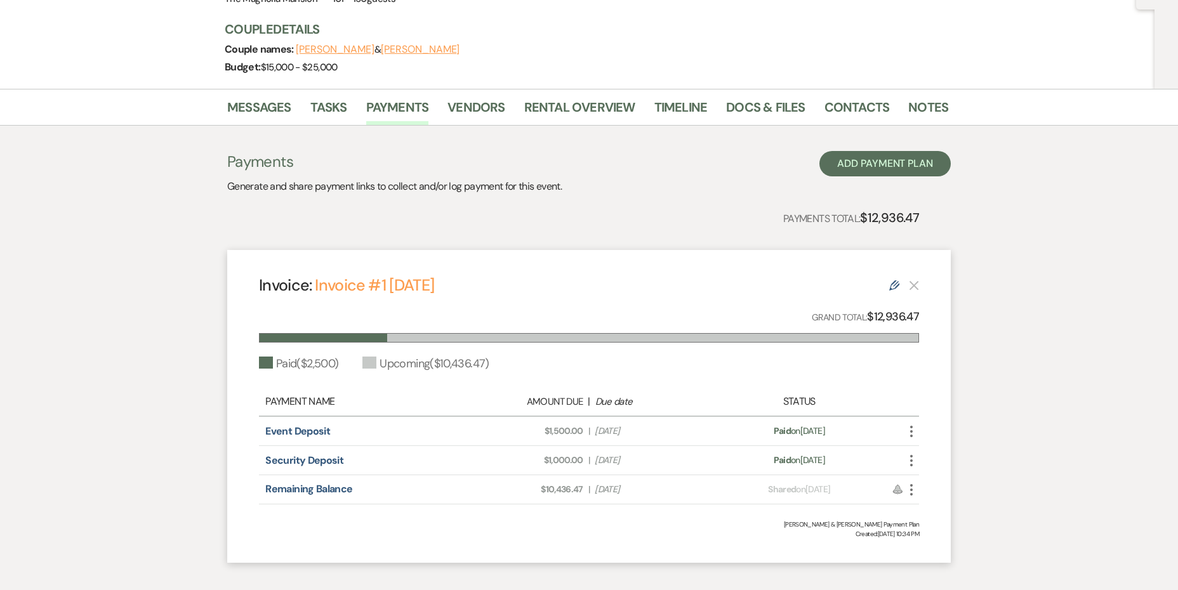
drag, startPoint x: 291, startPoint y: 435, endPoint x: 676, endPoint y: 426, distance: 385.2
click at [676, 426] on div "Event Deposit Amount Due: $1,500.00 | Due Date [DATE] Payment status: Paid on […" at bounding box center [589, 431] width 660 height 29
drag, startPoint x: 657, startPoint y: 462, endPoint x: 542, endPoint y: 462, distance: 114.8
click at [542, 462] on div "Amount Due: $1,000.00 | Due Date [DATE]" at bounding box center [588, 460] width 259 height 13
drag, startPoint x: 535, startPoint y: 487, endPoint x: 646, endPoint y: 487, distance: 111.0
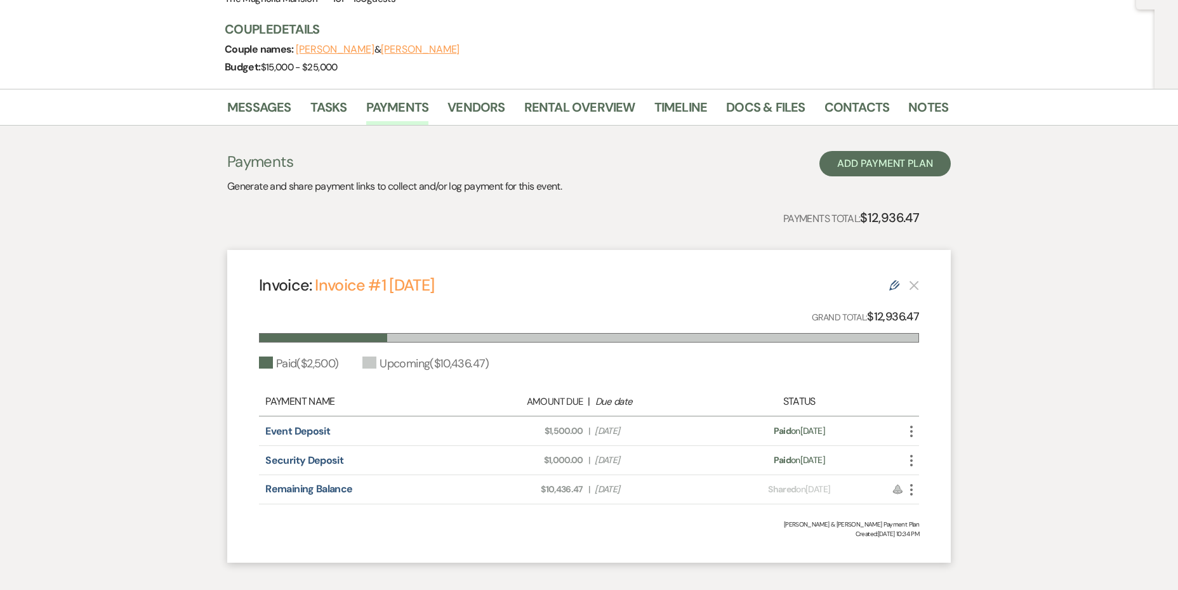
click at [647, 487] on div "Amount Due: $10,436.47 | Due Date [DATE]" at bounding box center [588, 489] width 259 height 13
click at [768, 490] on span "Shared" at bounding box center [782, 488] width 28 height 11
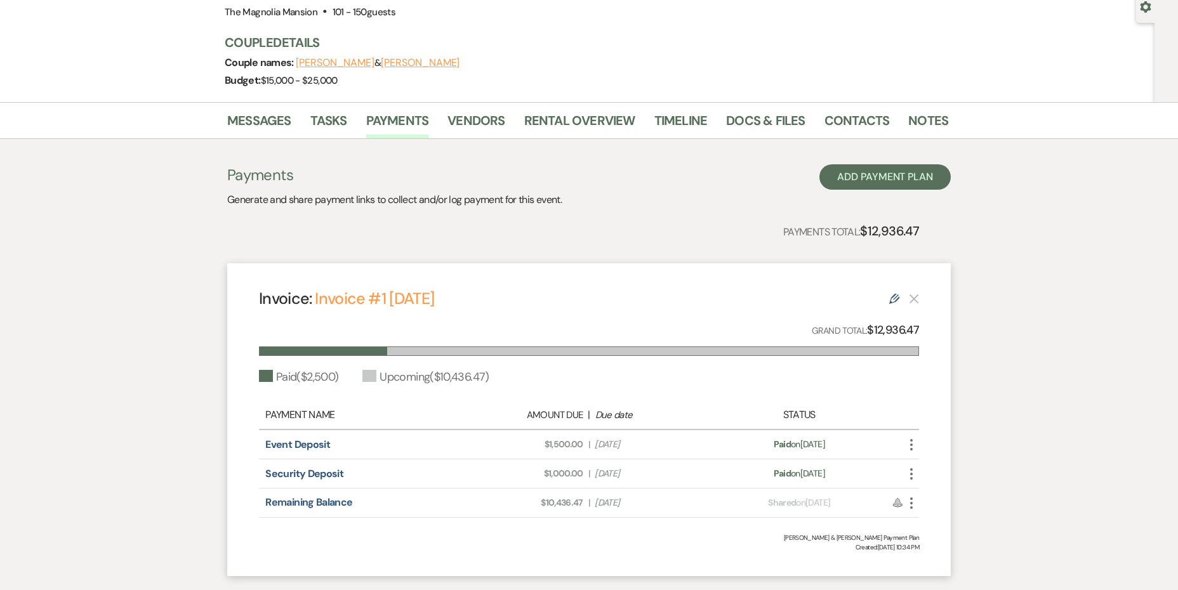
scroll to position [121, 0]
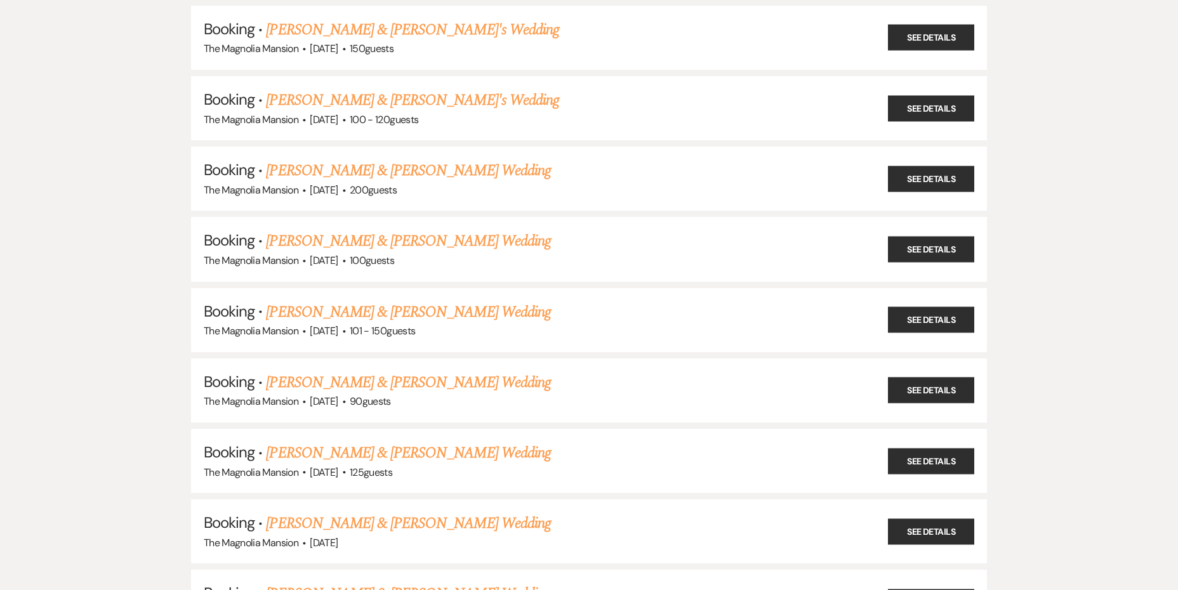
scroll to position [1348, 0]
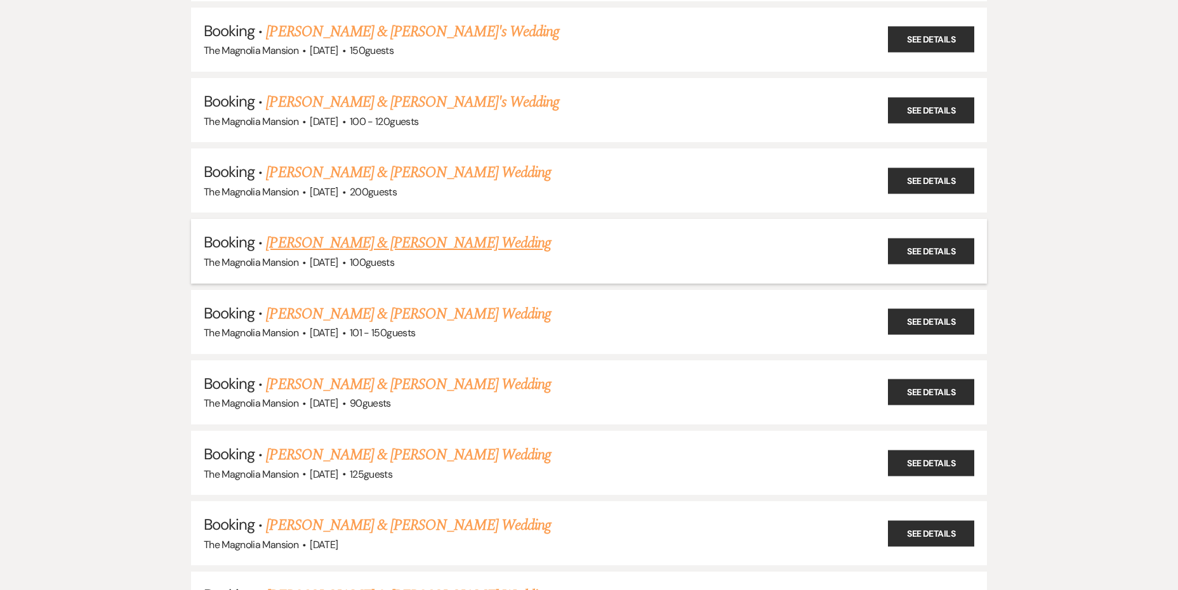
click at [303, 241] on link "[PERSON_NAME] & [PERSON_NAME] Wedding" at bounding box center [408, 243] width 284 height 23
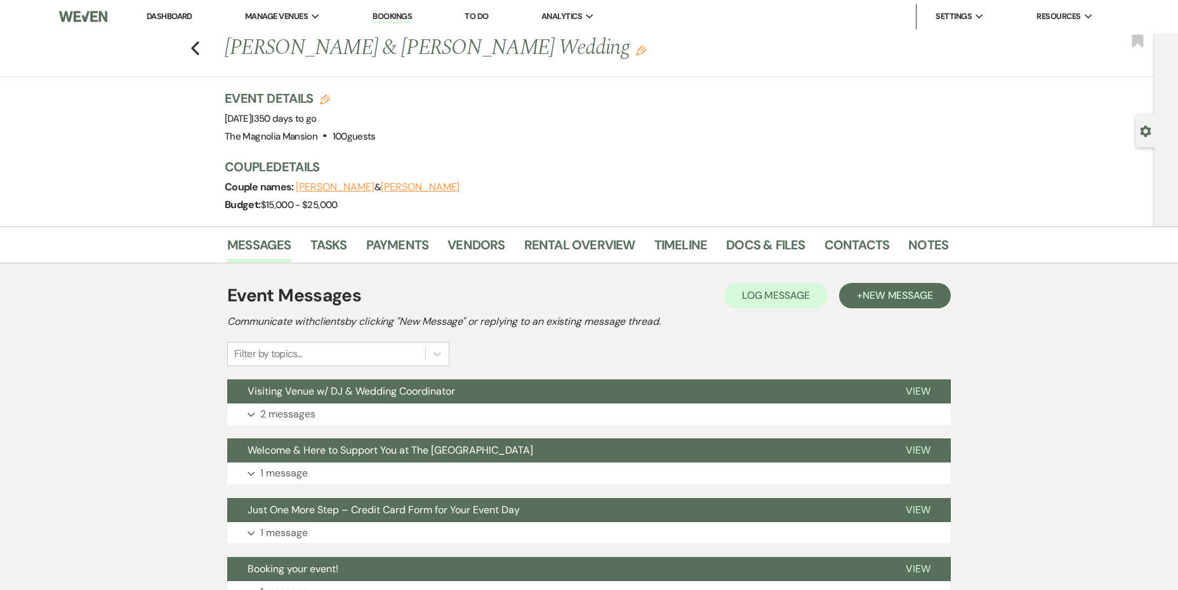
drag, startPoint x: 220, startPoint y: 55, endPoint x: 574, endPoint y: 69, distance: 353.7
click at [574, 69] on div "Previous [PERSON_NAME] & [PERSON_NAME] Wedding Edit Bookmark" at bounding box center [574, 55] width 1160 height 44
drag, startPoint x: 266, startPoint y: 120, endPoint x: 352, endPoint y: 121, distance: 85.7
click at [317, 121] on span "Event Date: [DATE] | 350 days to go" at bounding box center [271, 118] width 92 height 13
drag, startPoint x: 417, startPoint y: 188, endPoint x: 296, endPoint y: 192, distance: 121.2
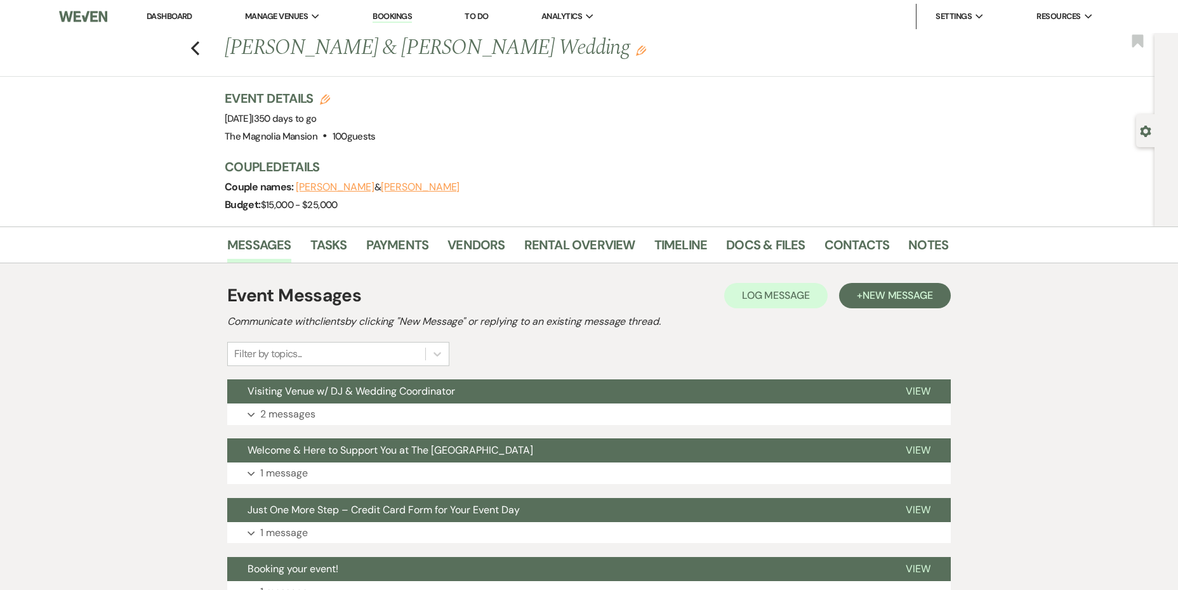
click at [296, 192] on div "Couple names: [PERSON_NAME] & [PERSON_NAME]" at bounding box center [580, 187] width 711 height 18
click at [311, 187] on button "[PERSON_NAME]" at bounding box center [335, 187] width 79 height 10
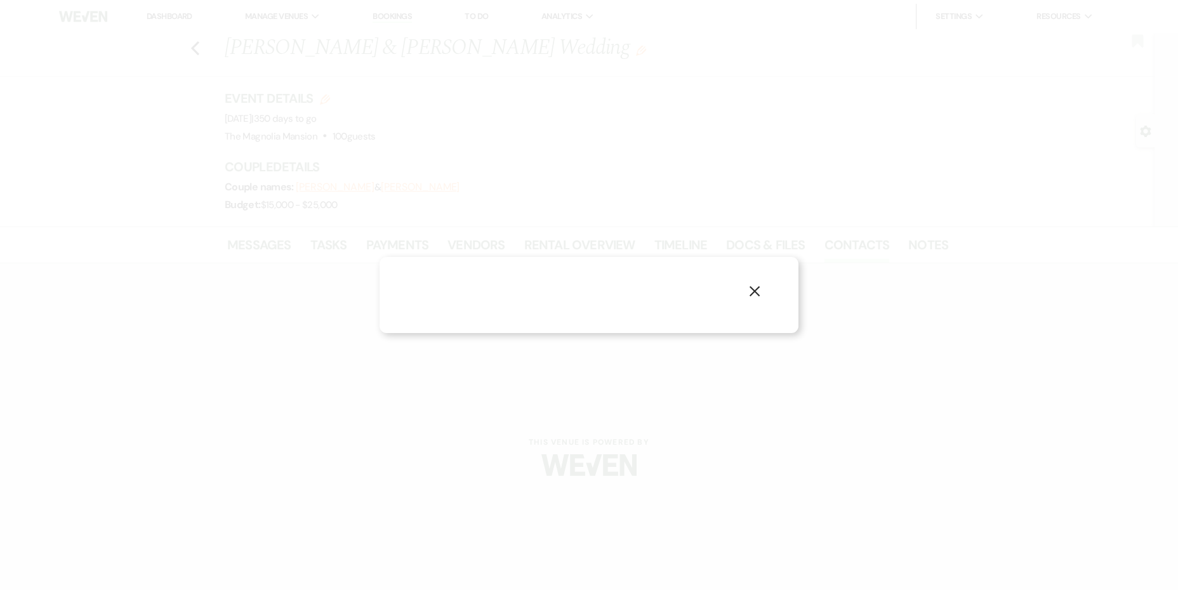
select select "1"
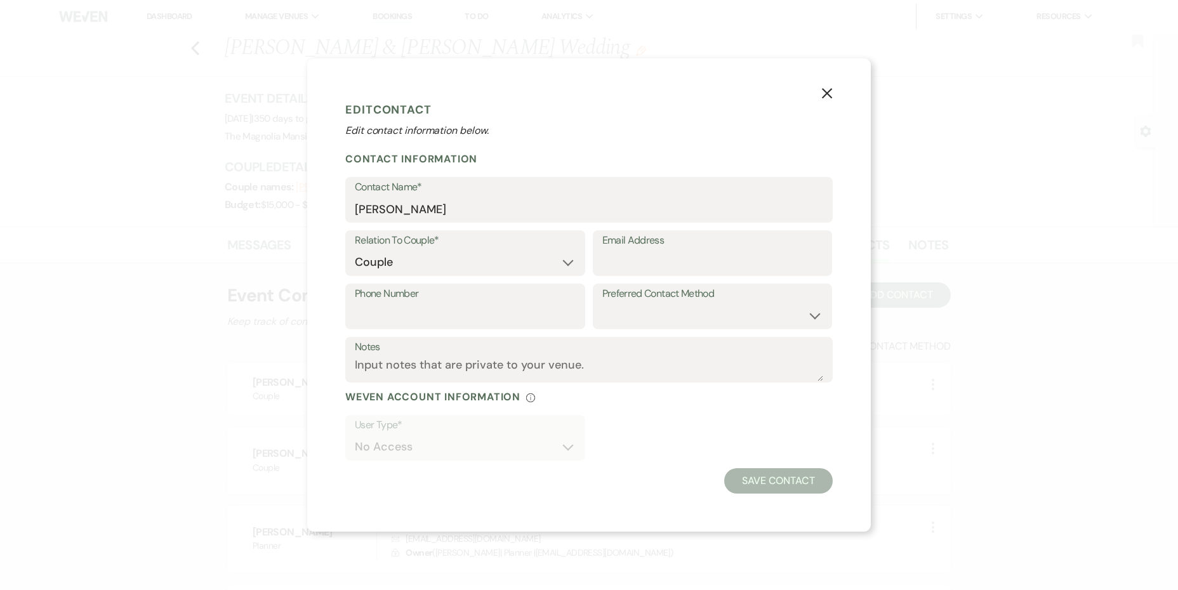
click at [829, 92] on icon "X" at bounding box center [826, 93] width 11 height 11
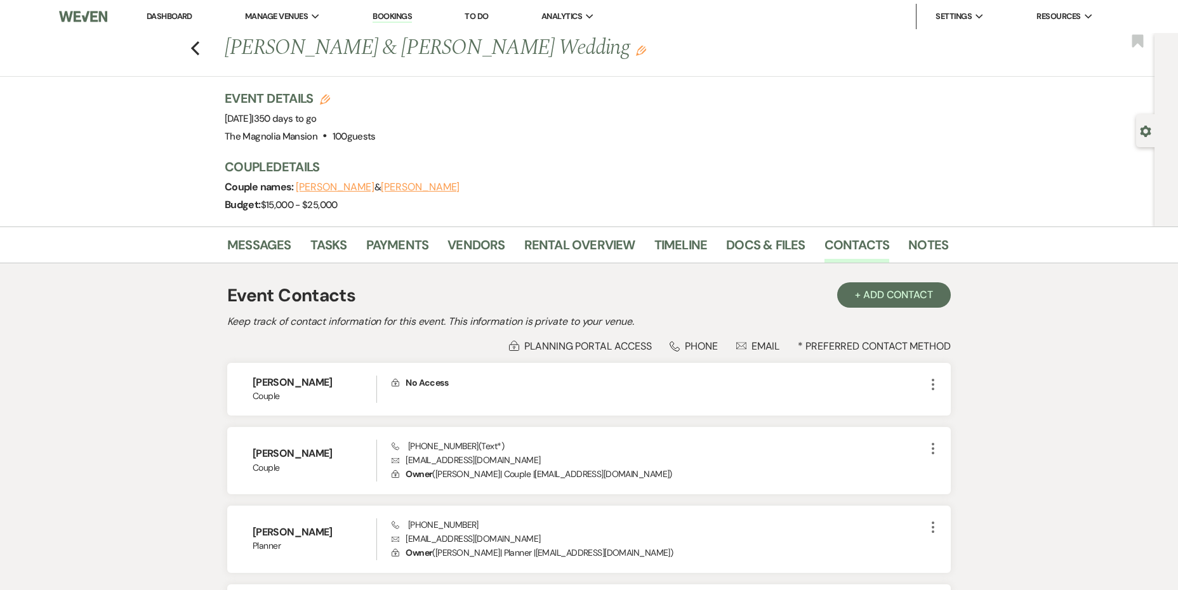
click at [413, 190] on button "[PERSON_NAME]" at bounding box center [420, 187] width 79 height 10
select select "1"
select select "text"
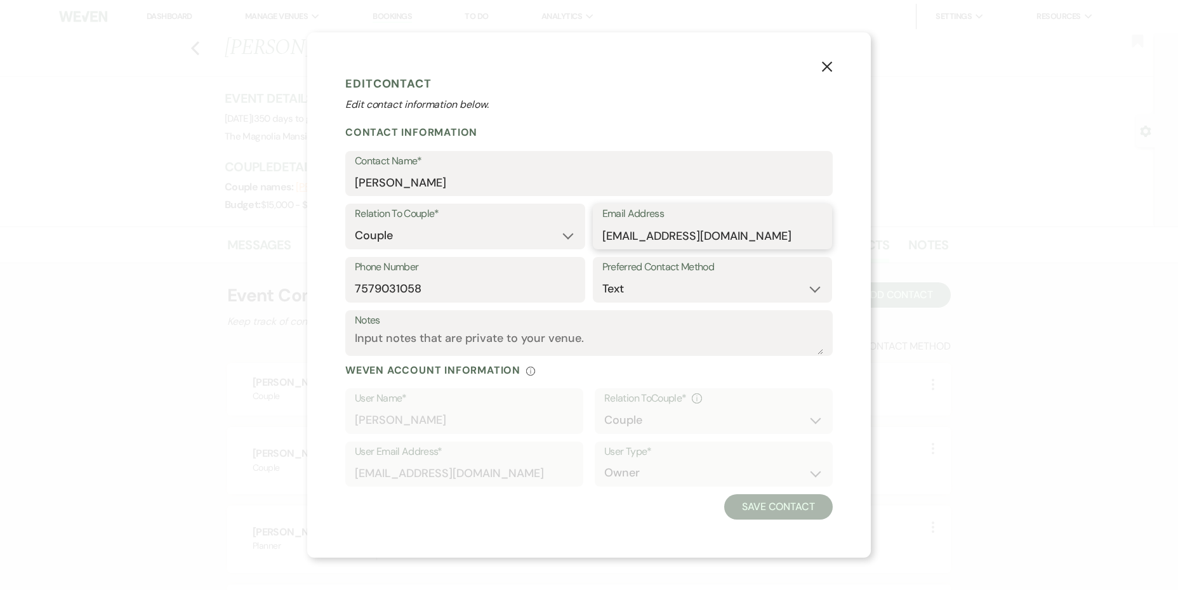
click at [666, 239] on input "[EMAIL_ADDRESS][DOMAIN_NAME]" at bounding box center [712, 235] width 221 height 25
click at [421, 287] on input "7579031058" at bounding box center [465, 289] width 221 height 25
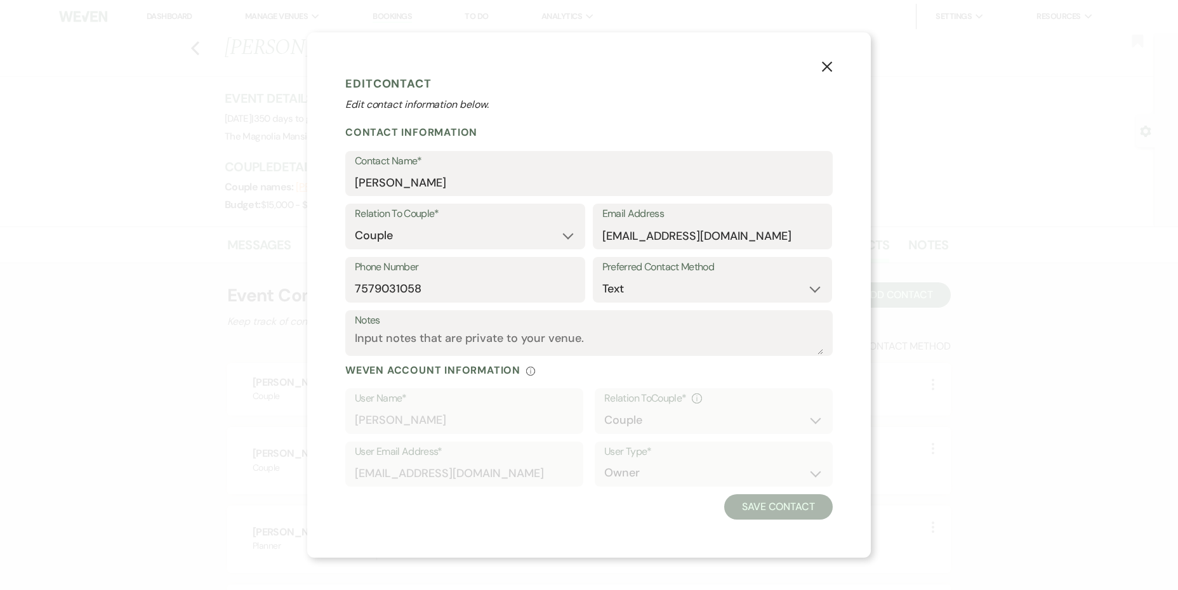
click at [825, 65] on use "button" at bounding box center [827, 67] width 10 height 10
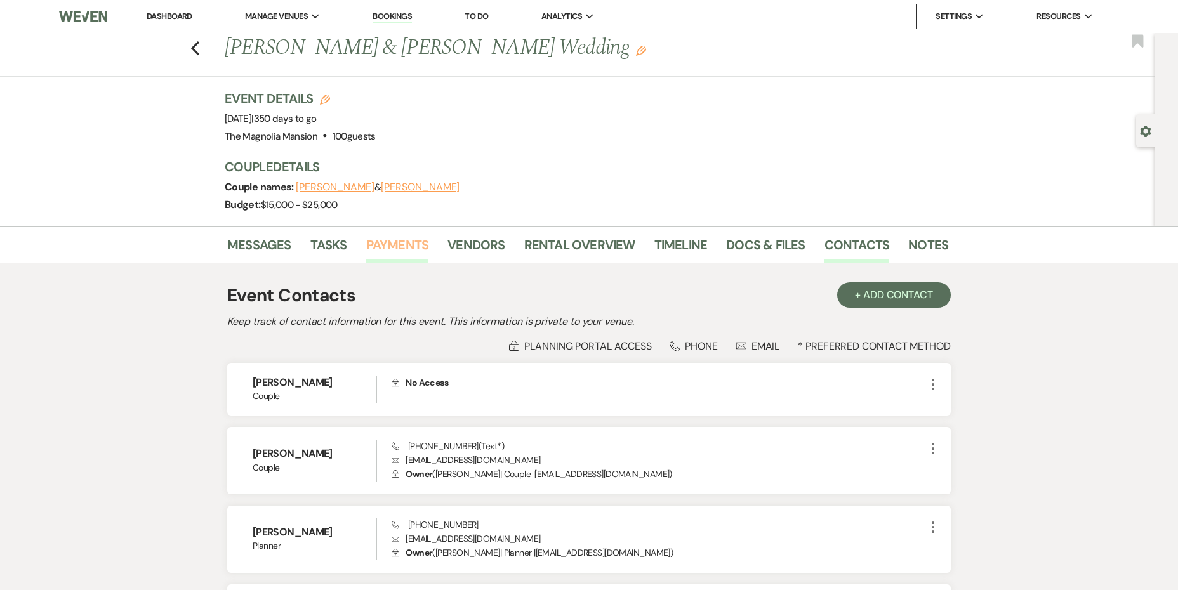
click at [409, 249] on link "Payments" at bounding box center [397, 249] width 63 height 28
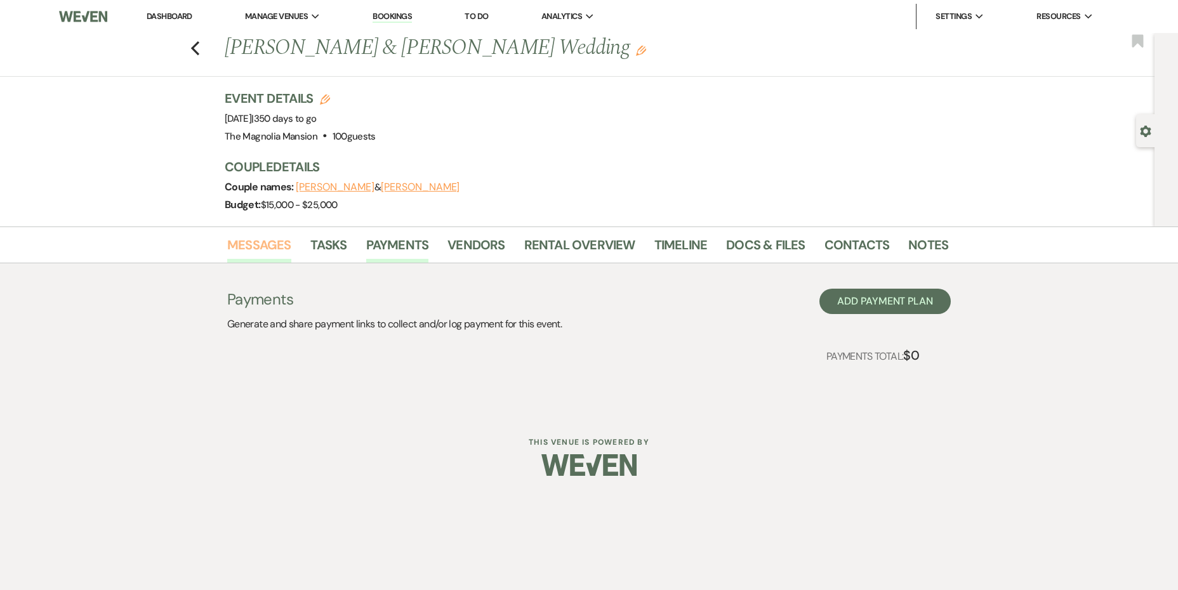
click at [256, 249] on link "Messages" at bounding box center [259, 249] width 64 height 28
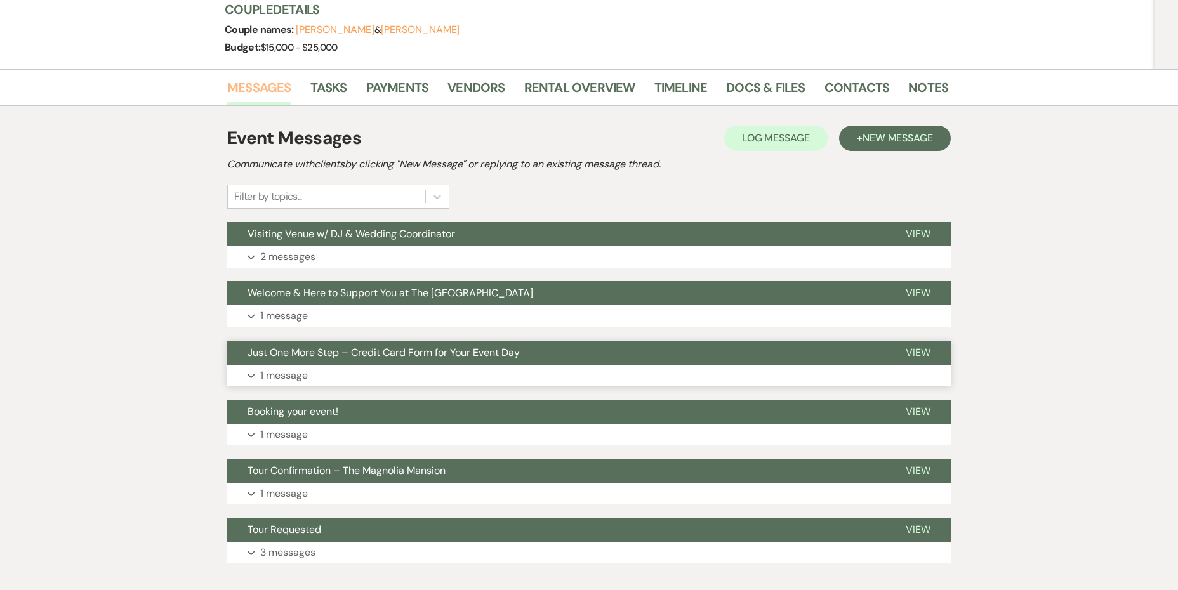
scroll to position [157, 0]
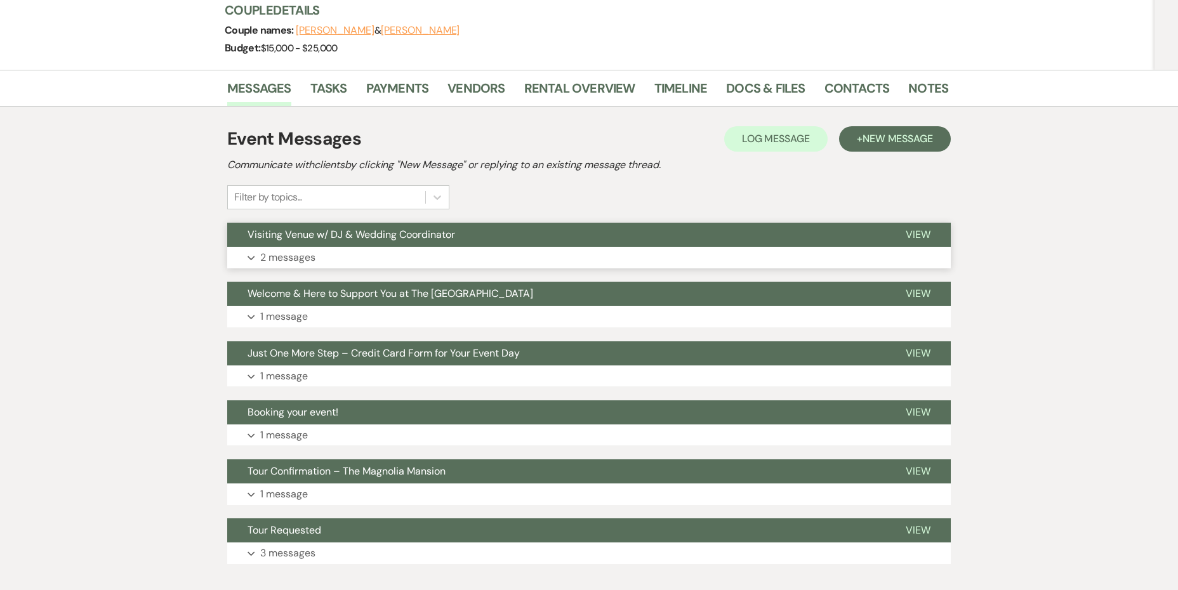
click at [289, 268] on button "Expand 2 messages" at bounding box center [588, 258] width 723 height 22
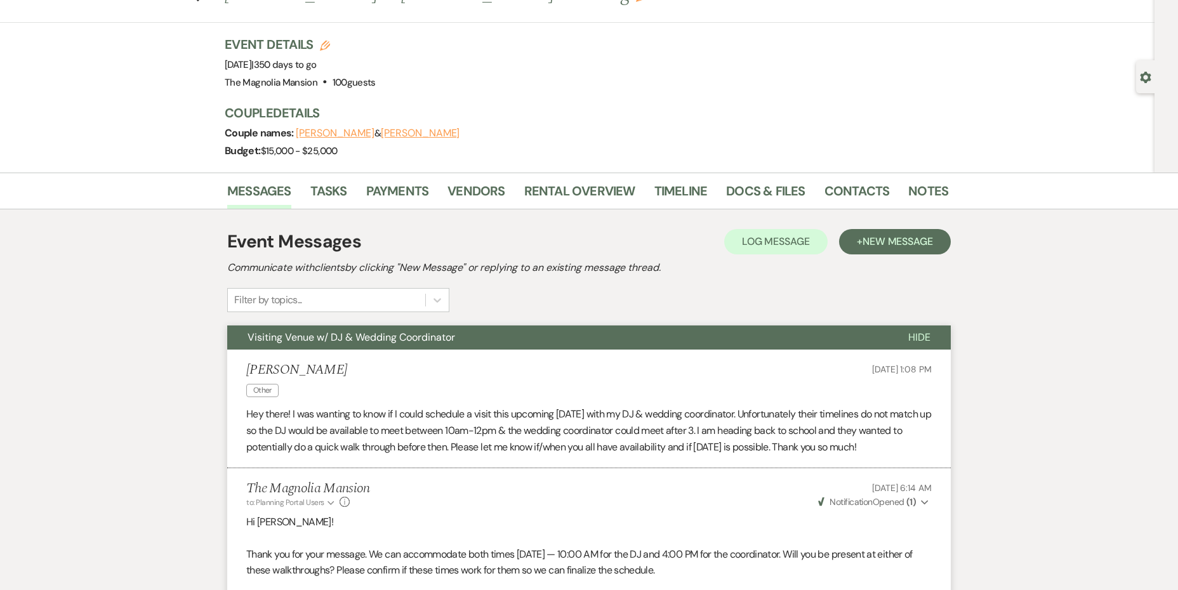
scroll to position [0, 0]
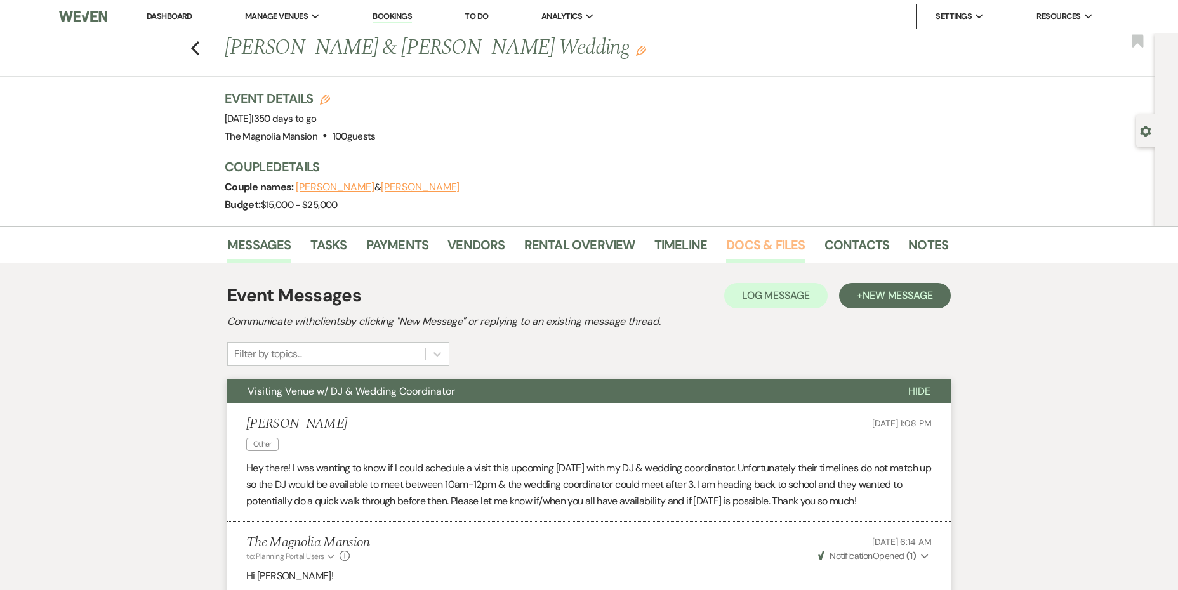
click at [763, 245] on link "Docs & Files" at bounding box center [765, 249] width 79 height 28
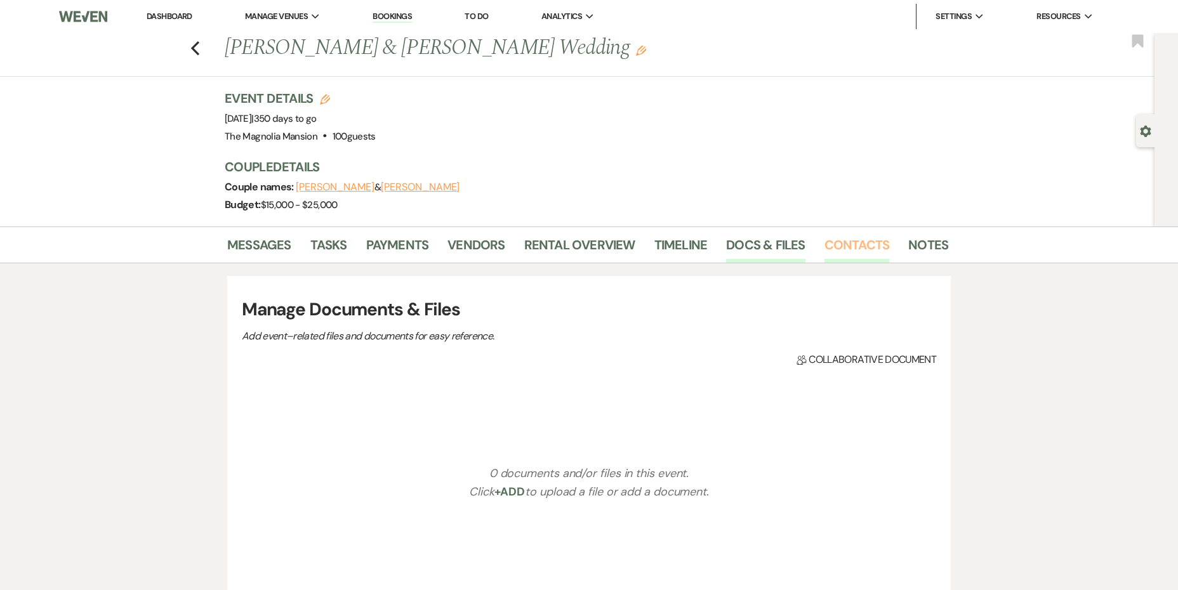
click at [856, 245] on link "Contacts" at bounding box center [856, 249] width 65 height 28
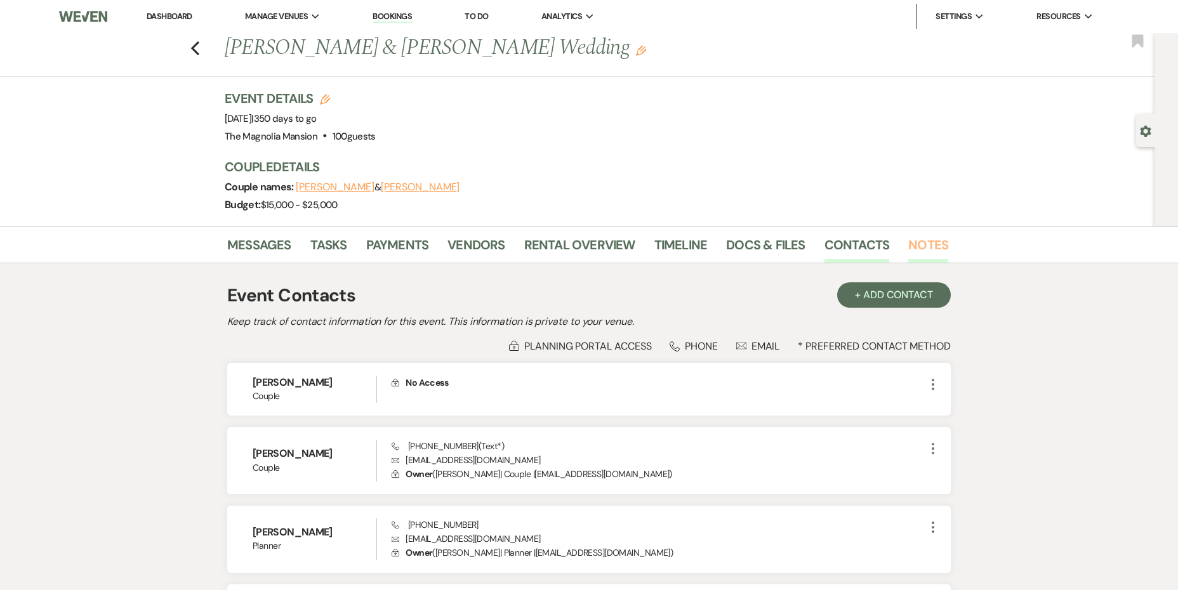
click at [913, 242] on link "Notes" at bounding box center [928, 249] width 40 height 28
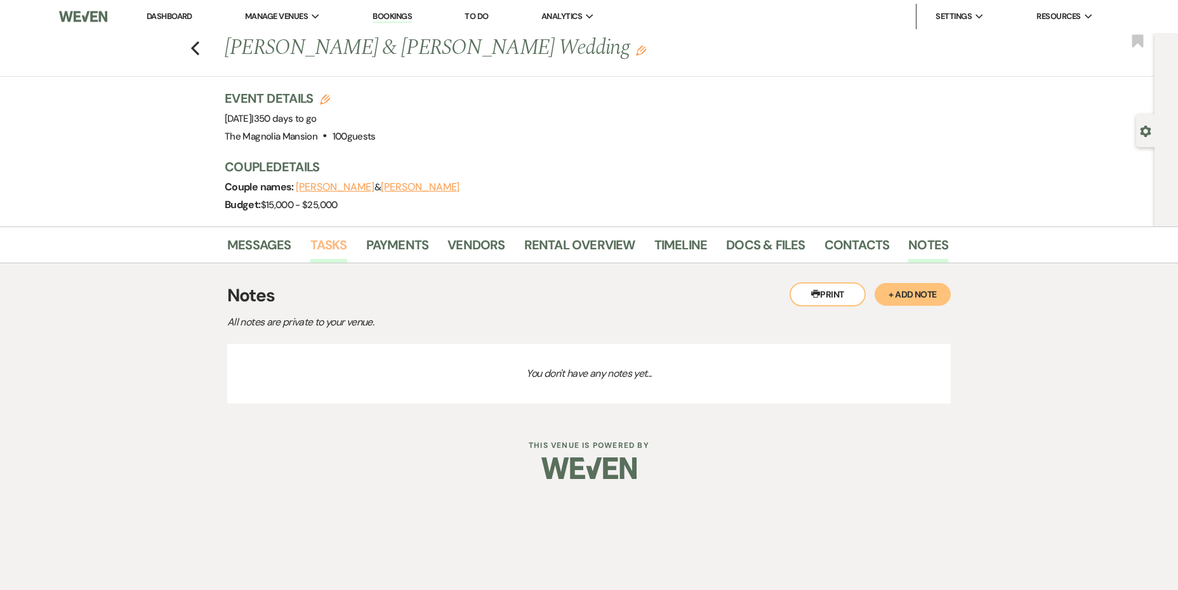
click at [324, 247] on link "Tasks" at bounding box center [328, 249] width 37 height 28
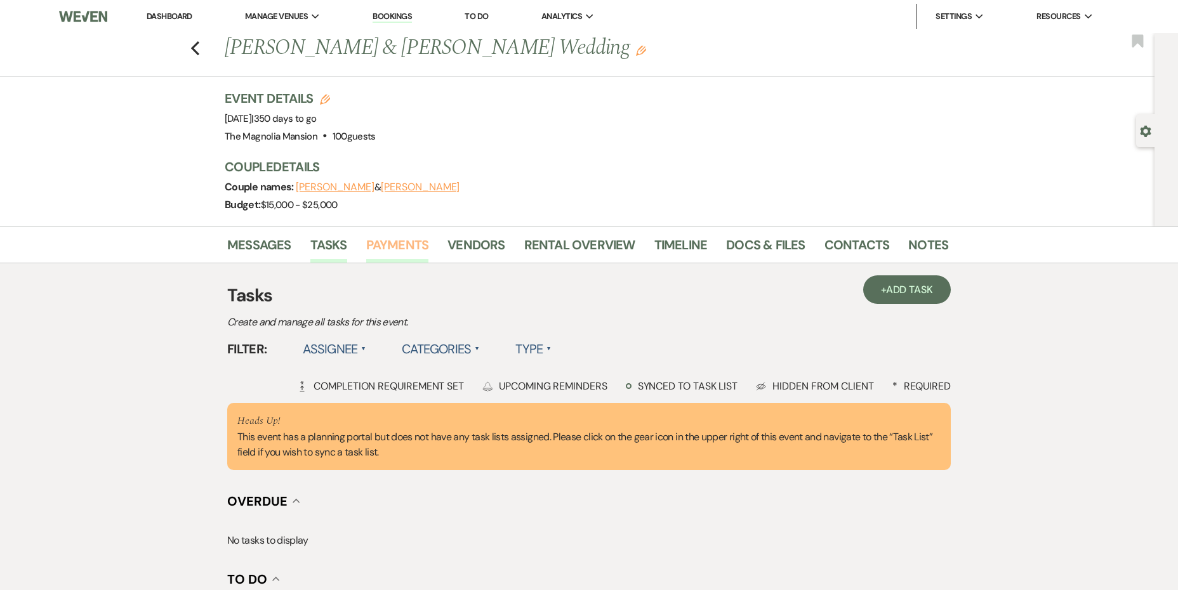
click at [368, 249] on link "Payments" at bounding box center [397, 249] width 63 height 28
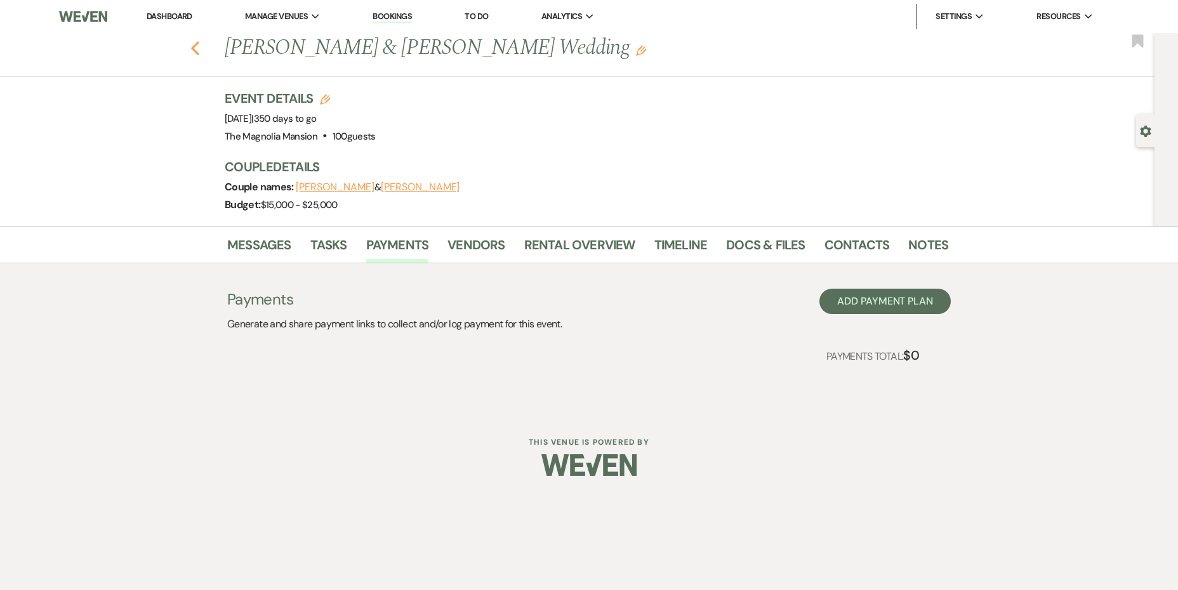
click at [195, 45] on use "button" at bounding box center [195, 48] width 8 height 14
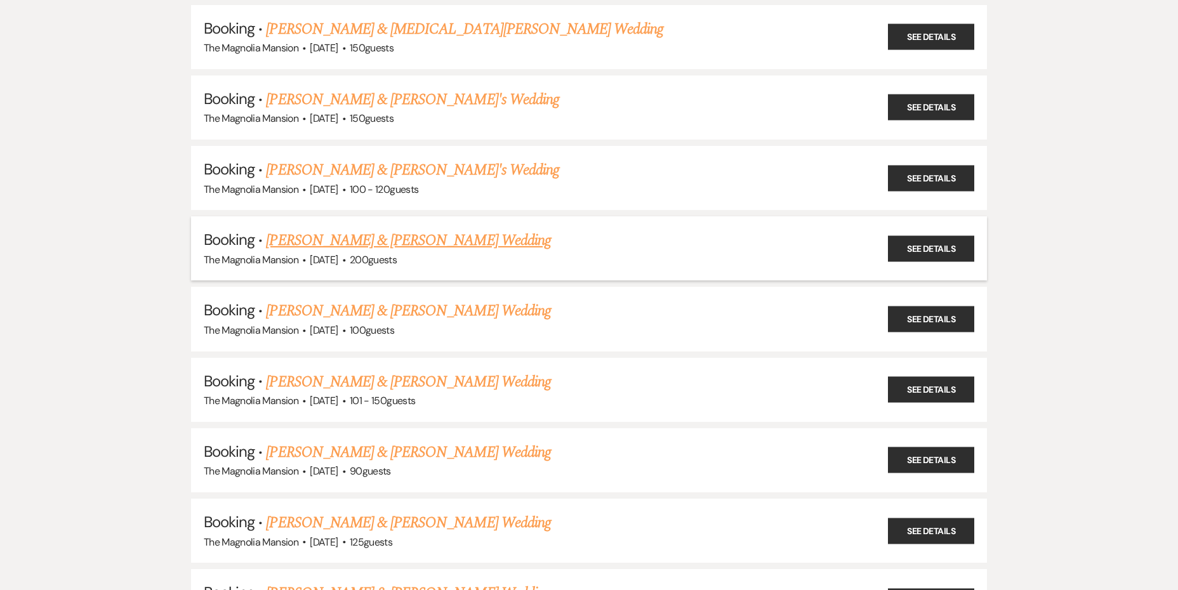
scroll to position [1277, 0]
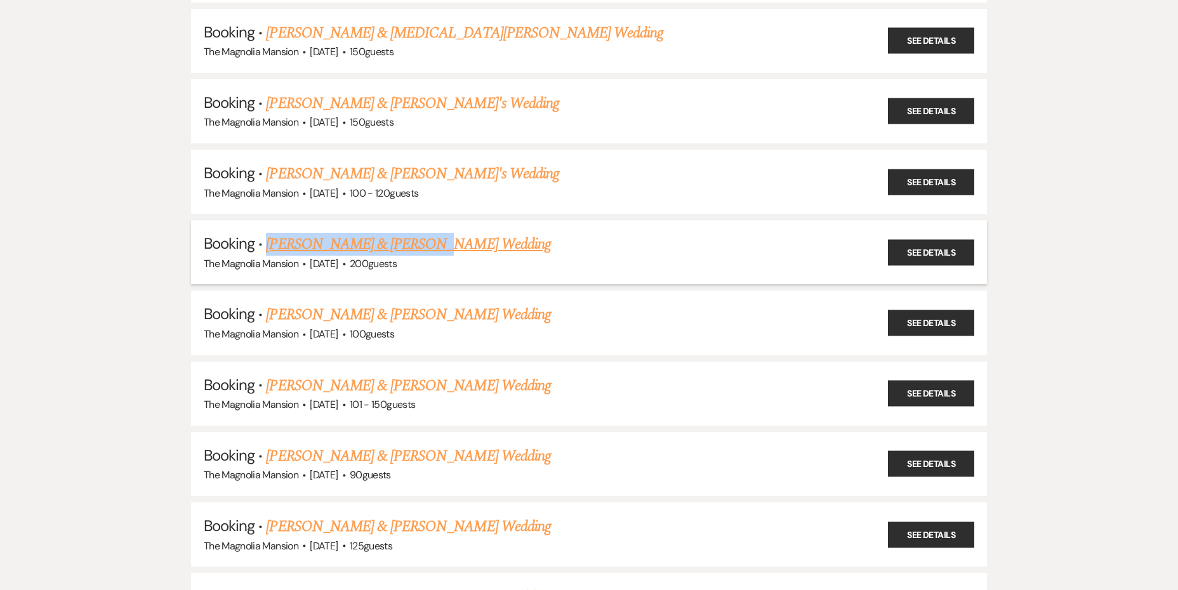
drag, startPoint x: 485, startPoint y: 243, endPoint x: 270, endPoint y: 243, distance: 215.1
click at [270, 243] on h5 "Booking · [PERSON_NAME] & [PERSON_NAME] Wedding" at bounding box center [589, 244] width 770 height 23
click at [371, 241] on link "[PERSON_NAME] & [PERSON_NAME] Wedding" at bounding box center [408, 244] width 284 height 23
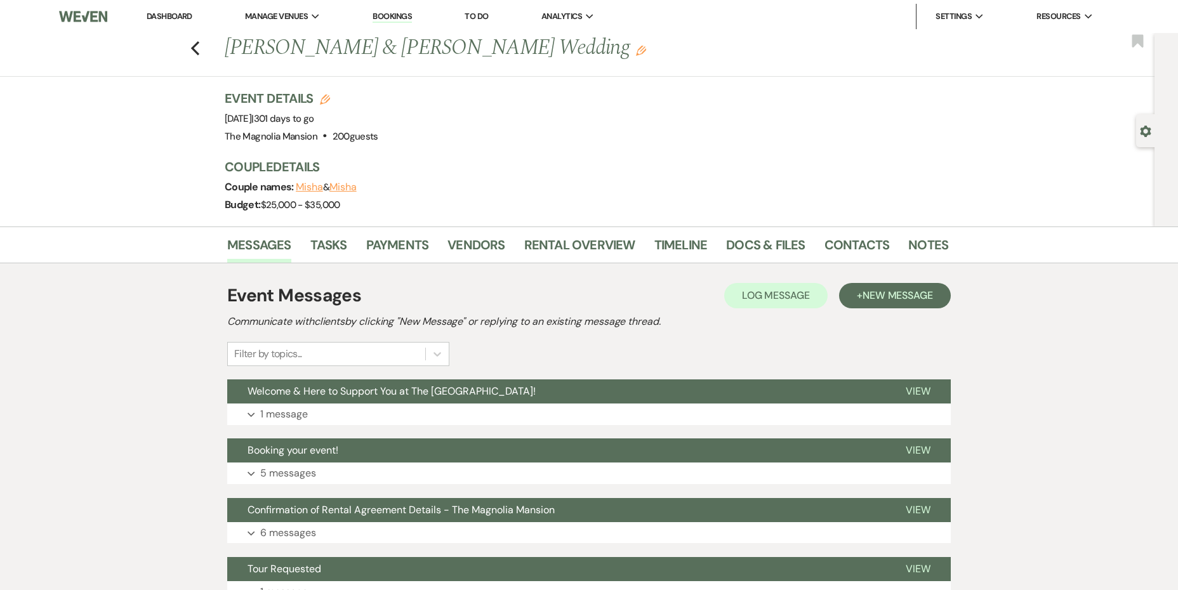
drag, startPoint x: 265, startPoint y: 120, endPoint x: 325, endPoint y: 121, distance: 59.6
click at [314, 121] on span "Event Date: [DATE] | 301 days to go" at bounding box center [269, 118] width 89 height 13
drag, startPoint x: 359, startPoint y: 186, endPoint x: 295, endPoint y: 188, distance: 64.1
click at [294, 188] on div "Couple names: [PERSON_NAME] & [PERSON_NAME]" at bounding box center [580, 187] width 711 height 18
click at [302, 189] on button "Misha" at bounding box center [309, 187] width 27 height 10
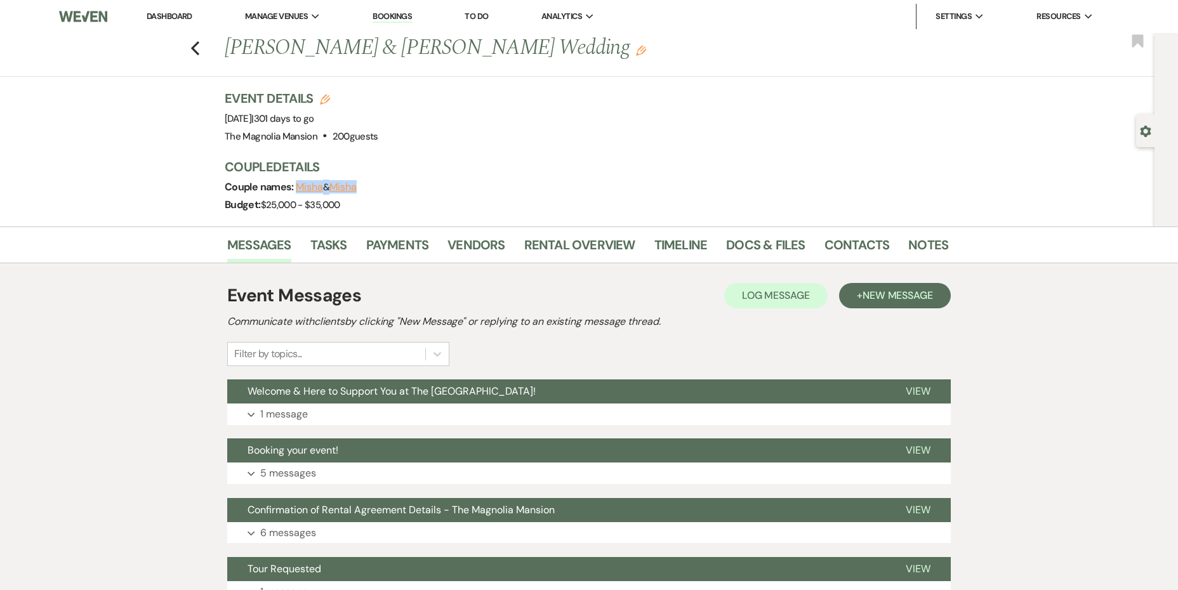
select select "1"
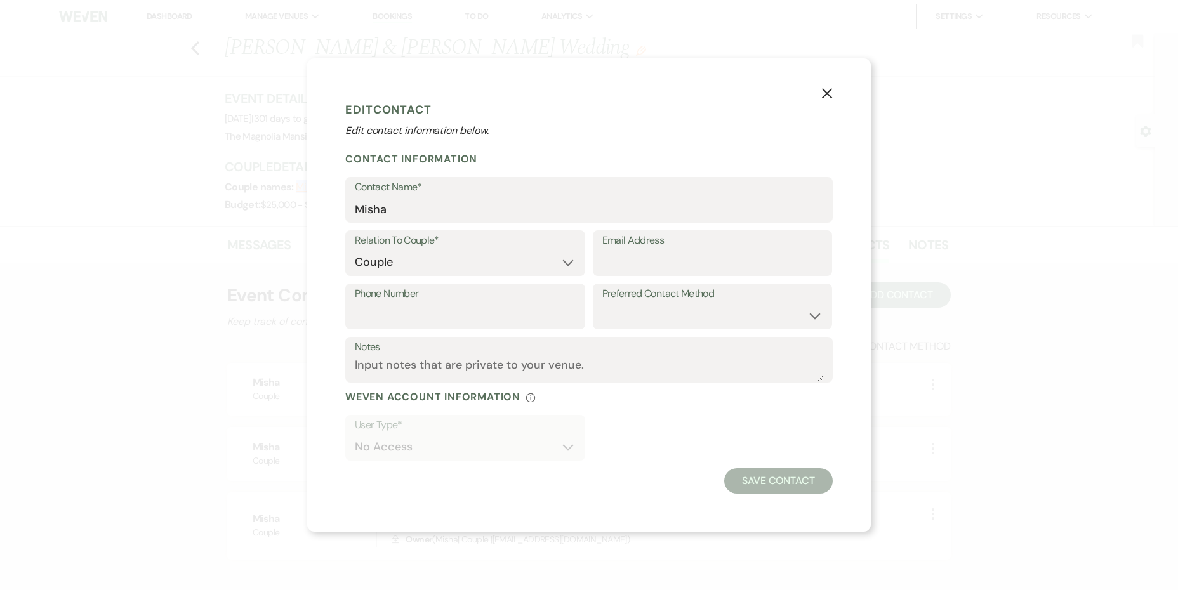
drag, startPoint x: 829, startPoint y: 90, endPoint x: 818, endPoint y: 93, distance: 10.5
click at [829, 90] on use "button" at bounding box center [827, 93] width 10 height 10
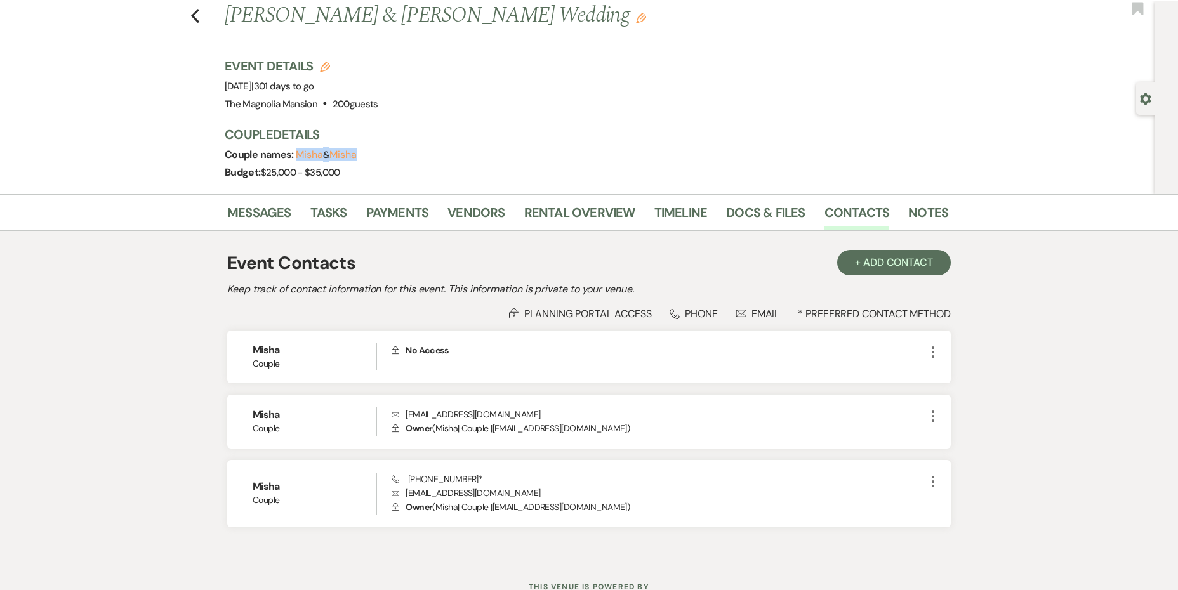
scroll to position [36, 0]
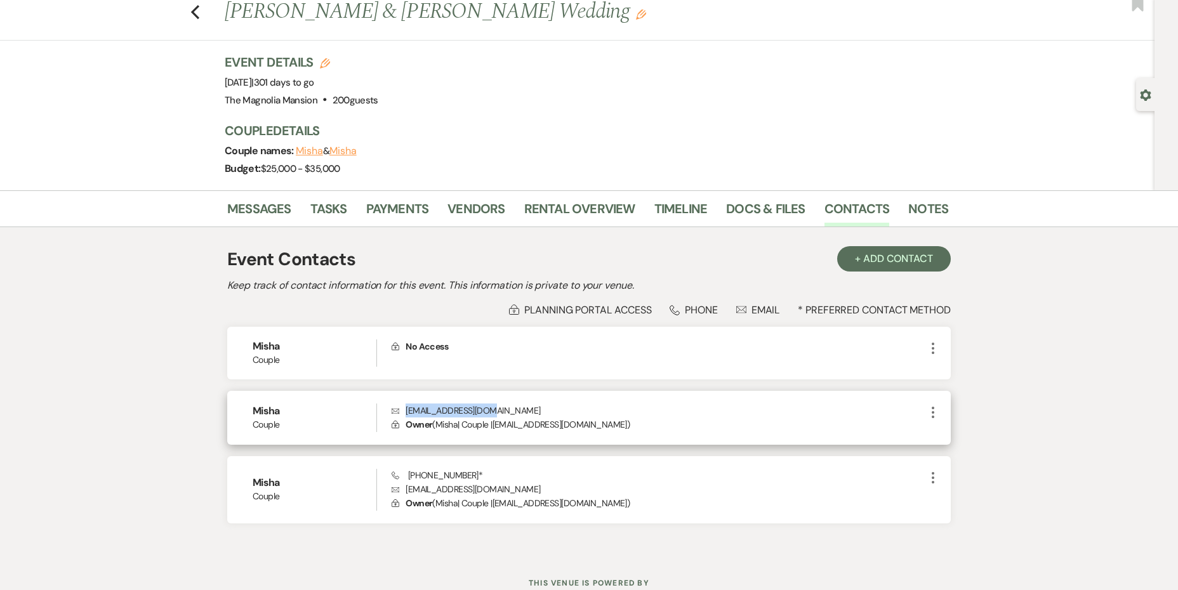
drag, startPoint x: 499, startPoint y: 410, endPoint x: 394, endPoint y: 414, distance: 105.4
click at [394, 414] on p "Envelope [EMAIL_ADDRESS][DOMAIN_NAME]" at bounding box center [658, 411] width 534 height 14
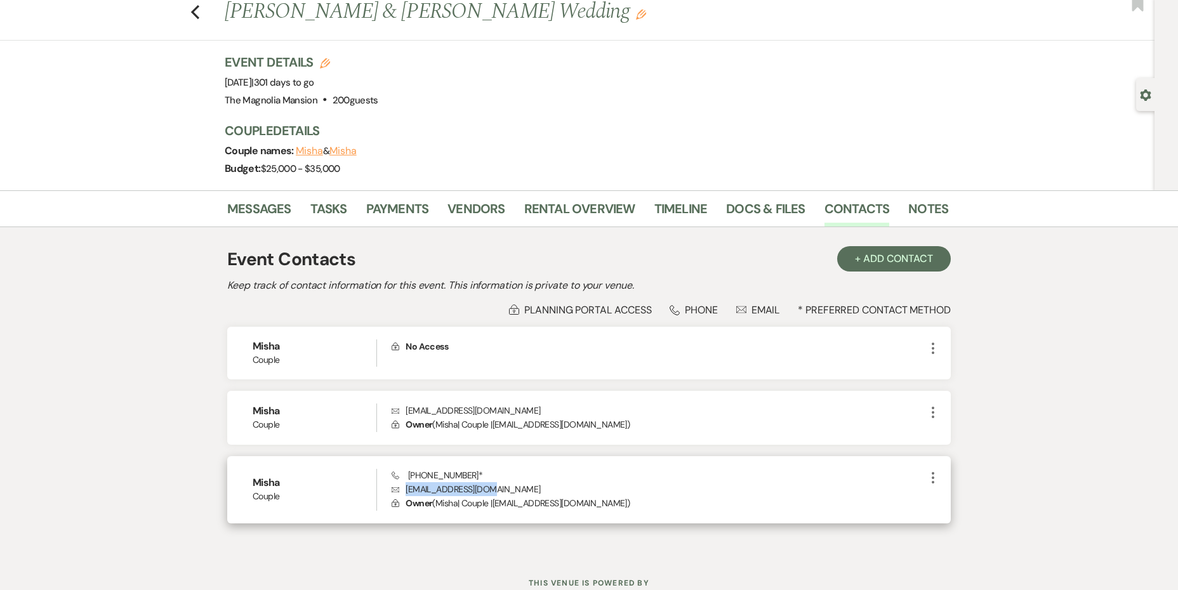
drag, startPoint x: 466, startPoint y: 493, endPoint x: 397, endPoint y: 492, distance: 69.2
click at [397, 492] on p "Envelope [EMAIL_ADDRESS][DOMAIN_NAME]" at bounding box center [658, 489] width 534 height 14
drag, startPoint x: 465, startPoint y: 478, endPoint x: 409, endPoint y: 478, distance: 56.5
click at [409, 478] on span "Phone [PHONE_NUMBER] *" at bounding box center [436, 475] width 91 height 11
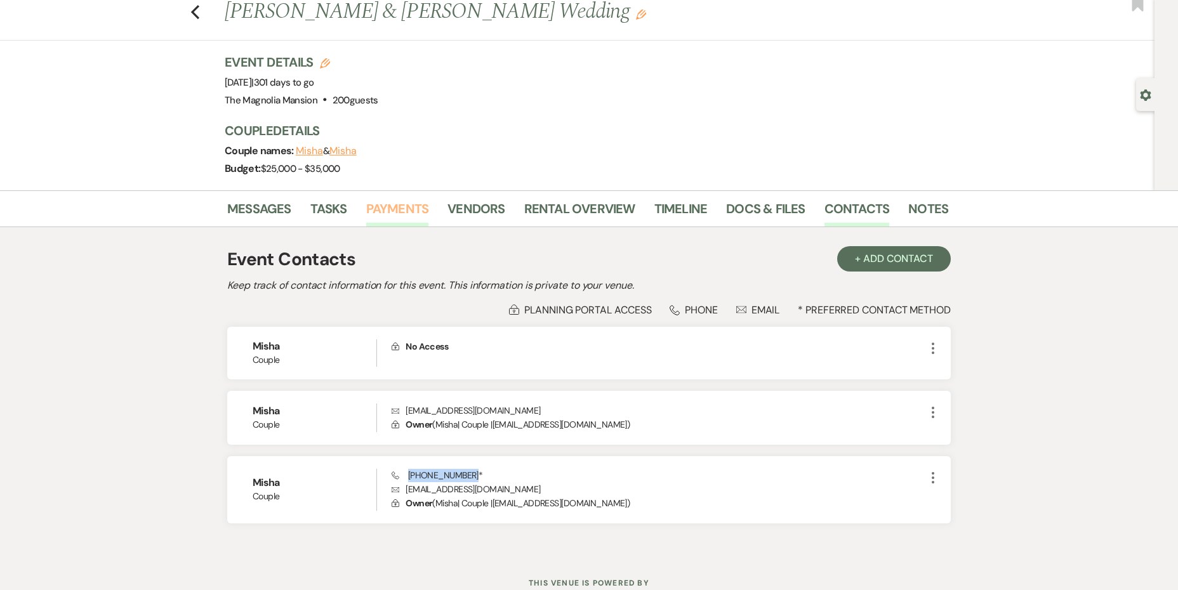
click at [410, 212] on link "Payments" at bounding box center [397, 213] width 63 height 28
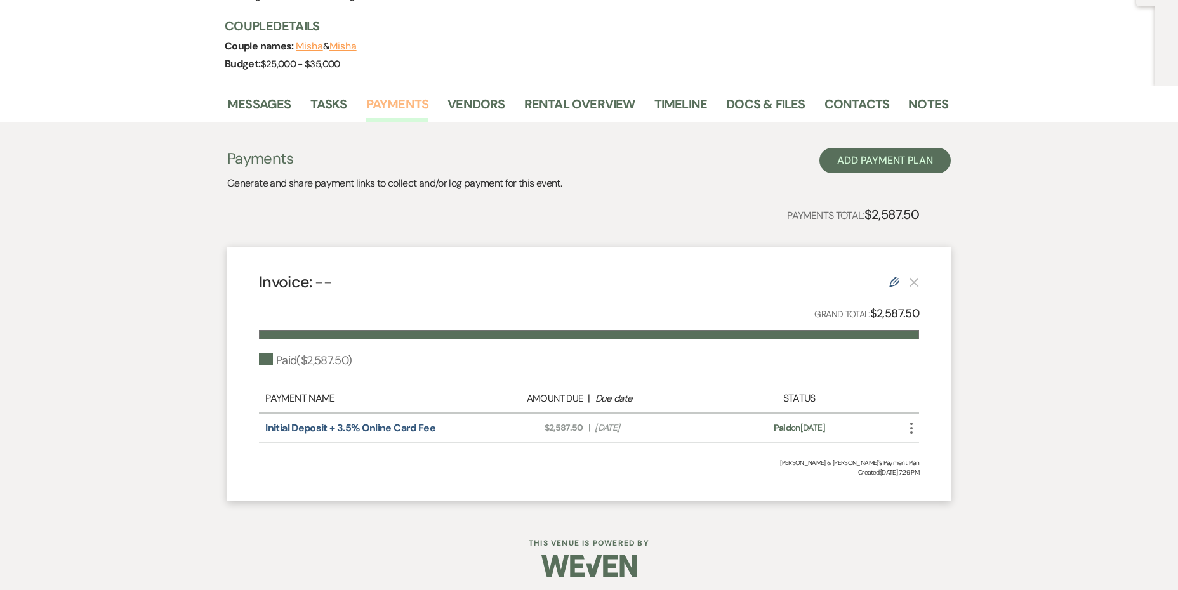
scroll to position [147, 0]
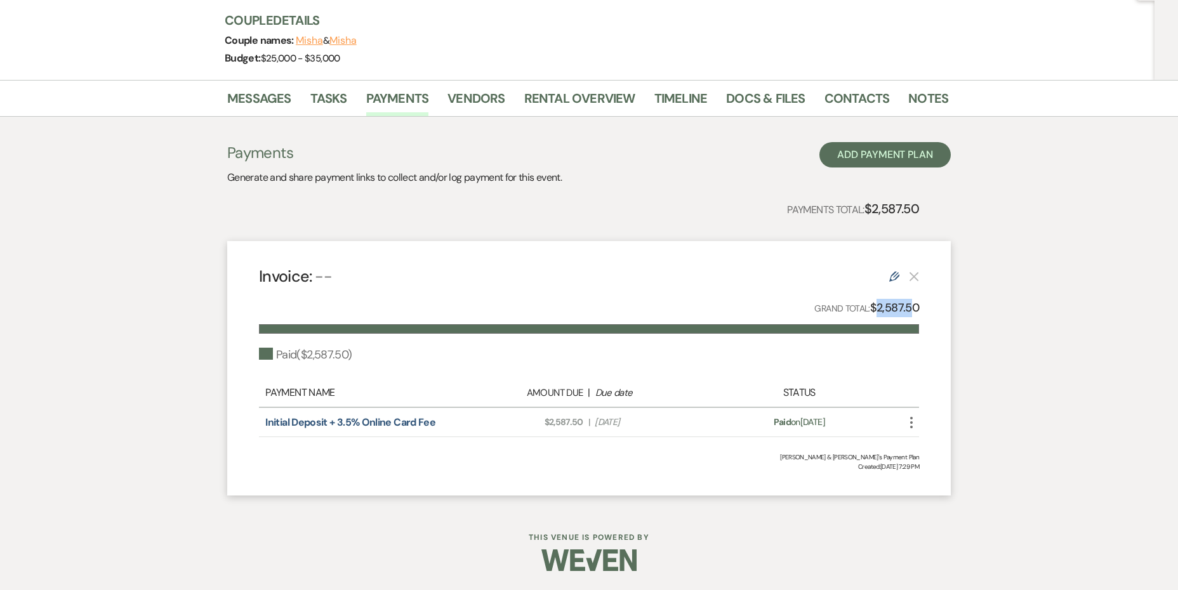
drag, startPoint x: 912, startPoint y: 304, endPoint x: 872, endPoint y: 310, distance: 41.1
click at [876, 310] on strong "$2,587.50" at bounding box center [894, 307] width 49 height 15
drag, startPoint x: 869, startPoint y: 310, endPoint x: 897, endPoint y: 310, distance: 27.9
click at [896, 310] on strong "$2,587.50" at bounding box center [894, 307] width 49 height 15
drag, startPoint x: 919, startPoint y: 308, endPoint x: 872, endPoint y: 313, distance: 47.2
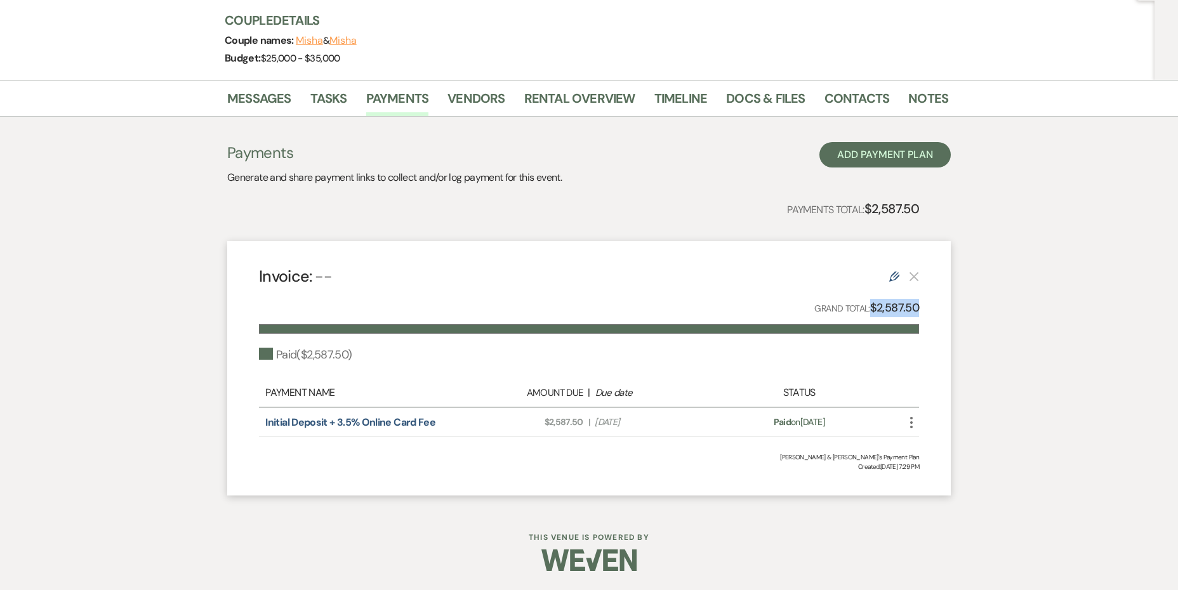
click at [872, 313] on div "Invoice: -- Edit Grand Total: $2,587.50 Paid ( $2,587.50 ) Payment Name Amount …" at bounding box center [588, 368] width 723 height 254
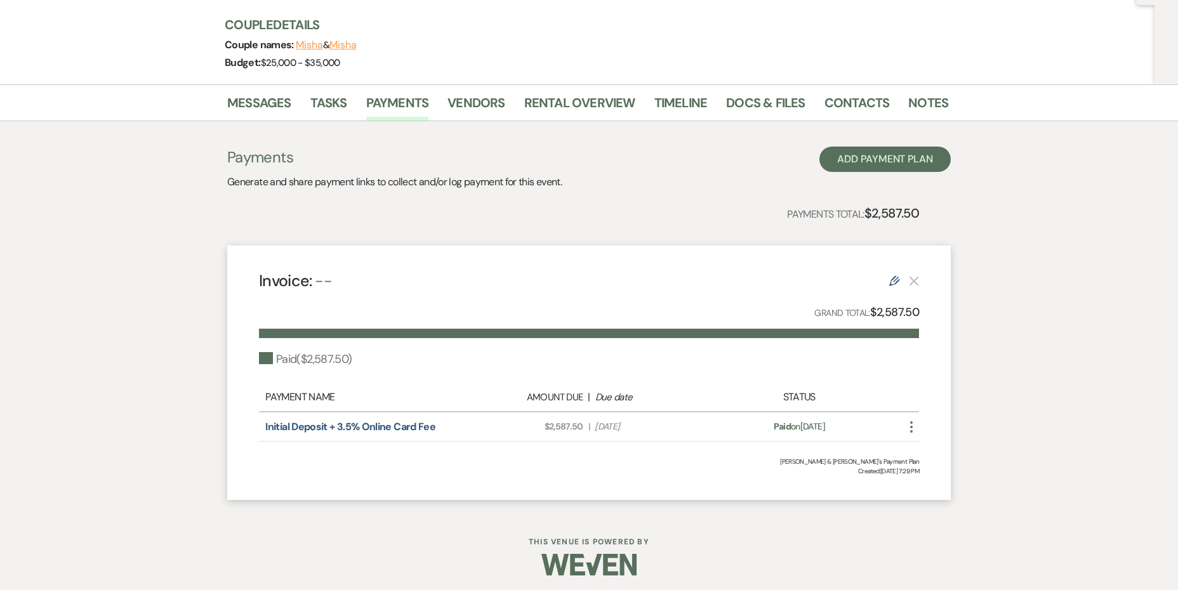
drag, startPoint x: 657, startPoint y: 424, endPoint x: 546, endPoint y: 425, distance: 111.0
click at [546, 425] on div "Amount Due: $2,587.50 | Due Date [DATE]" at bounding box center [588, 426] width 259 height 13
drag, startPoint x: 544, startPoint y: 425, endPoint x: 648, endPoint y: 428, distance: 104.7
click at [648, 428] on div "Amount Due: $2,587.50 | Due Date [DATE]" at bounding box center [588, 426] width 259 height 13
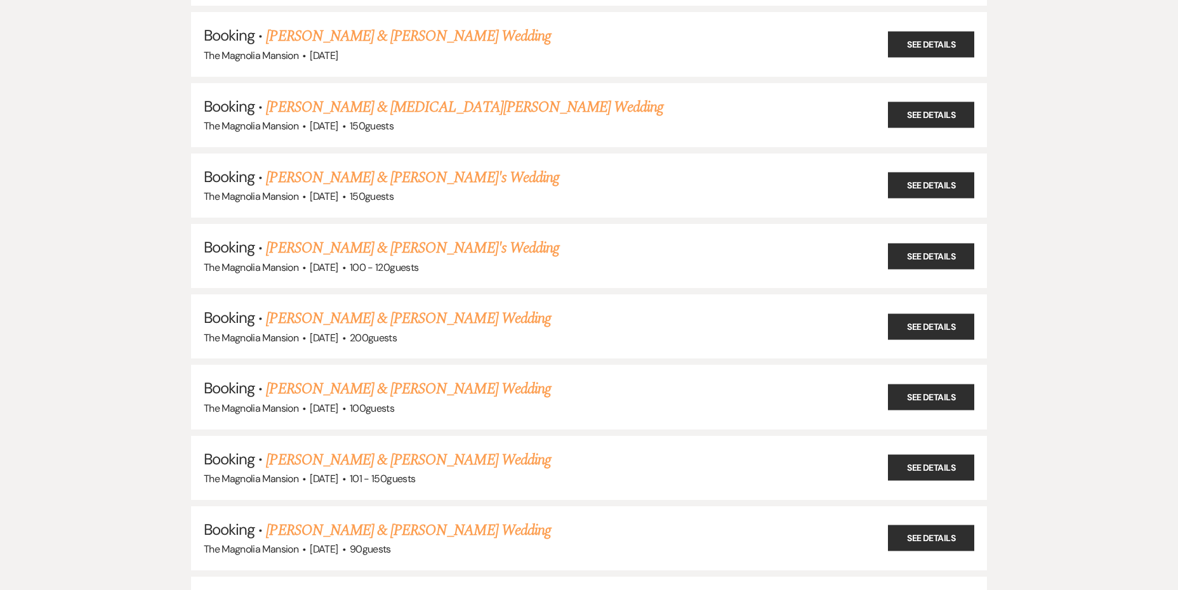
scroll to position [1197, 0]
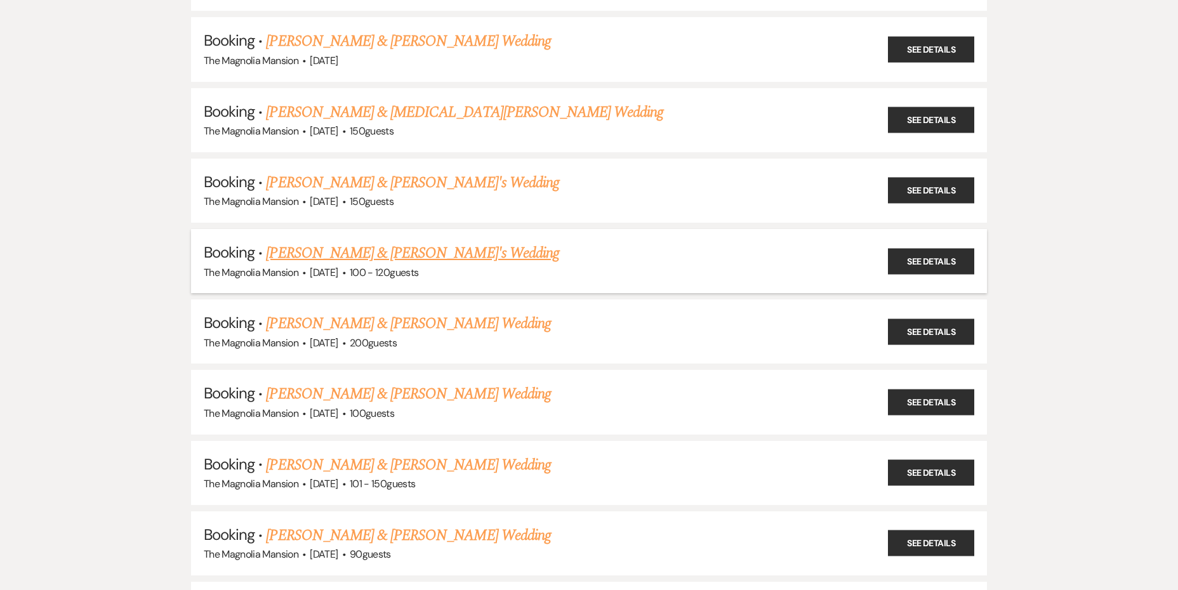
click at [464, 254] on link "[PERSON_NAME] & [PERSON_NAME]'s Wedding" at bounding box center [412, 253] width 293 height 23
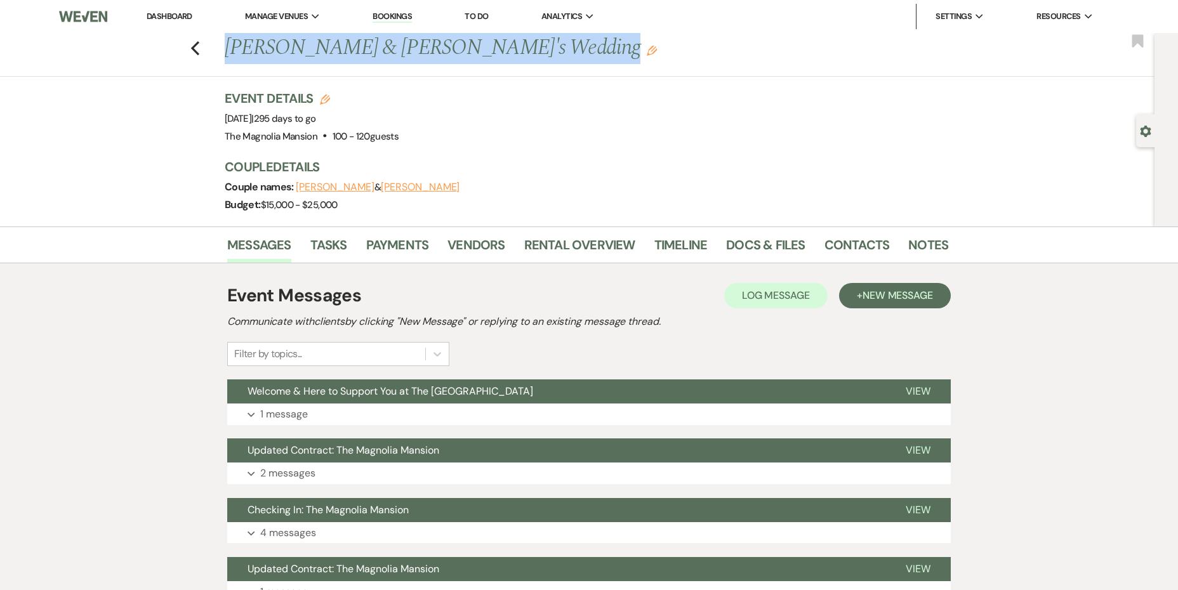
drag, startPoint x: 227, startPoint y: 48, endPoint x: 560, endPoint y: 59, distance: 333.9
click at [560, 59] on h1 "[PERSON_NAME] & [PERSON_NAME]'s Wedding Edit" at bounding box center [509, 48] width 568 height 30
drag, startPoint x: 261, startPoint y: 119, endPoint x: 272, endPoint y: 119, distance: 10.8
click at [288, 119] on span "Event Date: [DATE] | 295 days to go" at bounding box center [270, 118] width 91 height 13
drag, startPoint x: 259, startPoint y: 119, endPoint x: 318, endPoint y: 119, distance: 59.0
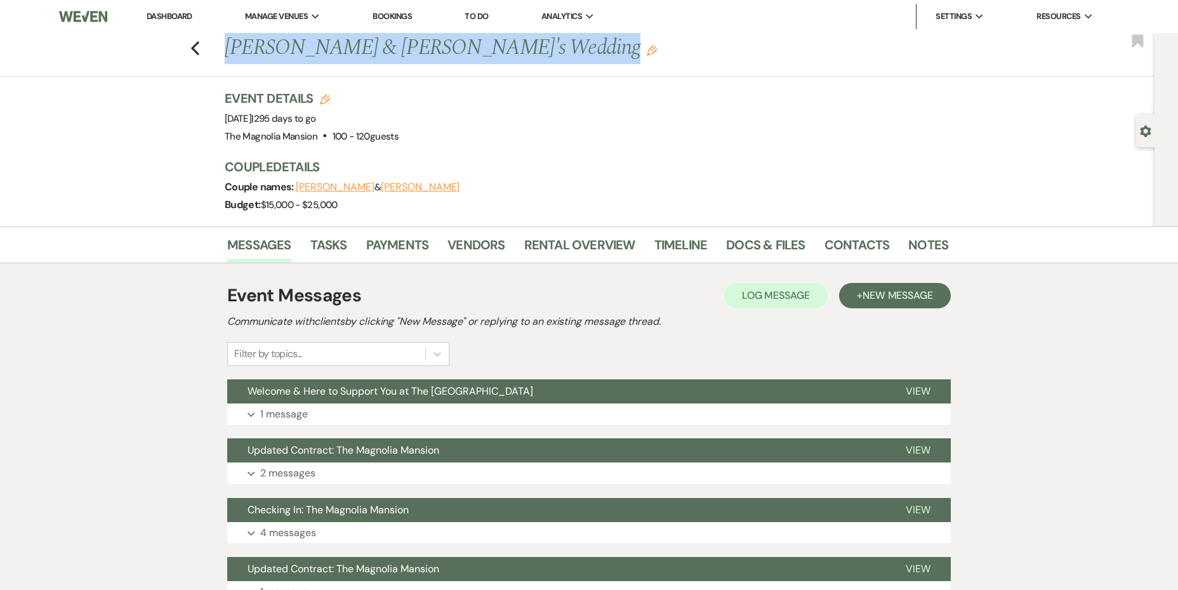
click at [316, 119] on span "Event Date: [DATE] | 295 days to go" at bounding box center [270, 118] width 91 height 13
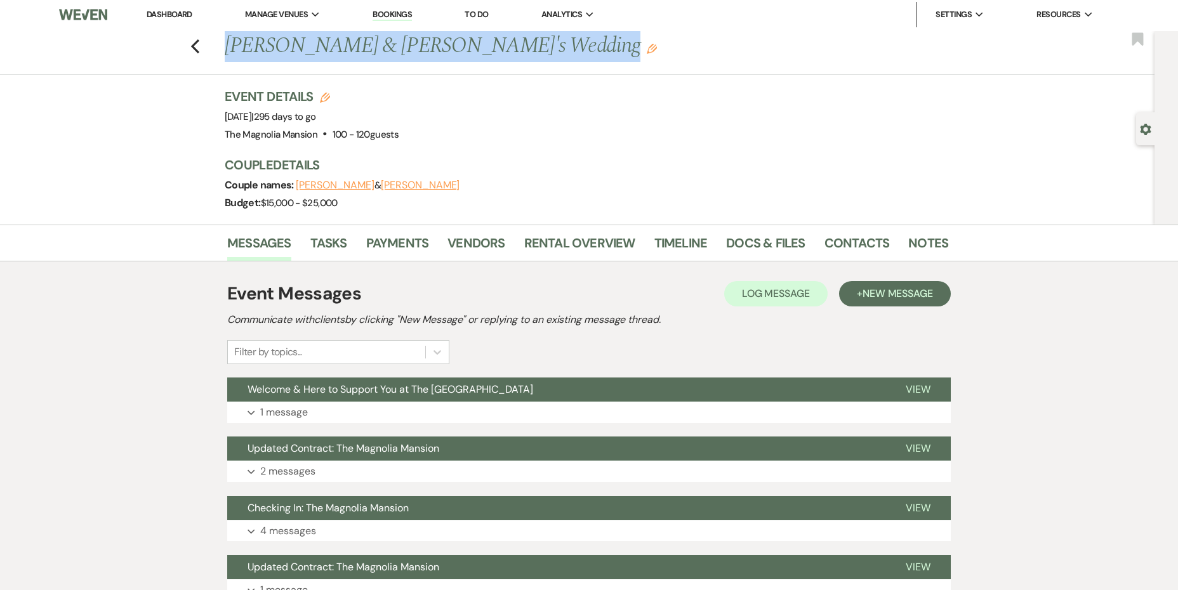
scroll to position [3, 0]
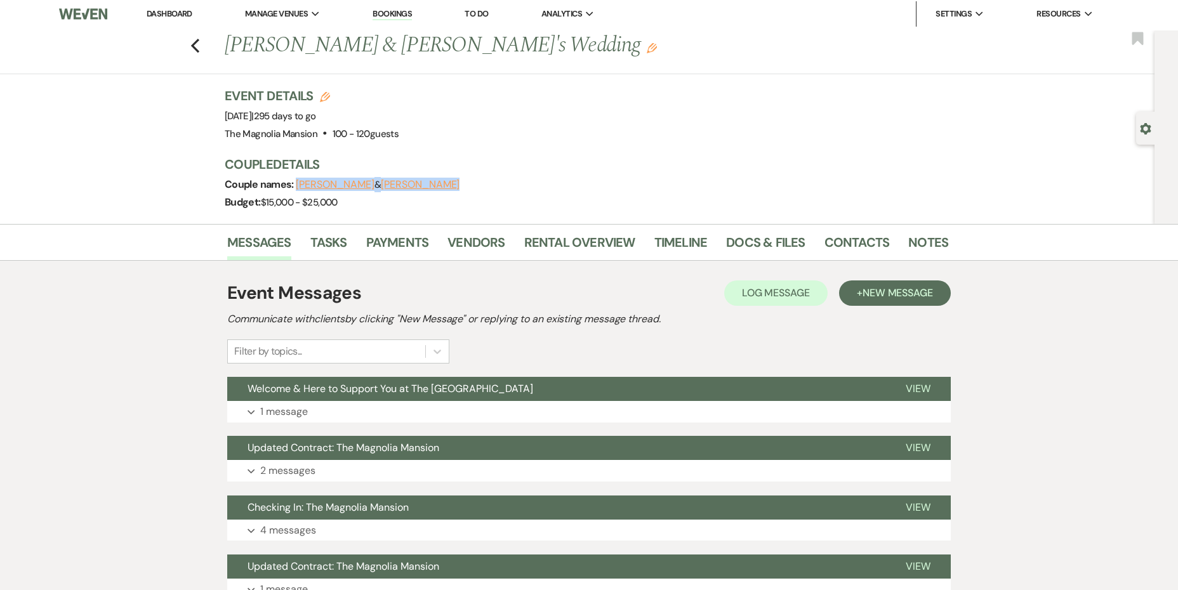
drag, startPoint x: 395, startPoint y: 187, endPoint x: 297, endPoint y: 189, distance: 98.4
click at [297, 189] on div "Couple names: [PERSON_NAME] & [PERSON_NAME]" at bounding box center [580, 185] width 711 height 18
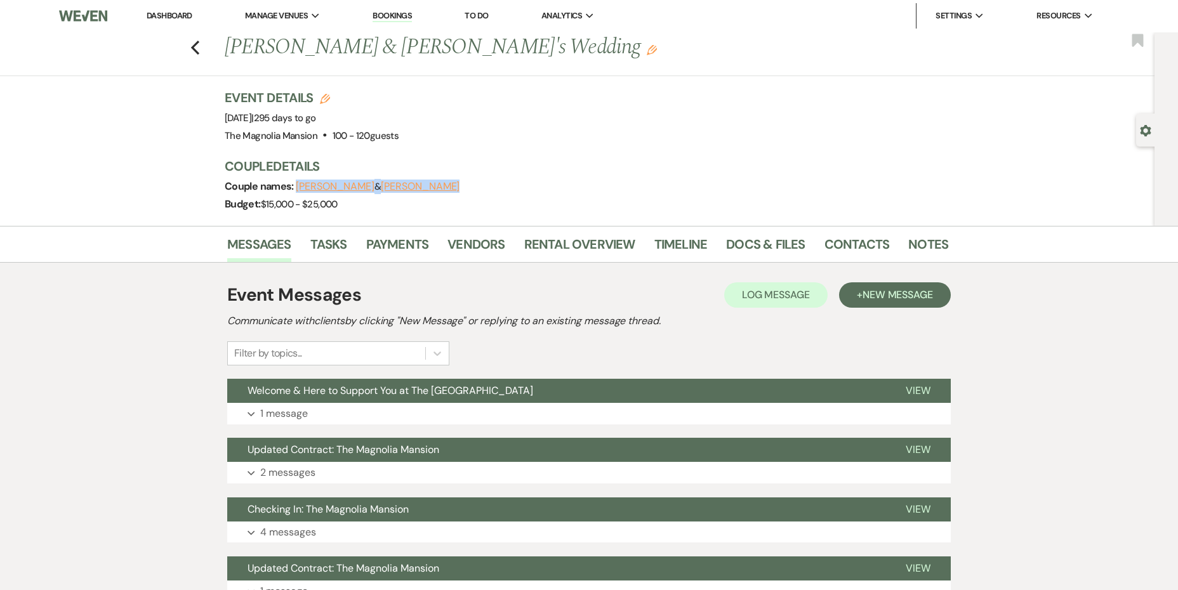
click at [309, 188] on button "[PERSON_NAME]" at bounding box center [335, 186] width 79 height 10
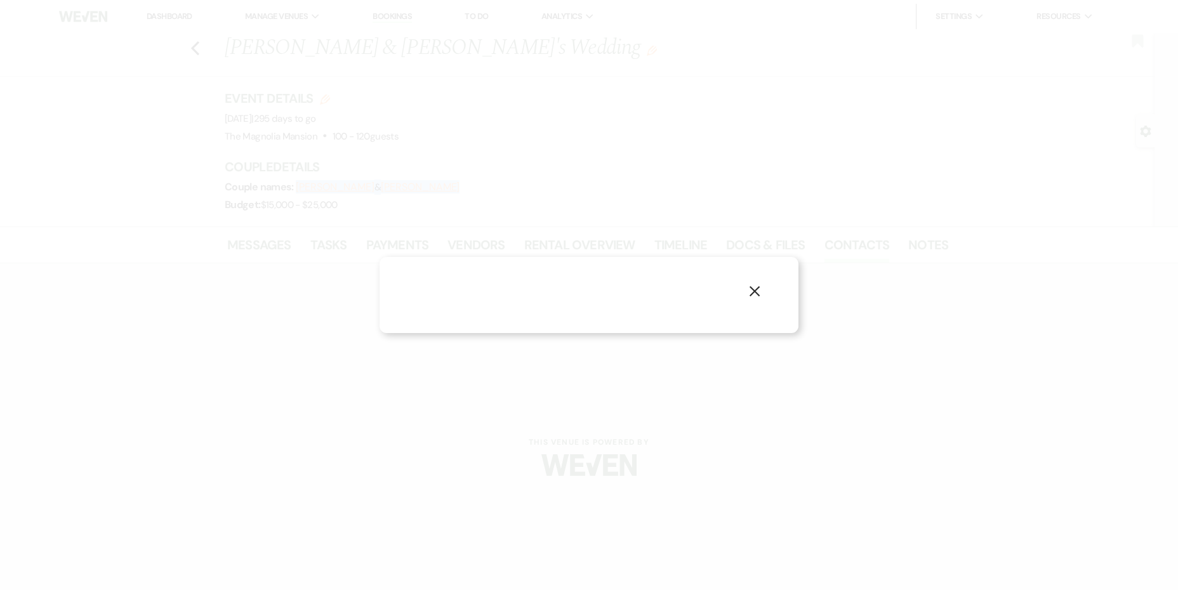
select select "1"
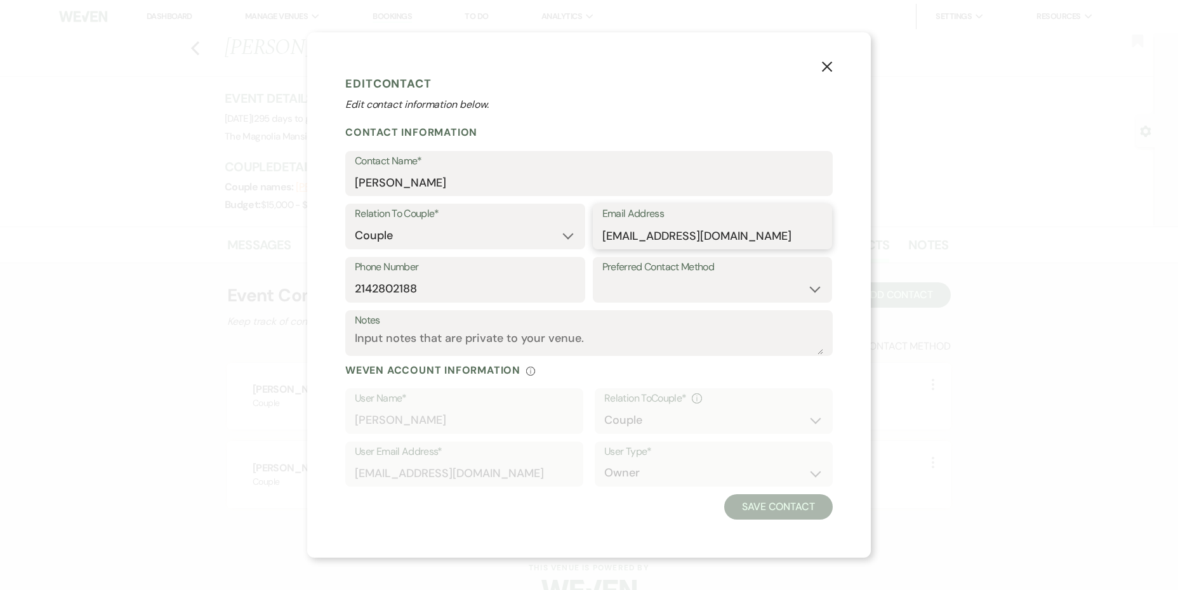
drag, startPoint x: 728, startPoint y: 233, endPoint x: 595, endPoint y: 241, distance: 133.5
click at [595, 241] on div "Email Address [EMAIL_ADDRESS][DOMAIN_NAME]" at bounding box center [713, 227] width 240 height 46
drag, startPoint x: 409, startPoint y: 287, endPoint x: 347, endPoint y: 289, distance: 61.6
click at [347, 289] on div "Phone Number [PHONE_NUMBER]" at bounding box center [465, 280] width 240 height 46
click at [831, 70] on use "button" at bounding box center [827, 67] width 10 height 10
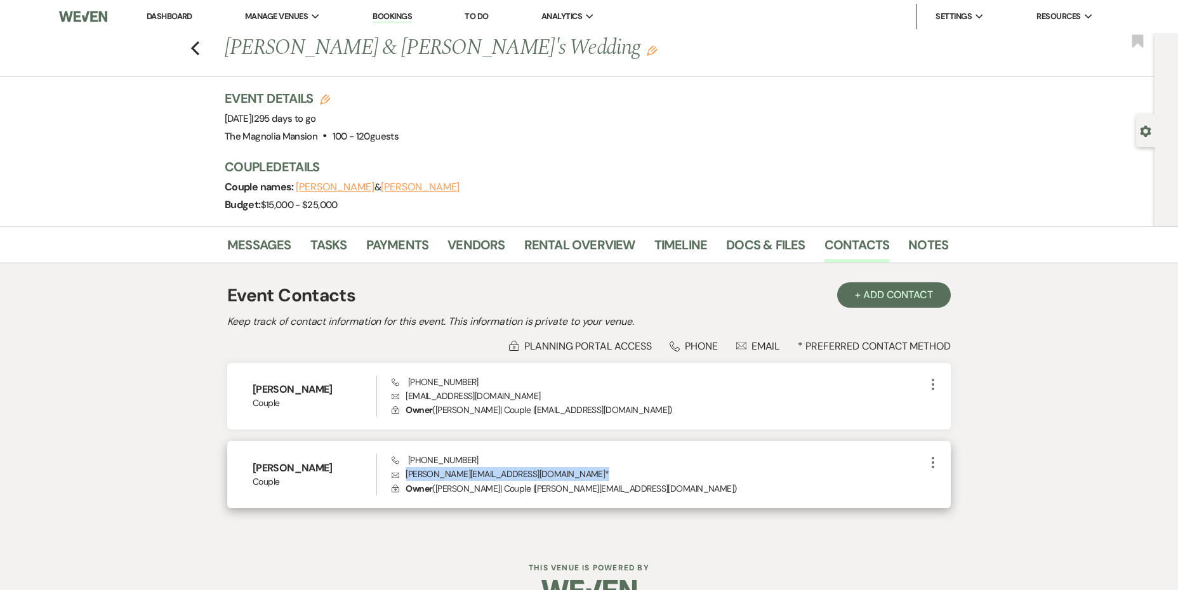
drag, startPoint x: 530, startPoint y: 474, endPoint x: 398, endPoint y: 478, distance: 131.4
click at [398, 478] on p "Envelope [PERSON_NAME][EMAIL_ADDRESS][DOMAIN_NAME] *" at bounding box center [658, 474] width 534 height 14
drag, startPoint x: 483, startPoint y: 457, endPoint x: 404, endPoint y: 459, distance: 79.3
click at [404, 459] on div "Phone [PHONE_NUMBER] Envelope [PERSON_NAME][EMAIL_ADDRESS][DOMAIN_NAME] * Lock …" at bounding box center [658, 475] width 534 height 42
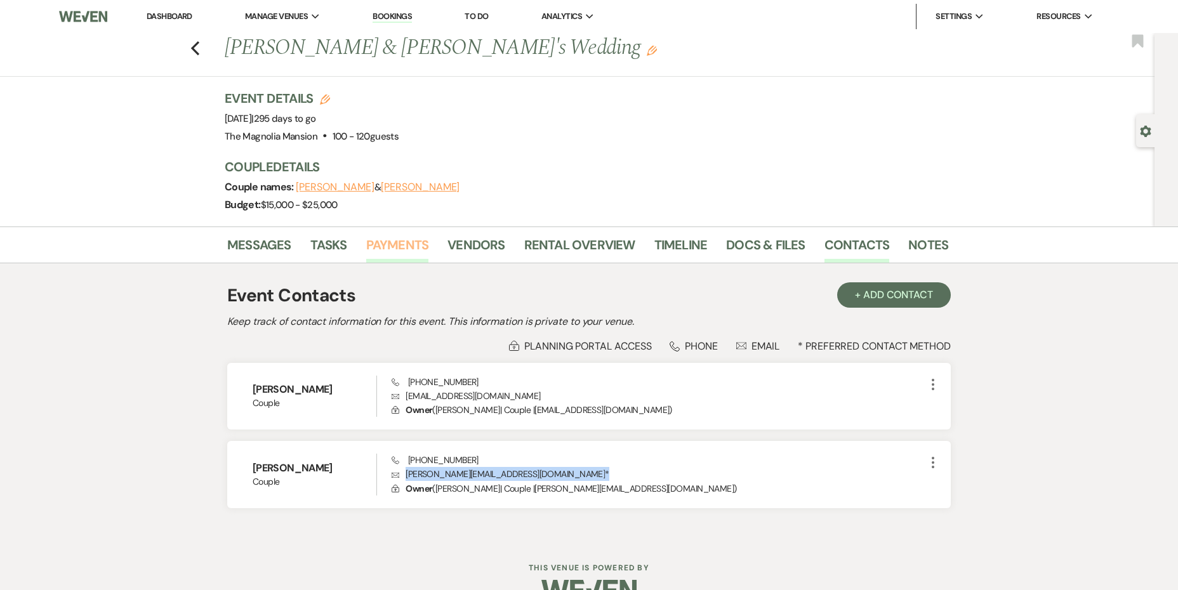
click at [395, 247] on link "Payments" at bounding box center [397, 249] width 63 height 28
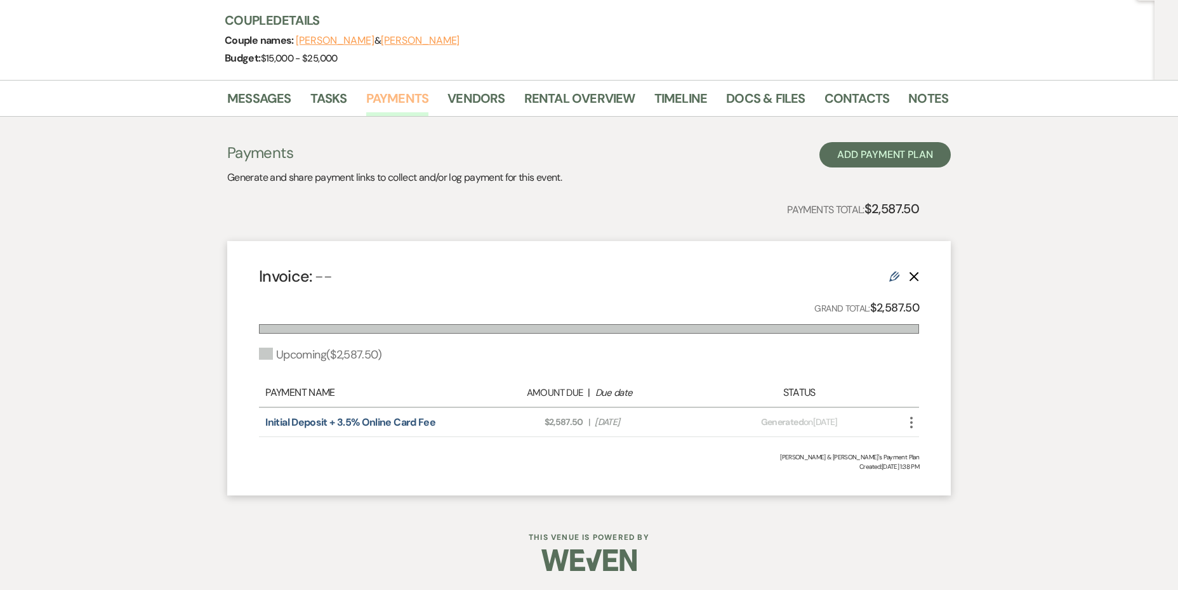
scroll to position [145, 0]
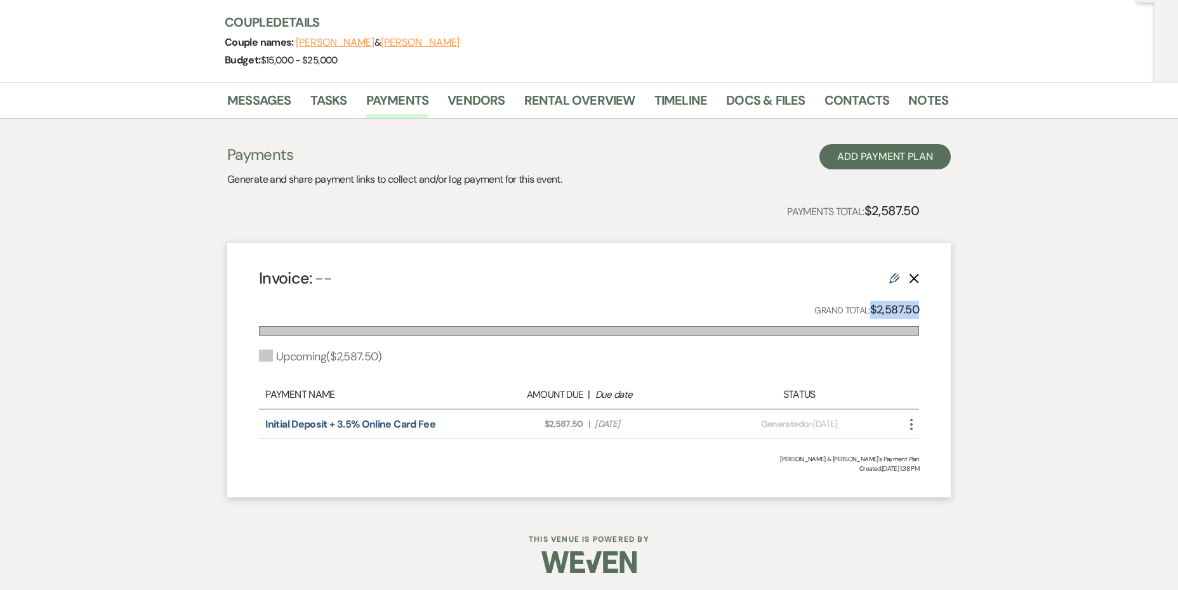
drag, startPoint x: 912, startPoint y: 312, endPoint x: 869, endPoint y: 313, distance: 42.5
click at [869, 313] on div "Invoice: -- Edit Delete Grand Total: $2,587.50 Upcoming ( $2,587.50 ) Payment N…" at bounding box center [588, 370] width 723 height 254
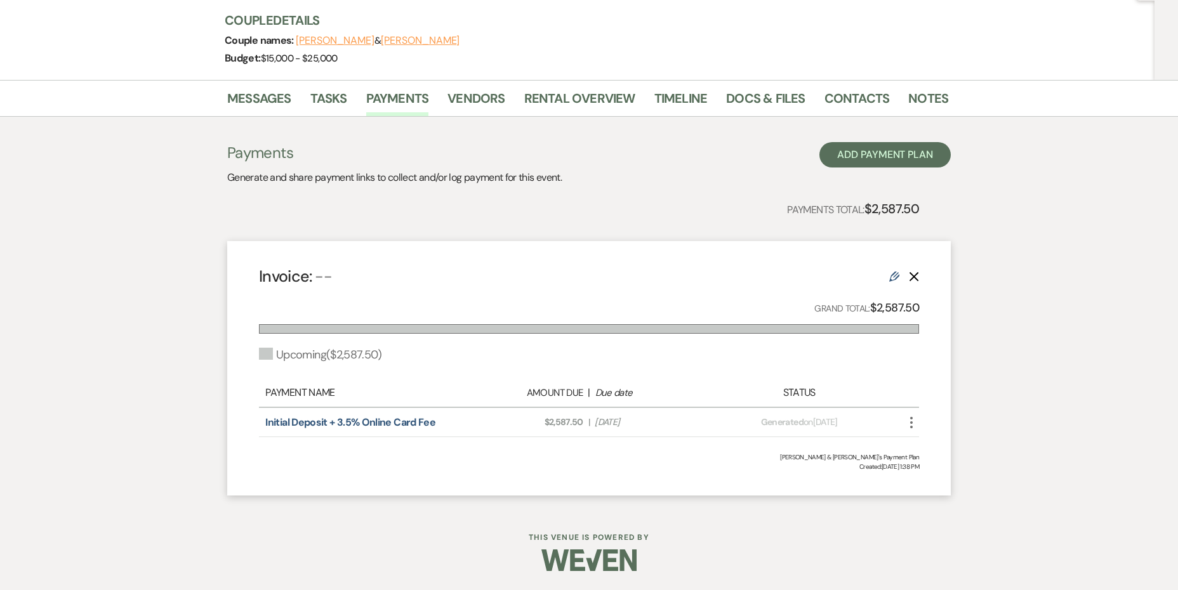
click at [723, 379] on div "Payment Name Amount Due | Due date Status" at bounding box center [589, 394] width 660 height 30
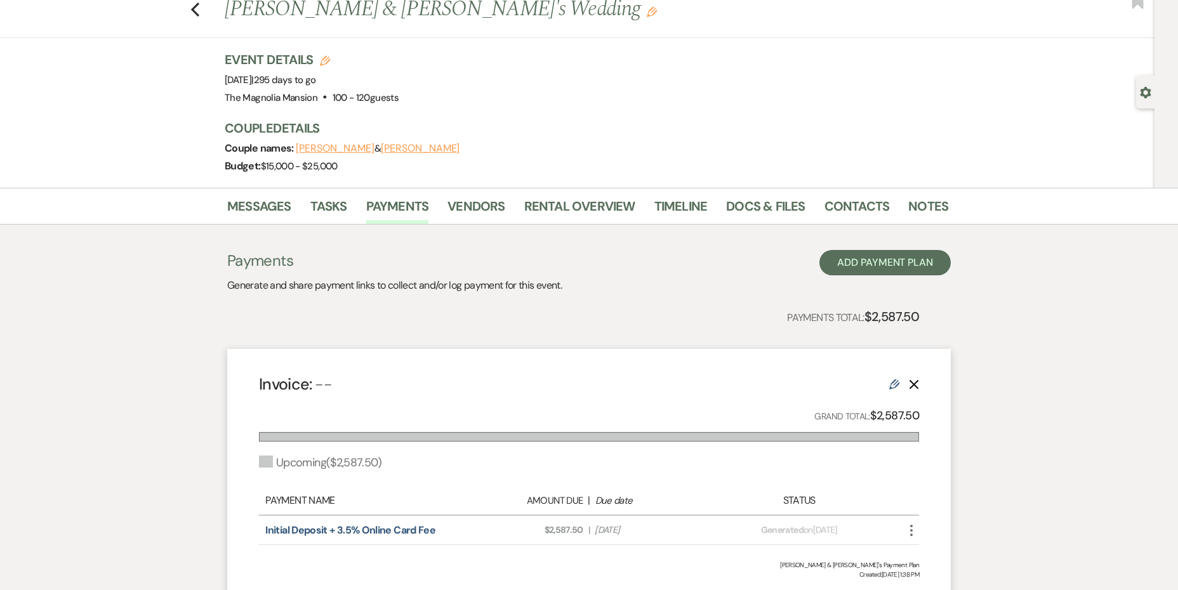
scroll to position [0, 0]
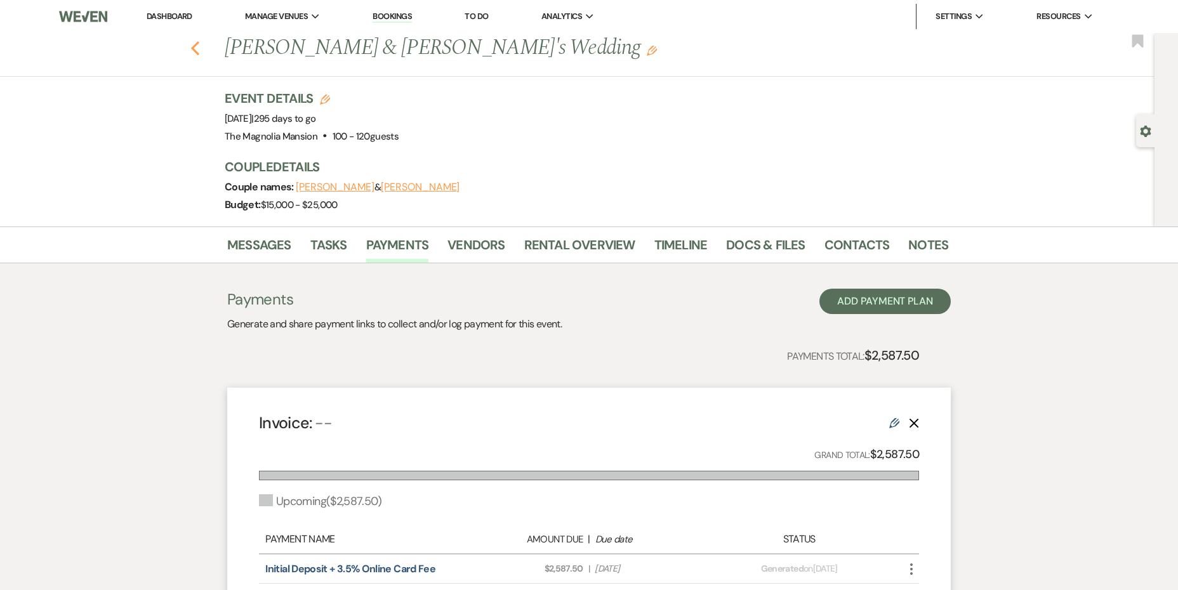
click at [199, 53] on icon "Previous" at bounding box center [195, 48] width 10 height 15
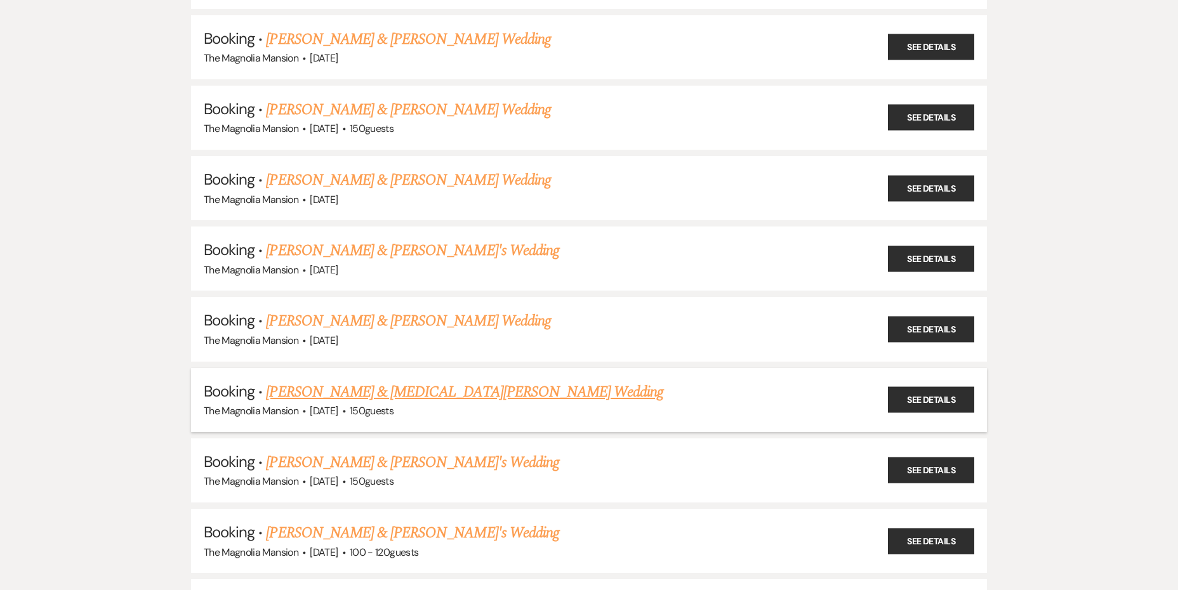
scroll to position [921, 0]
